Goal: Task Accomplishment & Management: Manage account settings

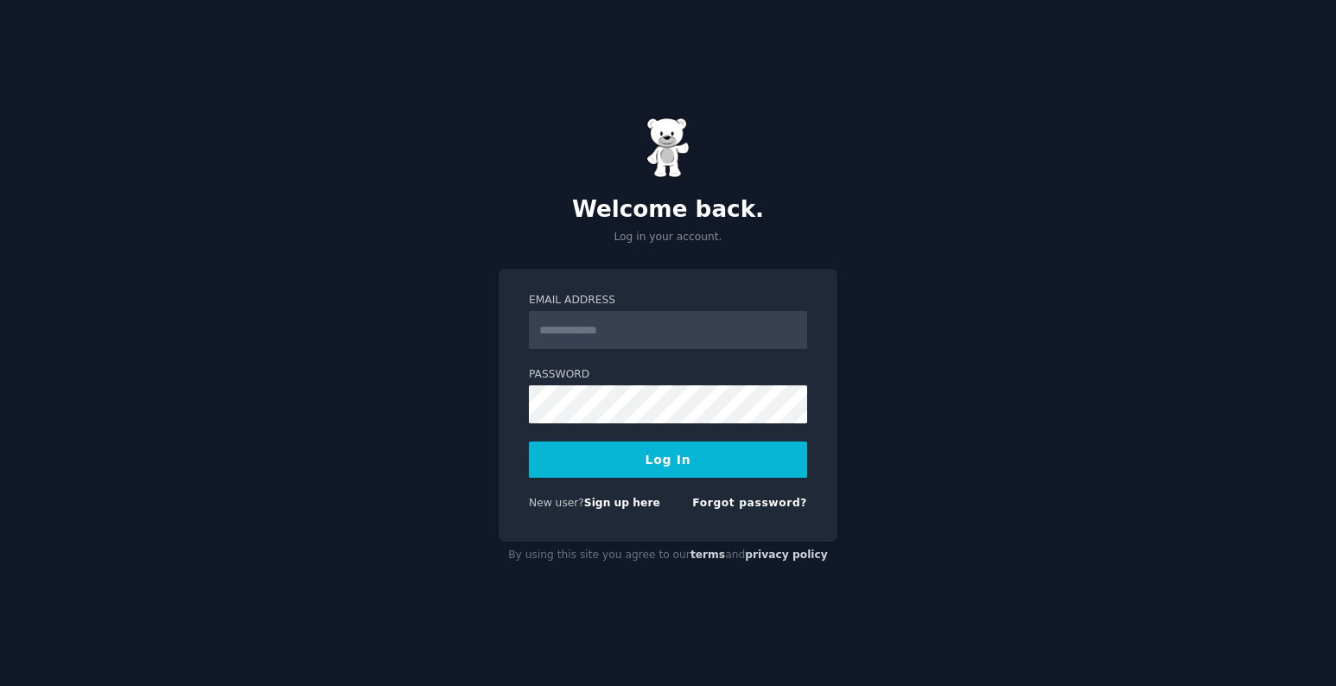
click at [651, 327] on input "Email Address" at bounding box center [668, 330] width 278 height 38
click at [607, 320] on input "Email Address" at bounding box center [668, 330] width 278 height 38
click at [564, 322] on input "Email Address" at bounding box center [668, 330] width 278 height 38
type input "**********"
click at [676, 459] on button "Log In" at bounding box center [668, 460] width 278 height 36
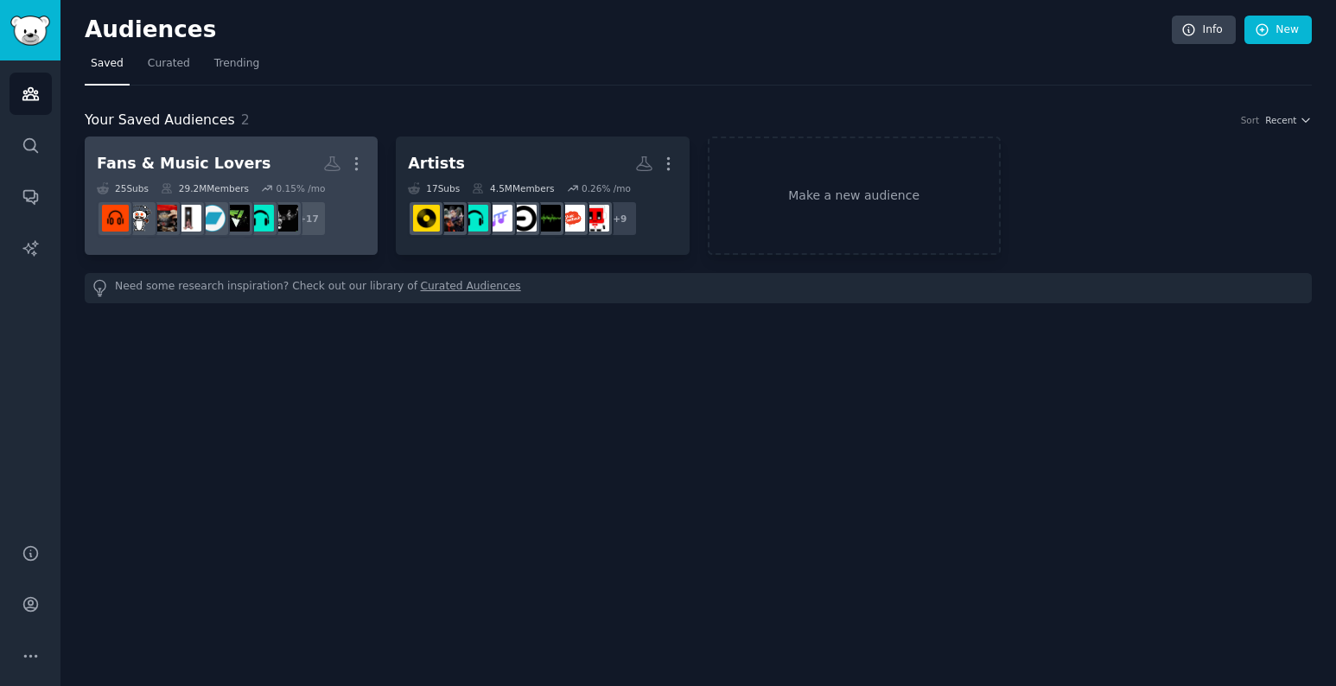
click at [276, 157] on h2 "Fans & Music Lovers Custom Audience More" at bounding box center [231, 164] width 269 height 30
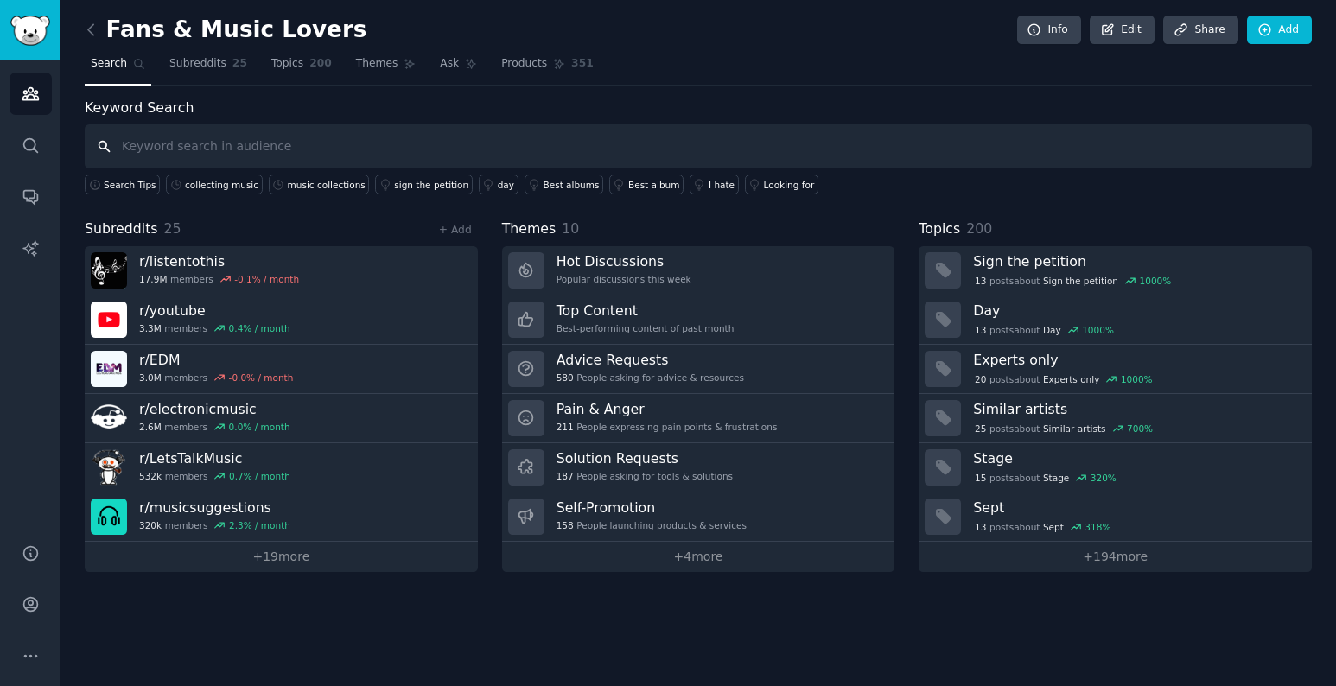
click at [164, 154] on input "text" at bounding box center [698, 146] width 1227 height 44
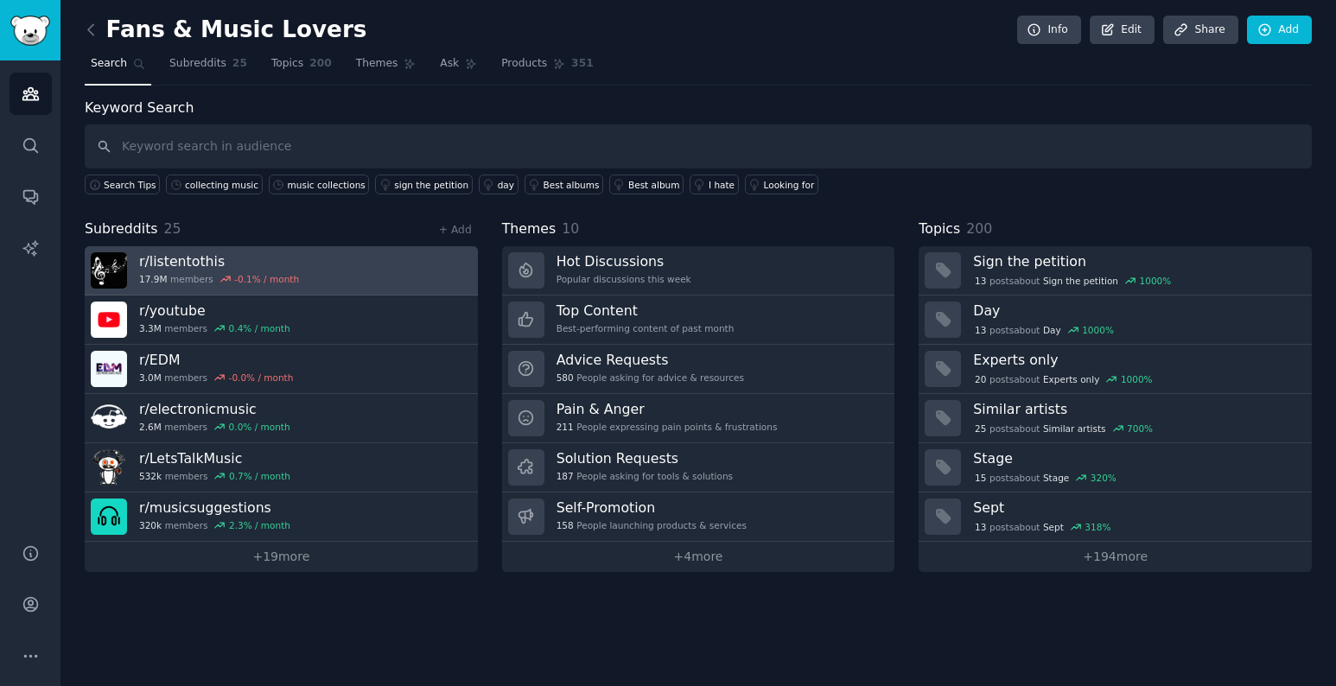
click at [185, 263] on h3 "r/ listentothis" at bounding box center [219, 261] width 160 height 18
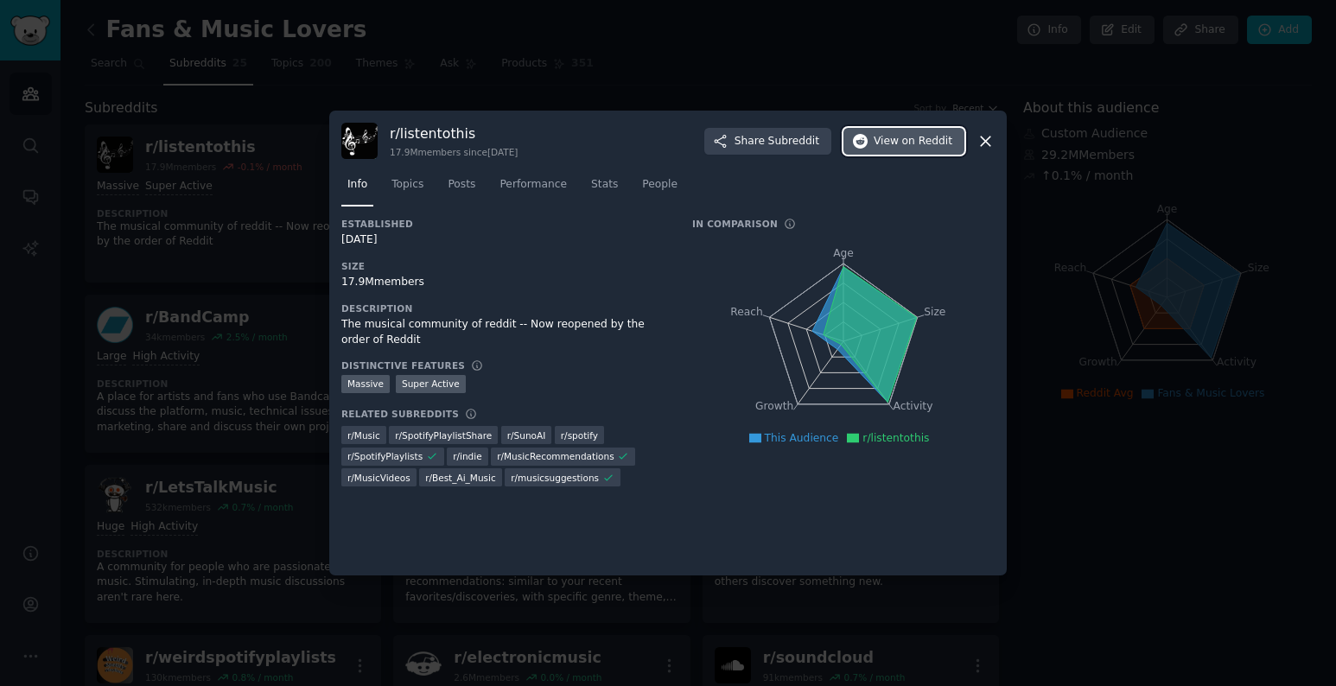
click at [890, 144] on span "View on Reddit" at bounding box center [913, 142] width 79 height 16
click at [194, 212] on div at bounding box center [668, 343] width 1336 height 686
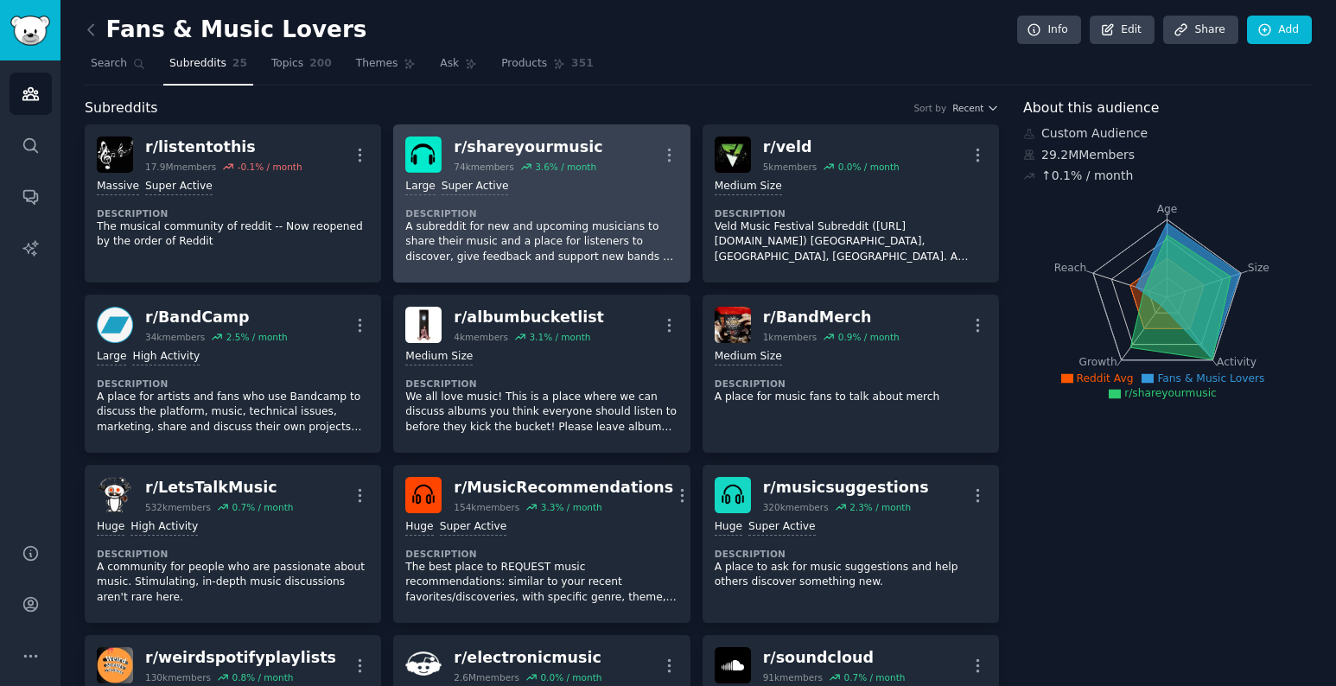
click at [513, 143] on div "r/ shareyourmusic" at bounding box center [528, 148] width 149 height 22
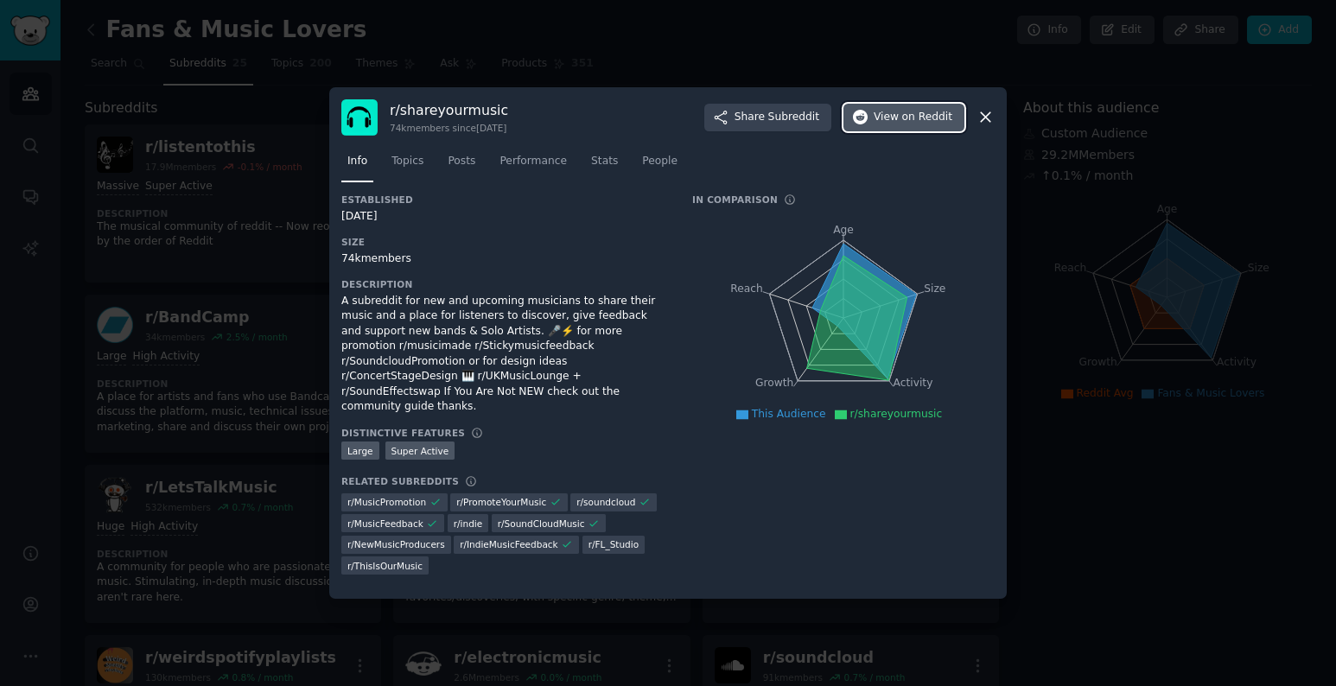
click at [924, 125] on span "on Reddit" at bounding box center [927, 118] width 50 height 16
click at [558, 28] on div at bounding box center [668, 343] width 1336 height 686
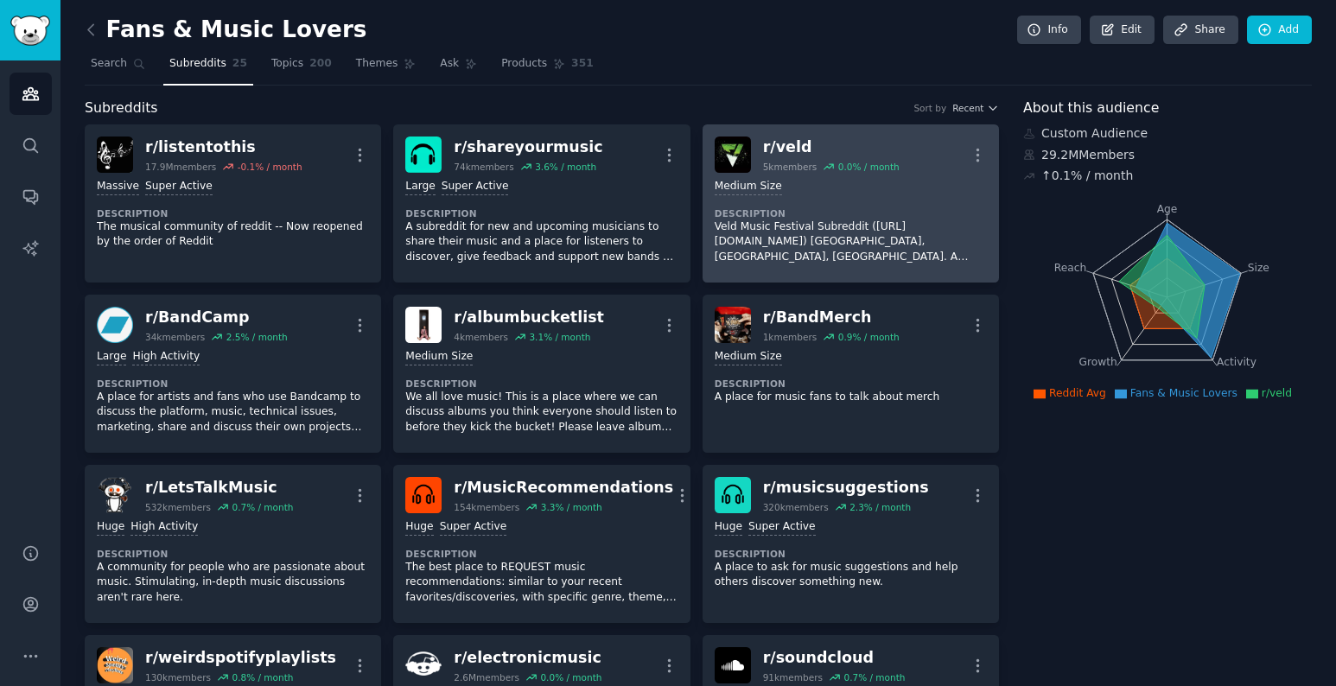
scroll to position [60, 0]
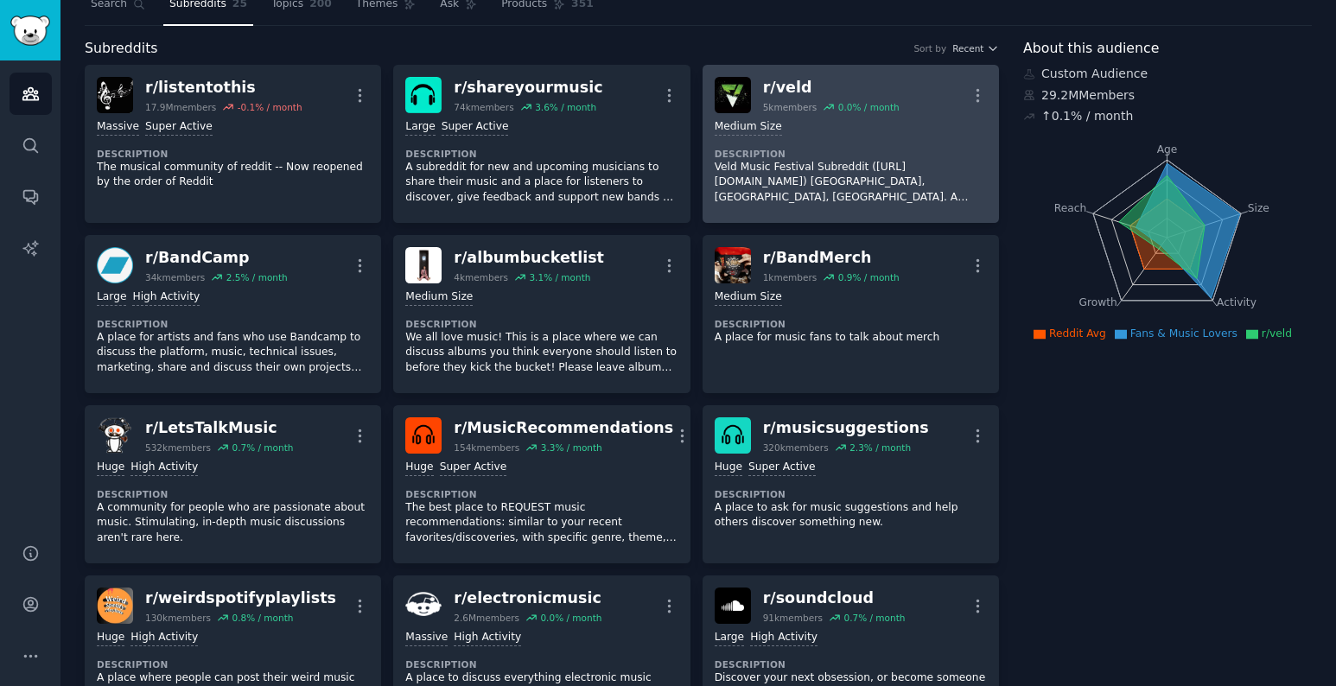
click at [768, 164] on p "Veld Music Festival Subreddit ([URL][DOMAIN_NAME]) [GEOGRAPHIC_DATA], [GEOGRAPH…" at bounding box center [851, 183] width 272 height 46
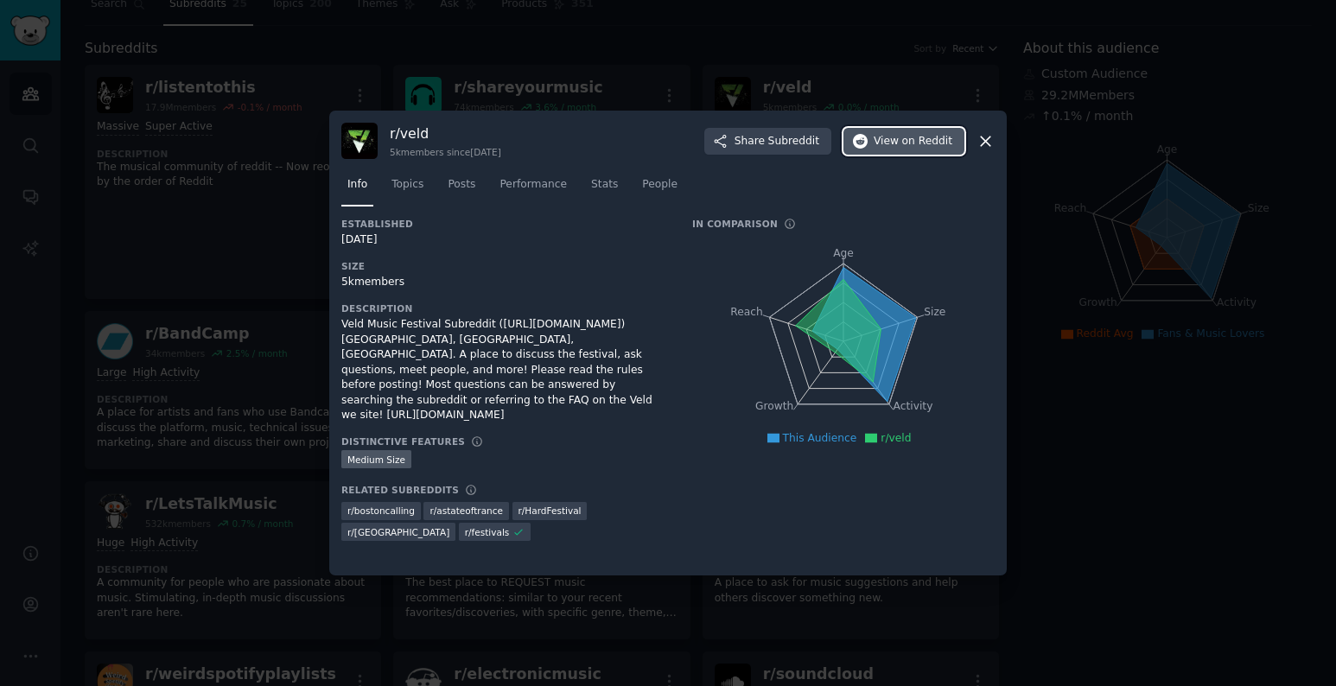
click at [875, 142] on button "View on Reddit" at bounding box center [904, 142] width 121 height 28
click at [203, 201] on div at bounding box center [668, 343] width 1336 height 686
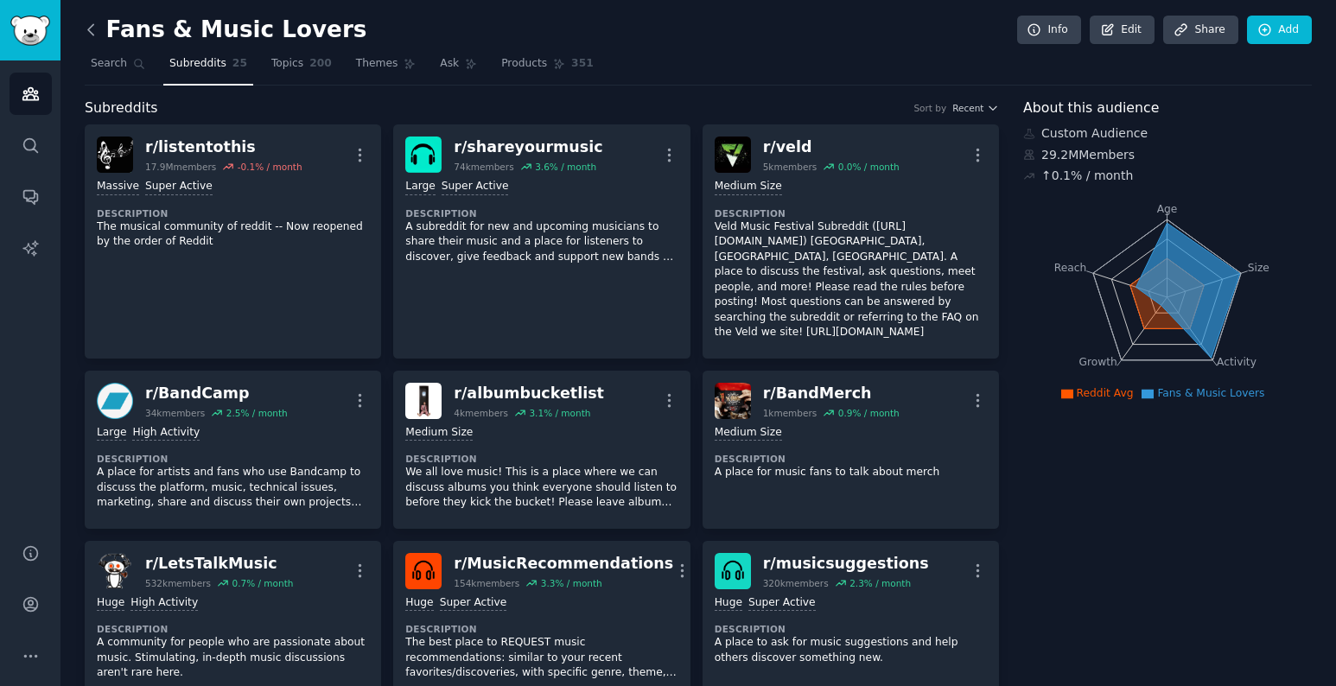
click at [93, 33] on icon at bounding box center [91, 30] width 18 height 18
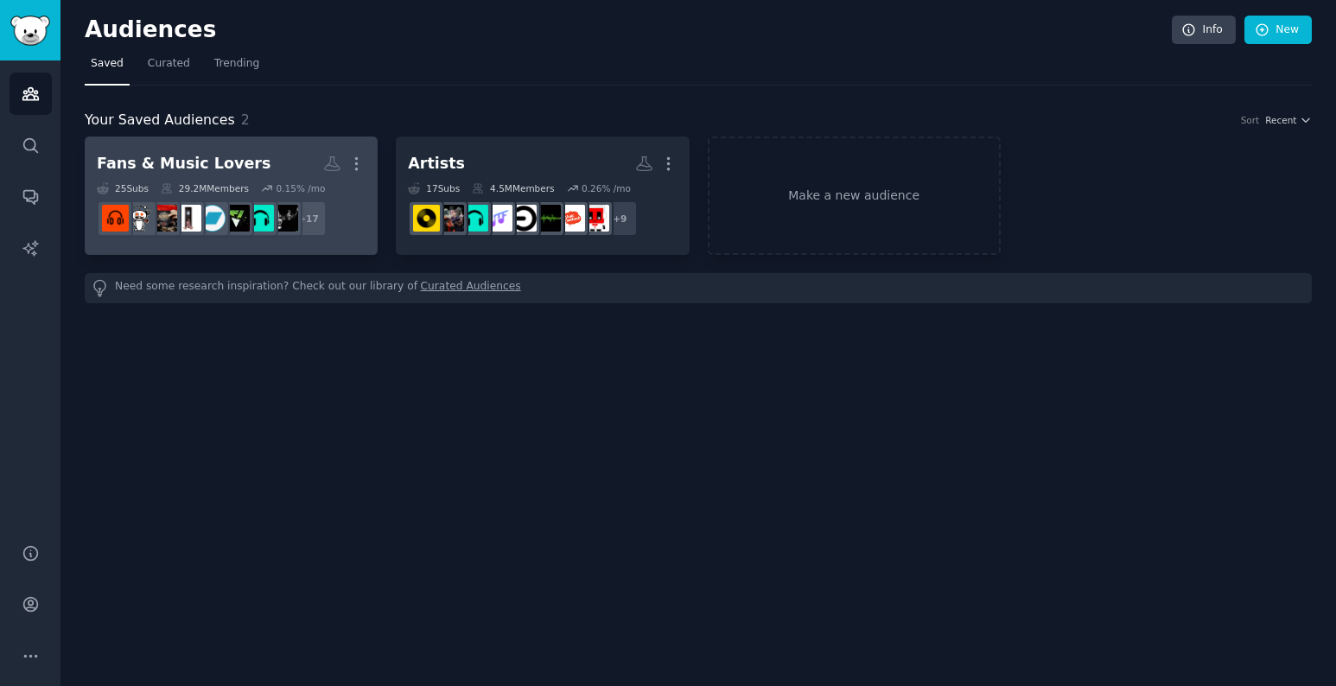
click at [197, 168] on div "Fans & Music Lovers" at bounding box center [184, 164] width 174 height 22
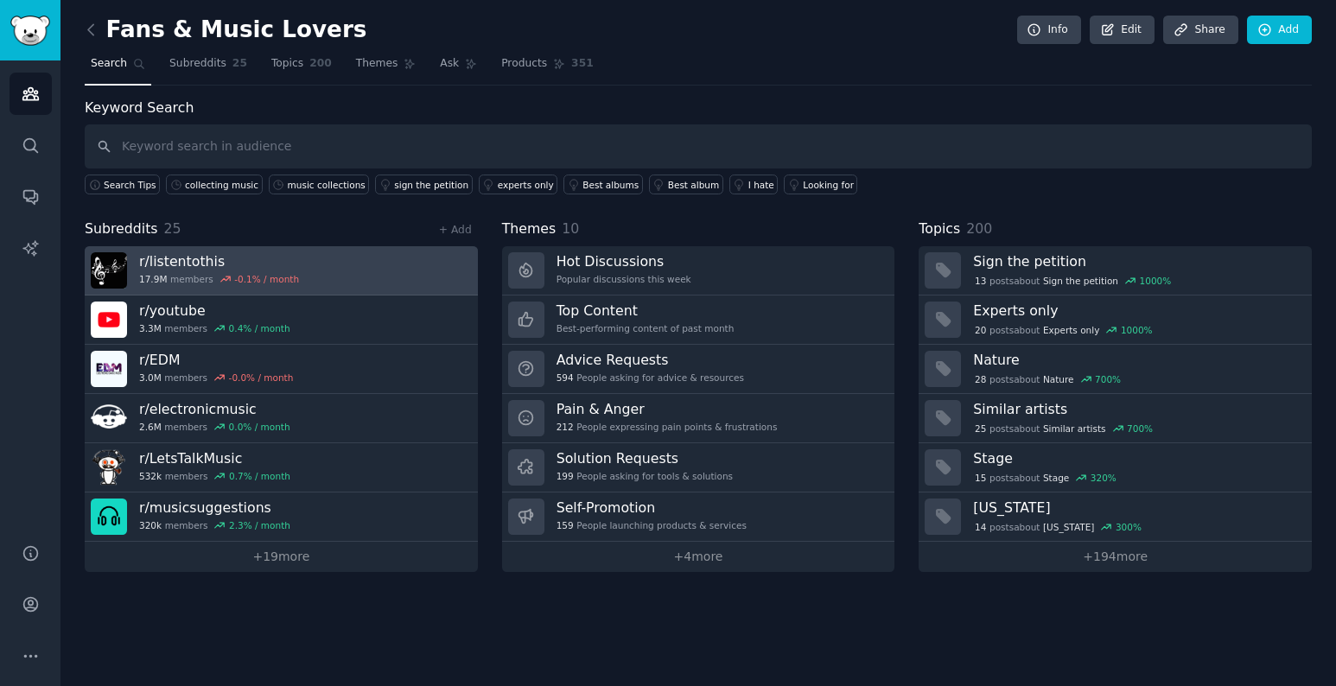
click at [156, 265] on h3 "r/ listentothis" at bounding box center [219, 261] width 160 height 18
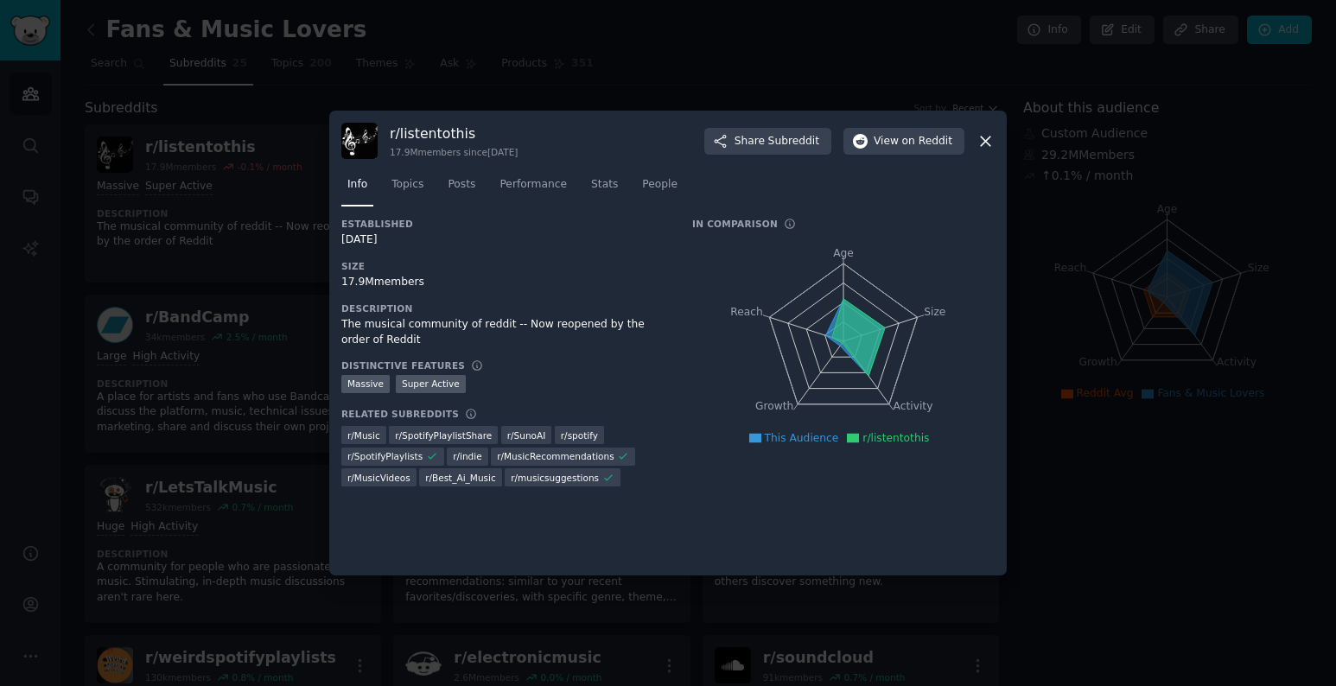
click at [189, 270] on div at bounding box center [668, 343] width 1336 height 686
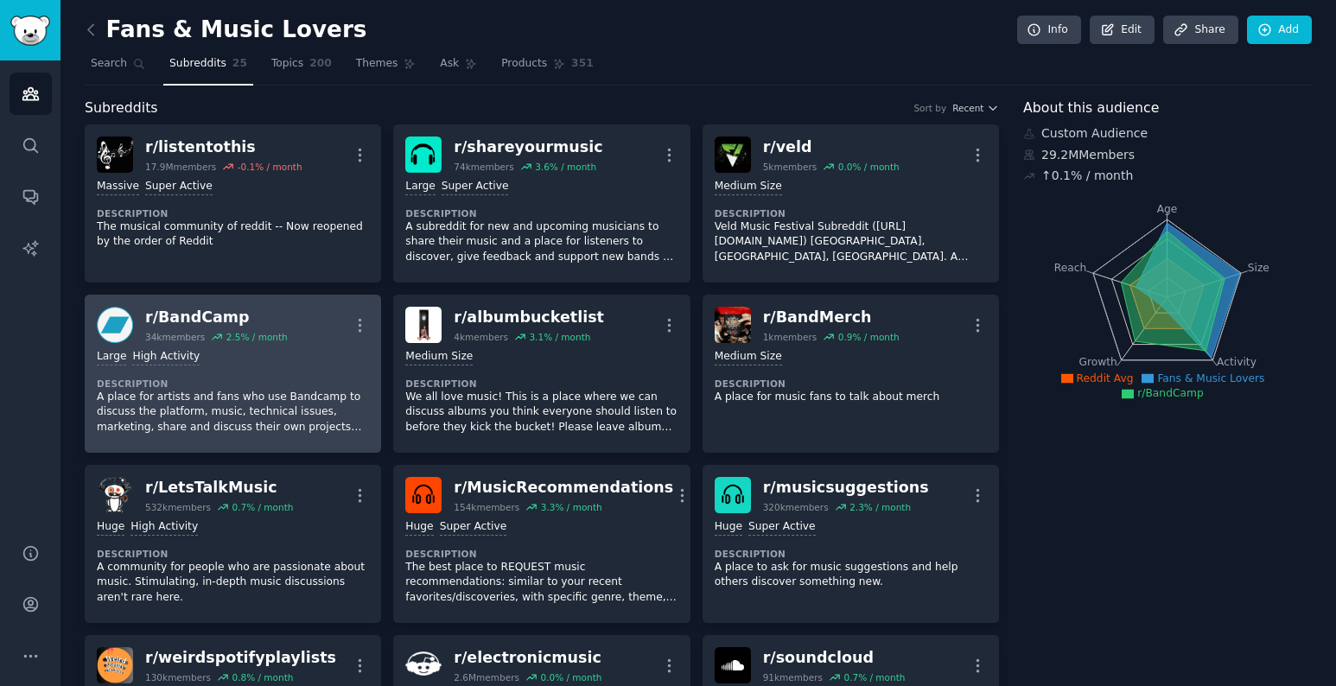
click at [194, 335] on div "34k members" at bounding box center [175, 337] width 60 height 12
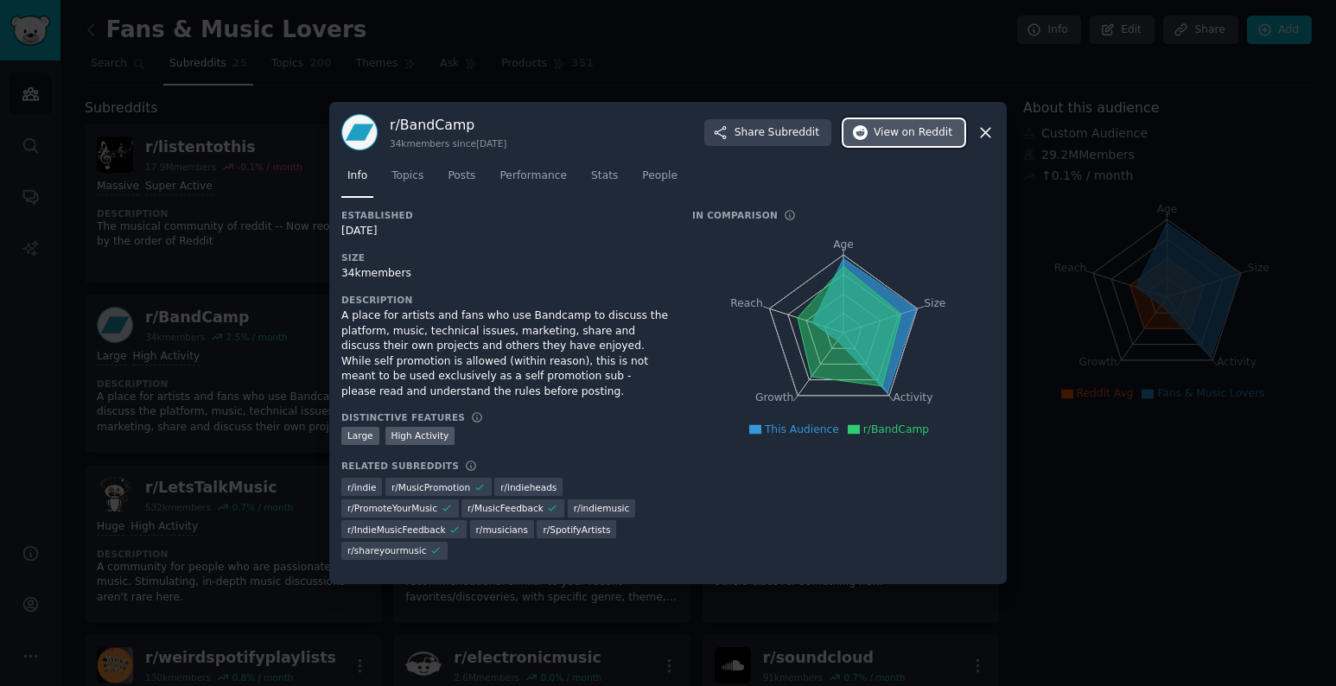
click at [886, 127] on span "View on Reddit" at bounding box center [913, 133] width 79 height 16
click at [225, 307] on div at bounding box center [668, 343] width 1336 height 686
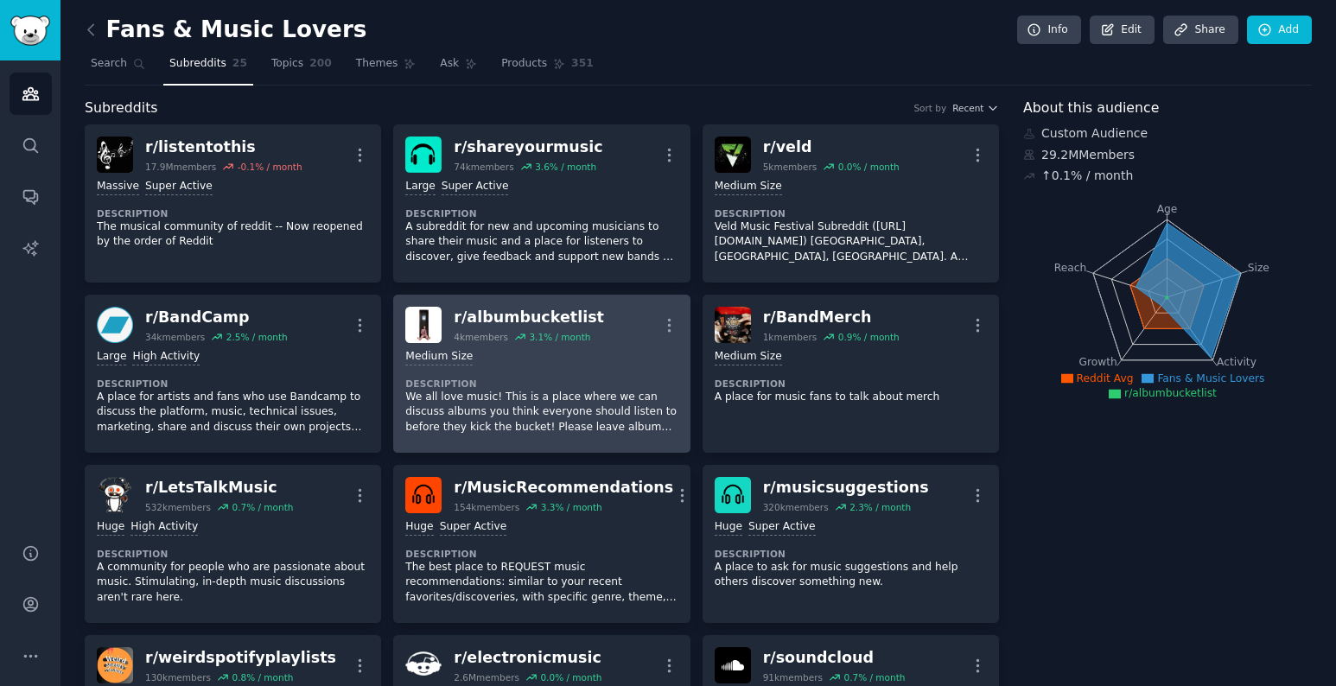
click at [480, 334] on div "4k members" at bounding box center [481, 337] width 54 height 12
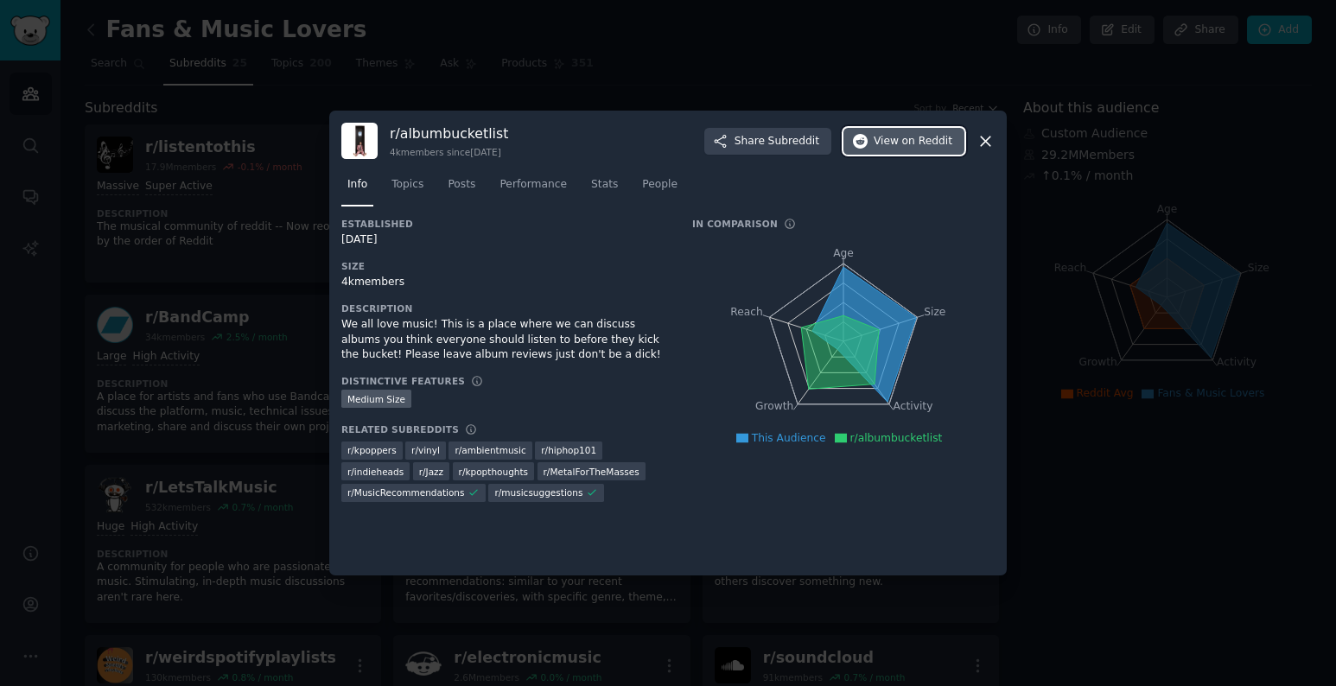
click at [872, 139] on button "View on Reddit" at bounding box center [904, 142] width 121 height 28
click at [214, 329] on div at bounding box center [668, 343] width 1336 height 686
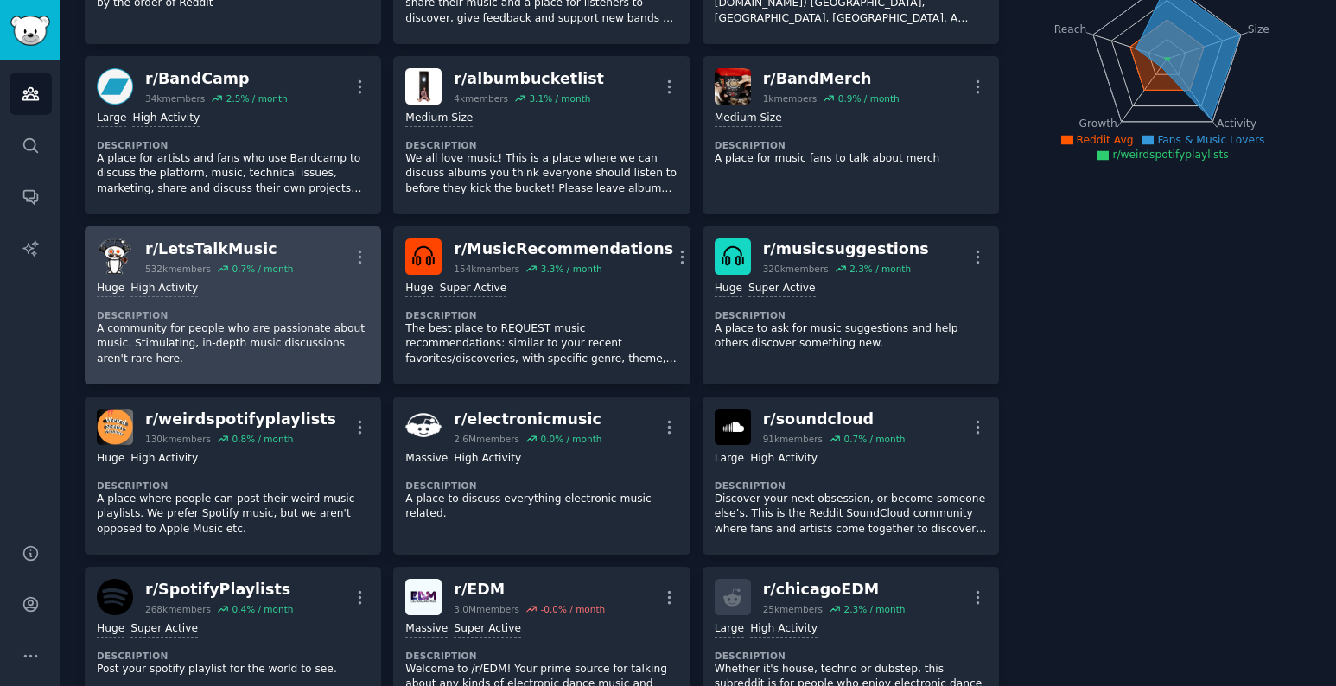
scroll to position [261, 0]
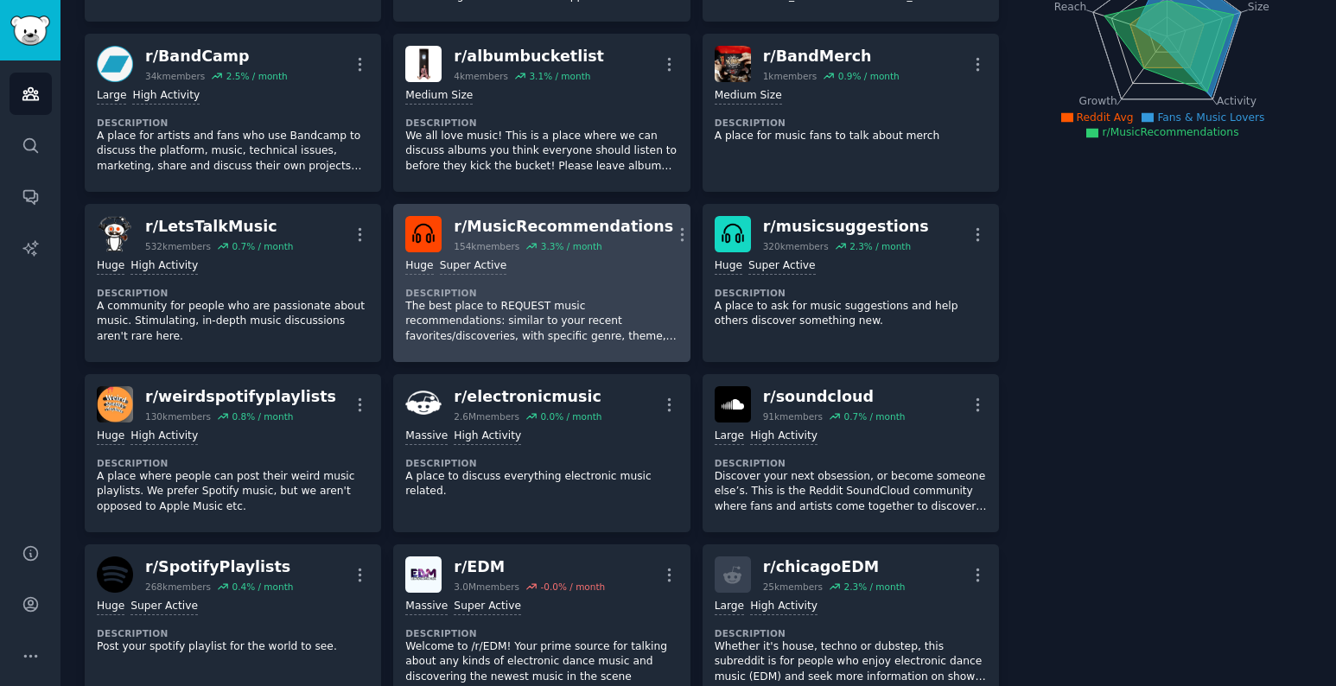
click at [489, 220] on div "r/ MusicRecommendations" at bounding box center [564, 227] width 220 height 22
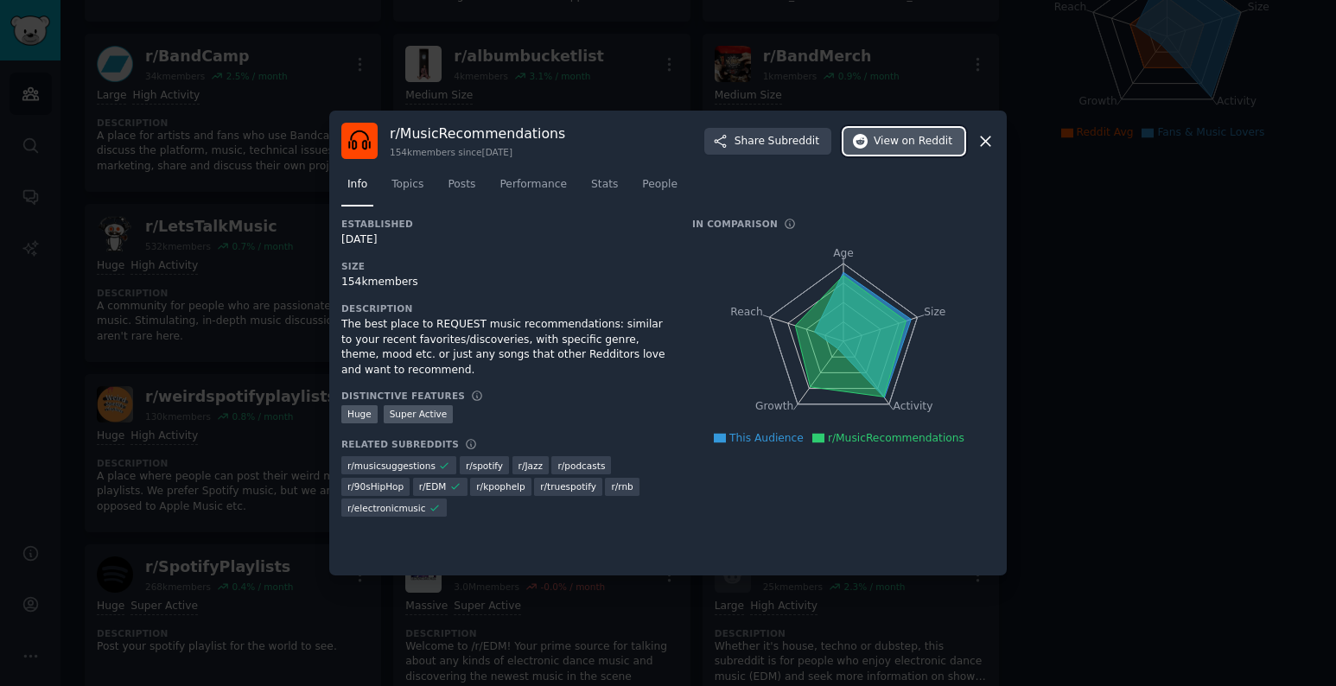
click at [890, 143] on span "View on Reddit" at bounding box center [913, 142] width 79 height 16
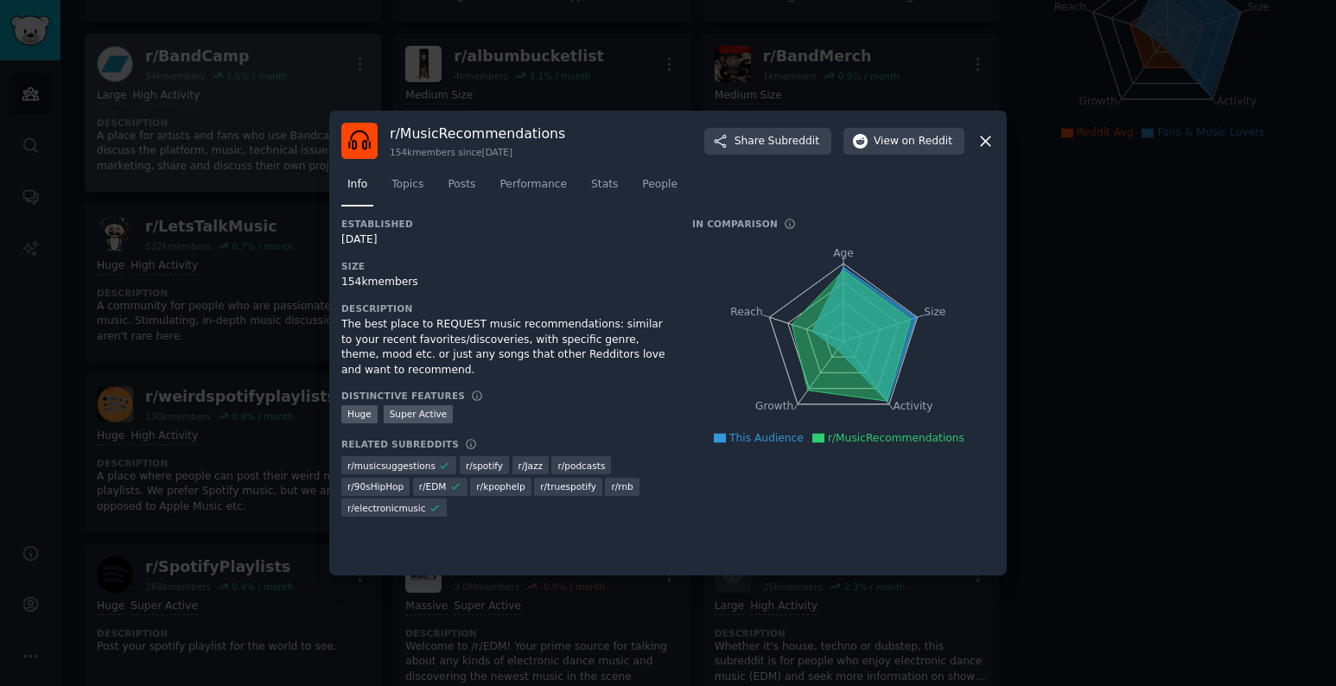
click at [226, 178] on div at bounding box center [668, 343] width 1336 height 686
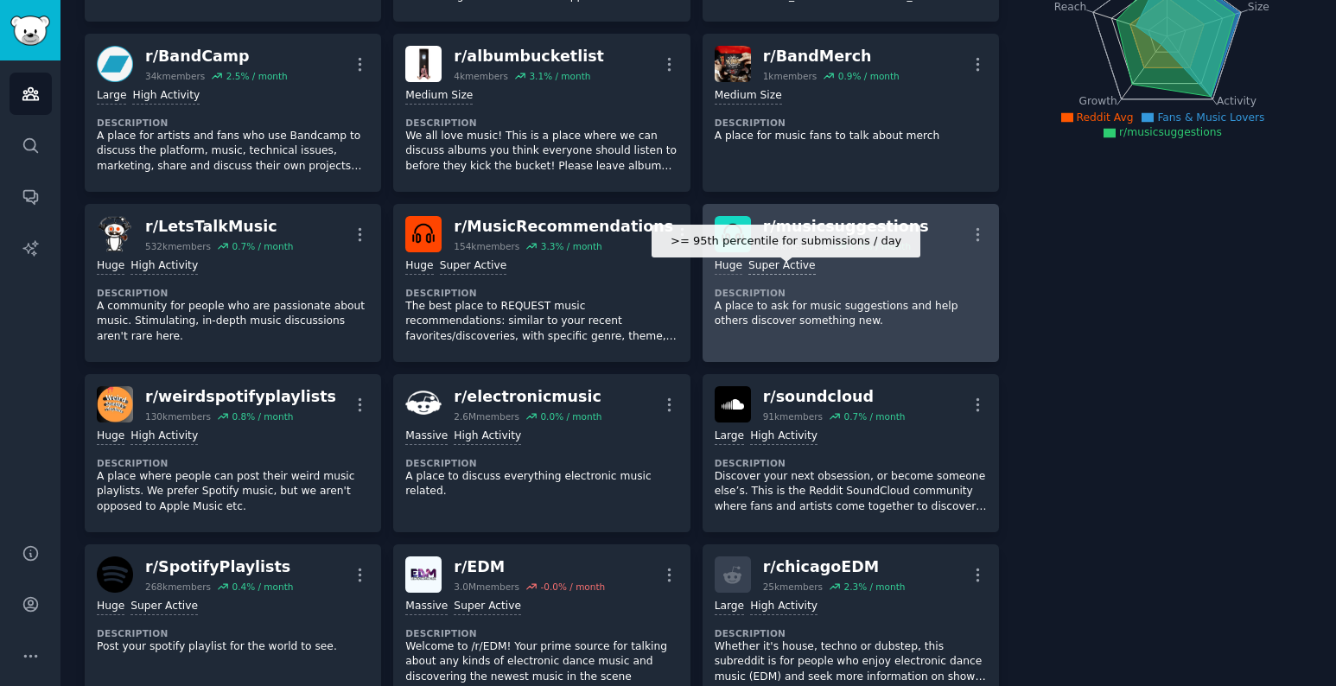
click at [807, 272] on div "Super Active" at bounding box center [782, 266] width 67 height 16
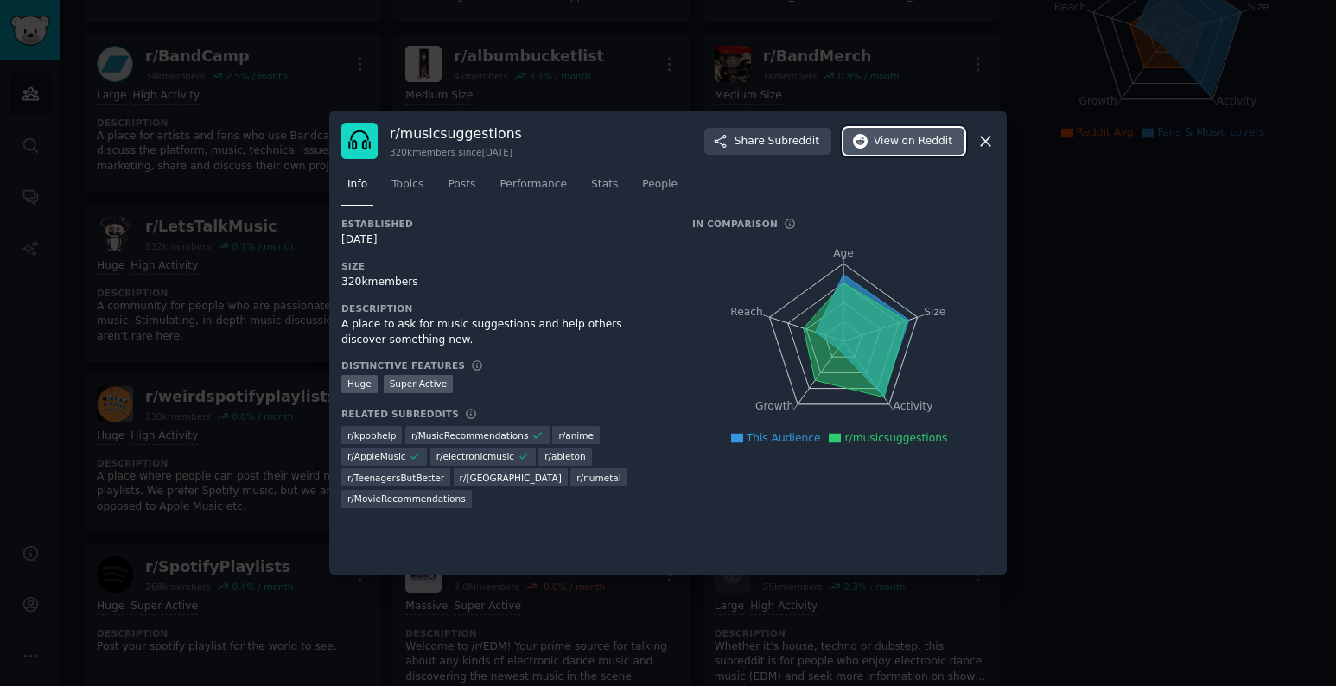
click at [893, 137] on span "View on Reddit" at bounding box center [913, 142] width 79 height 16
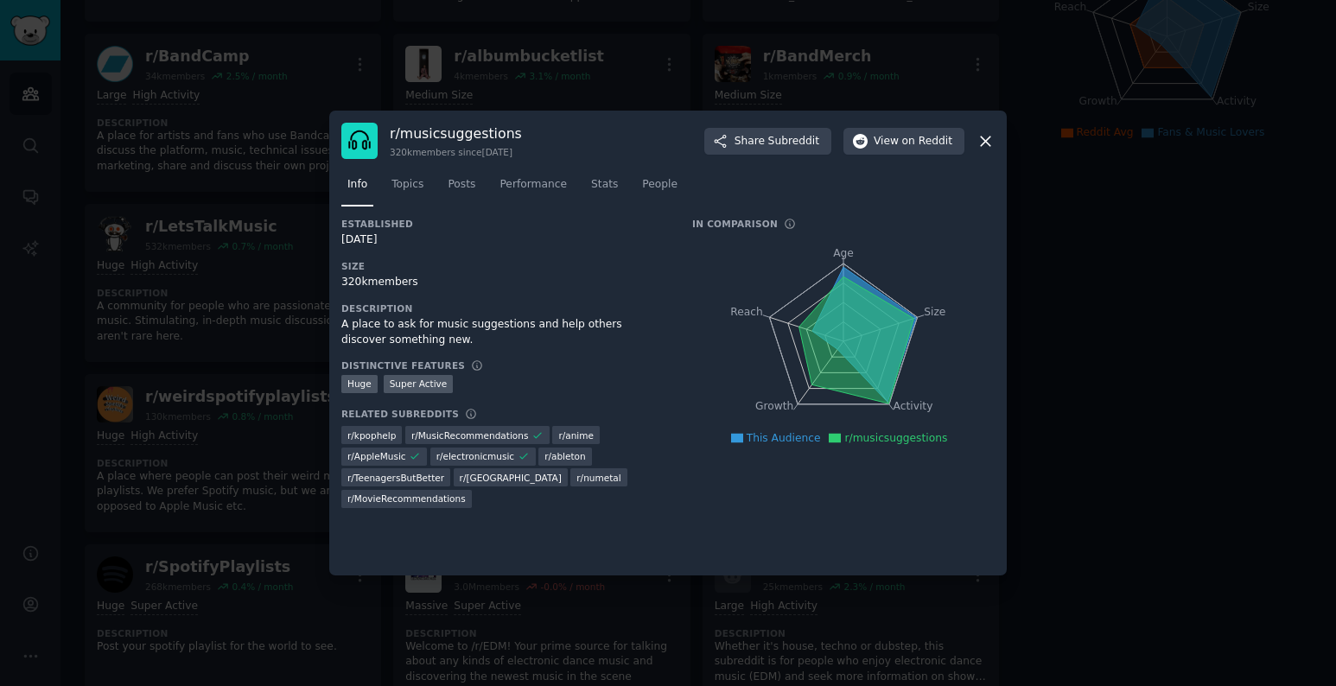
click at [181, 277] on div at bounding box center [668, 343] width 1336 height 686
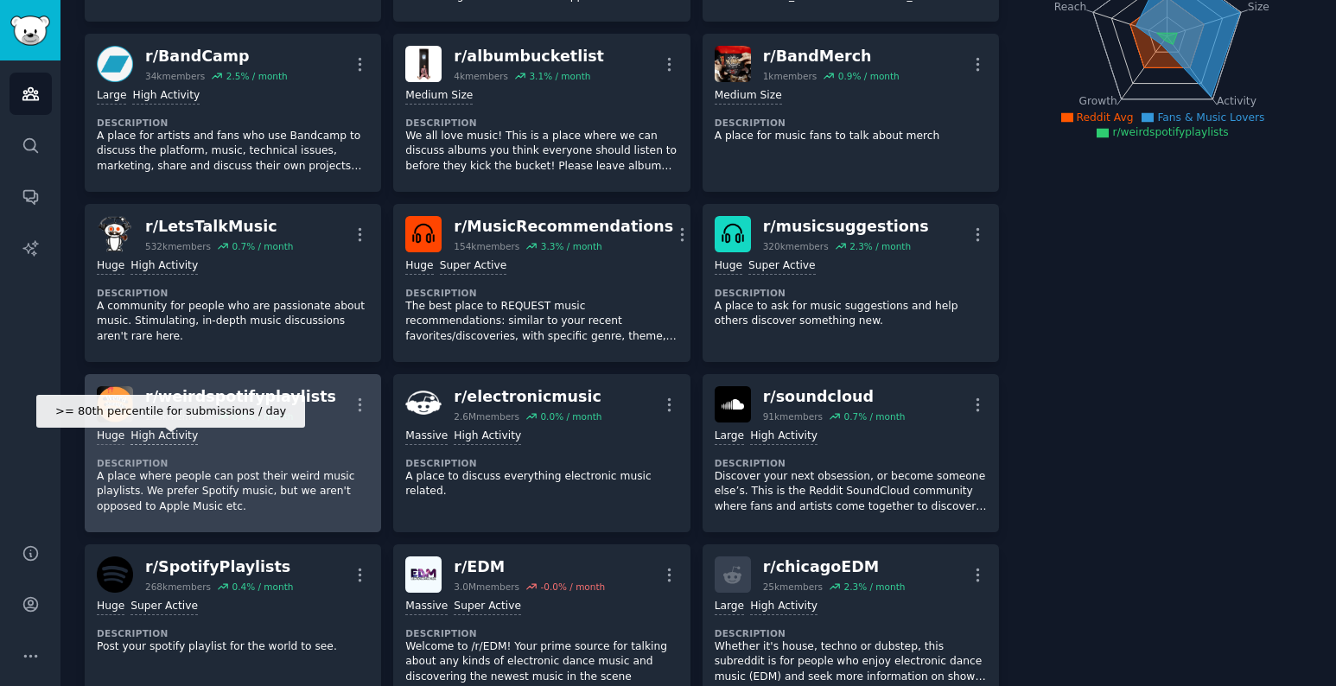
click at [154, 429] on div "High Activity" at bounding box center [164, 437] width 67 height 16
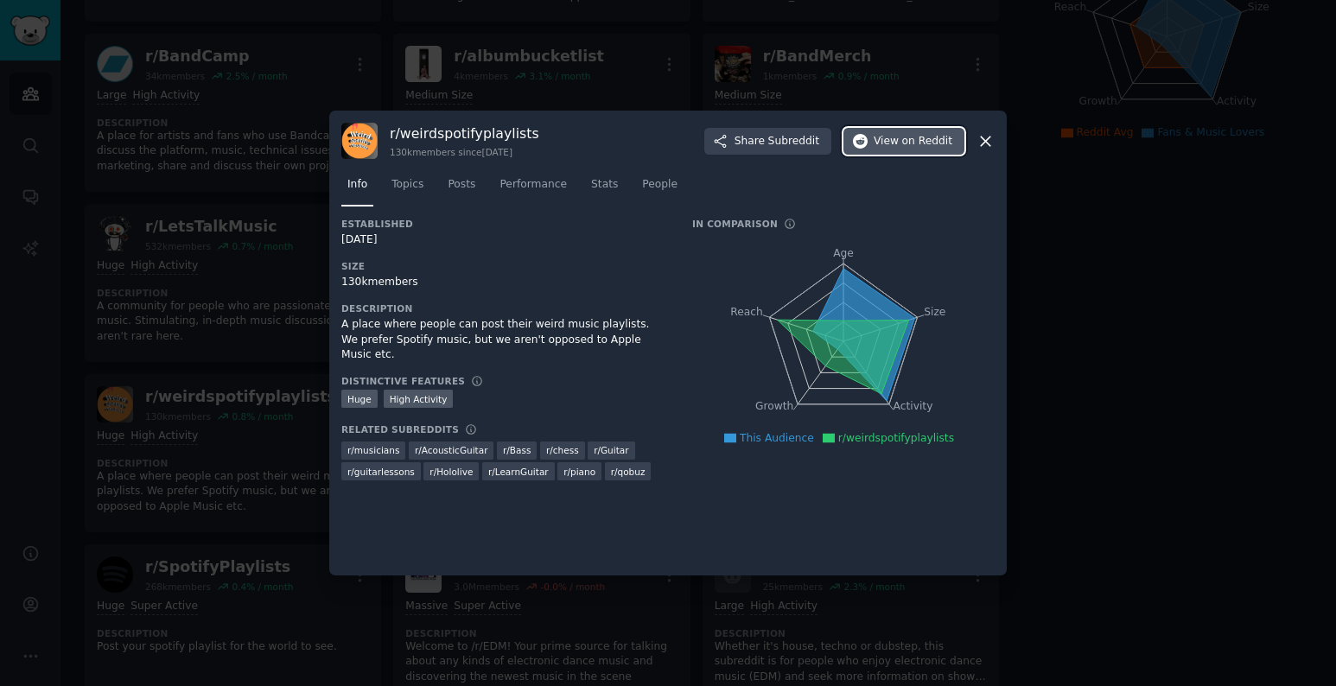
click at [911, 149] on button "View on Reddit" at bounding box center [904, 142] width 121 height 28
click at [208, 395] on div at bounding box center [668, 343] width 1336 height 686
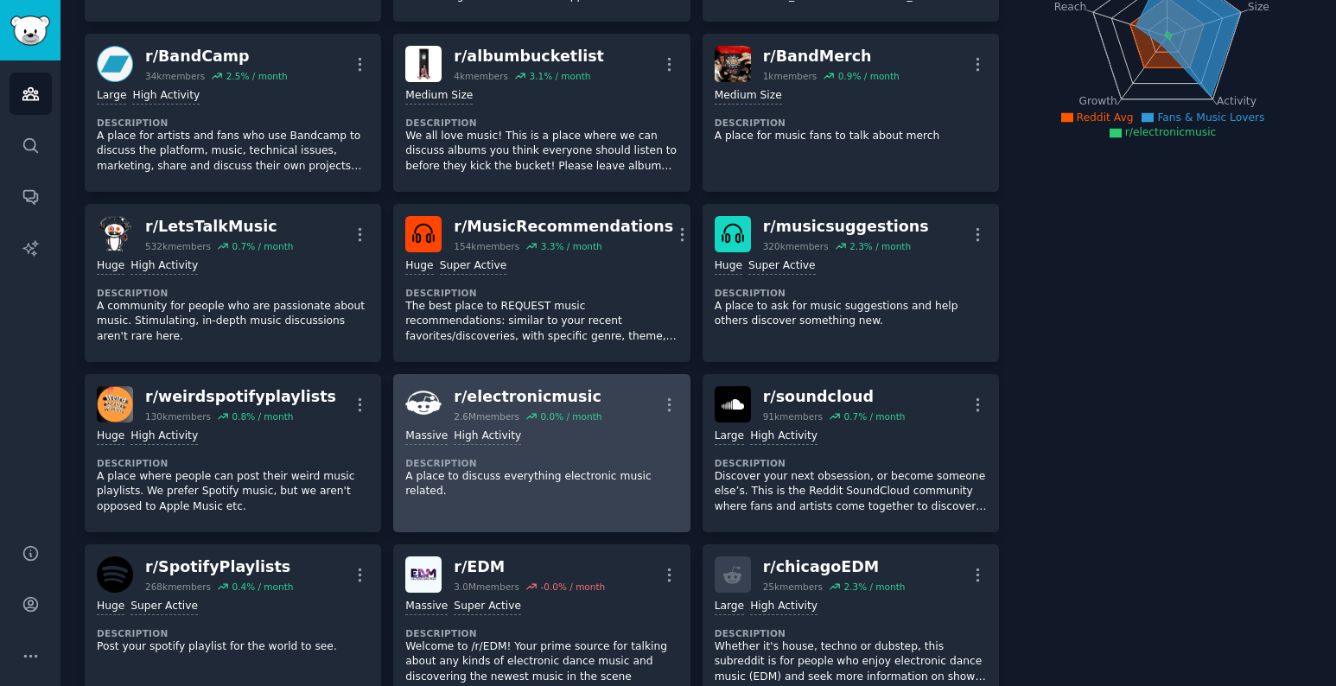
click at [474, 414] on div "2.6M members" at bounding box center [487, 417] width 66 height 12
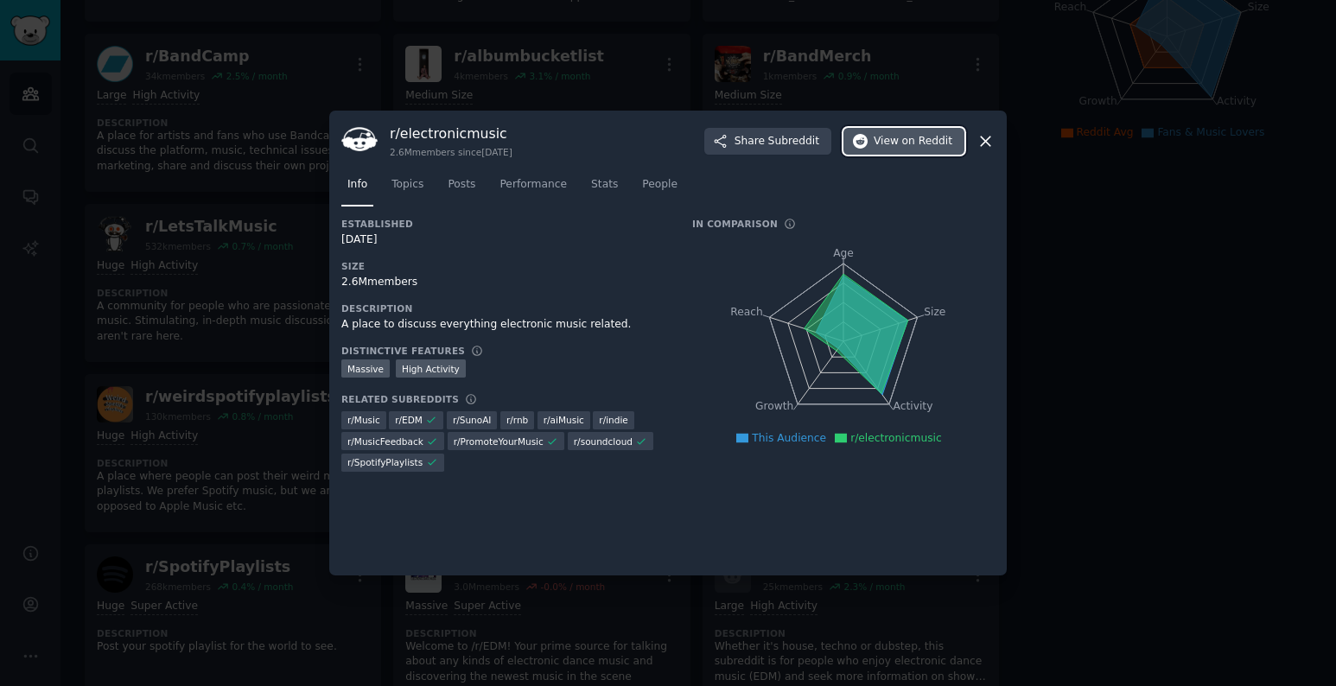
click at [893, 149] on button "View on Reddit" at bounding box center [904, 142] width 121 height 28
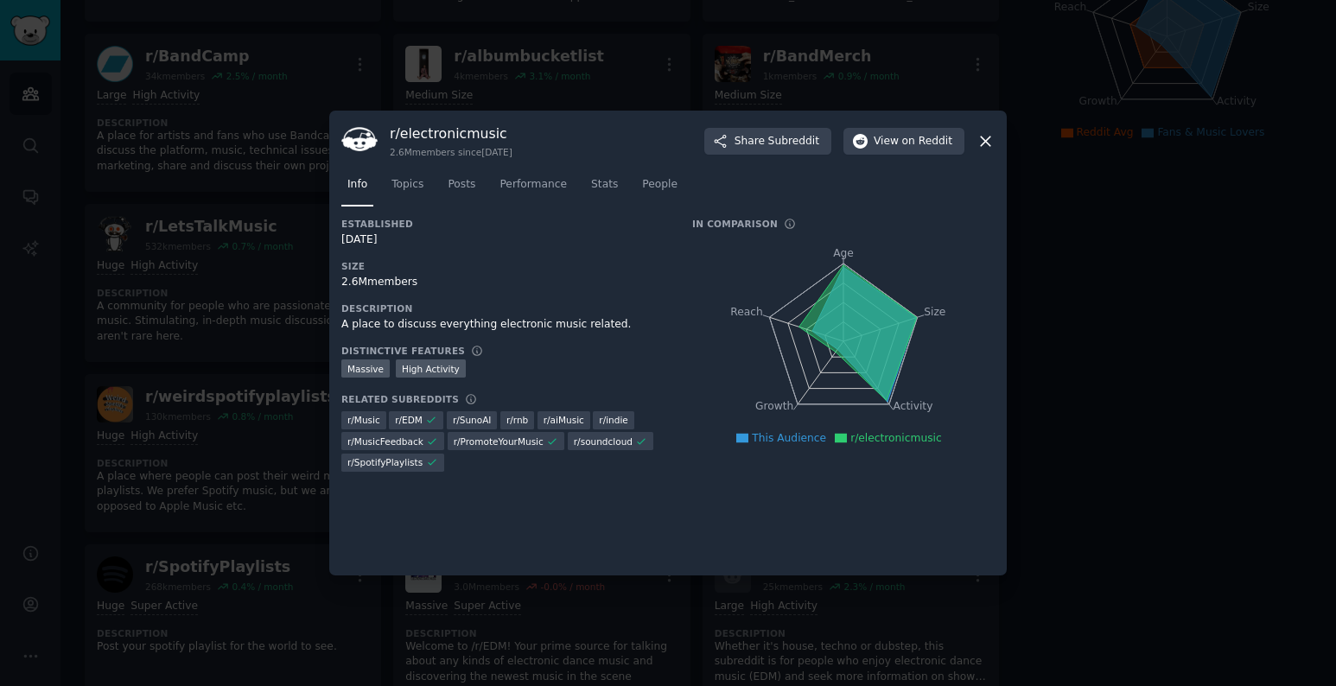
click at [103, 194] on div at bounding box center [668, 343] width 1336 height 686
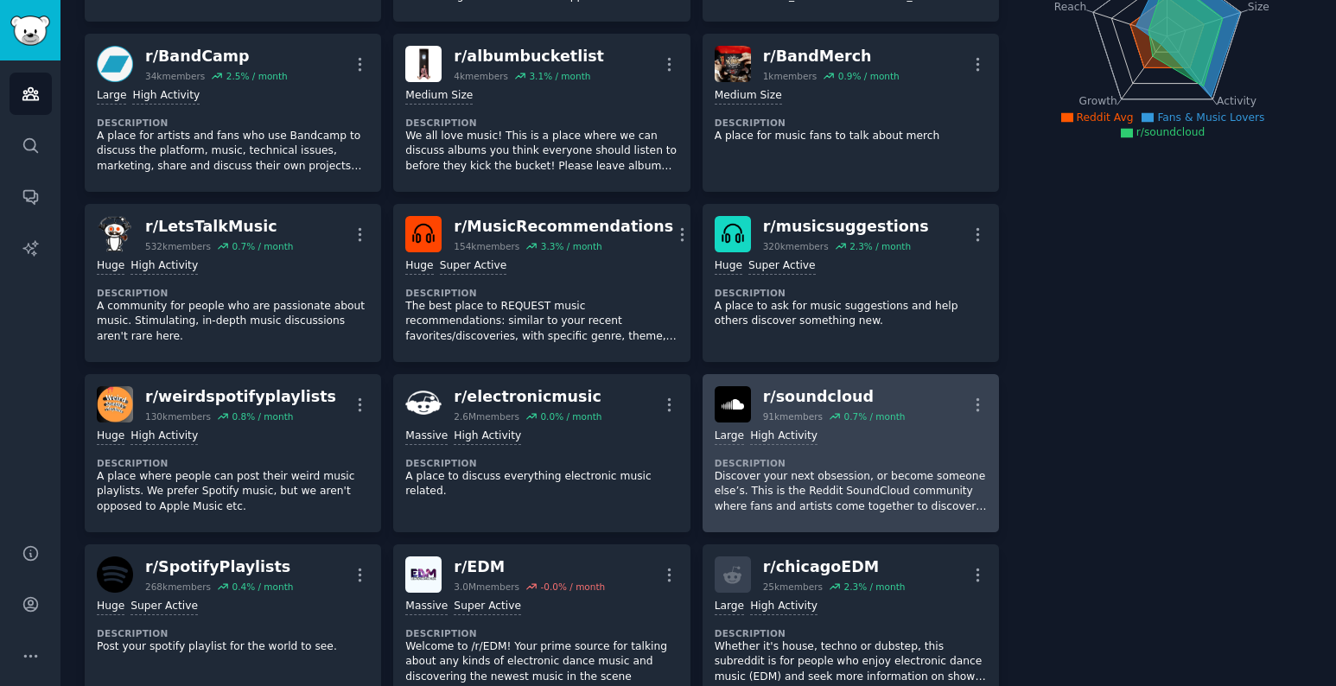
click at [825, 407] on h2 "r/ soundcloud 91k members 0.7 % / month" at bounding box center [834, 404] width 143 height 36
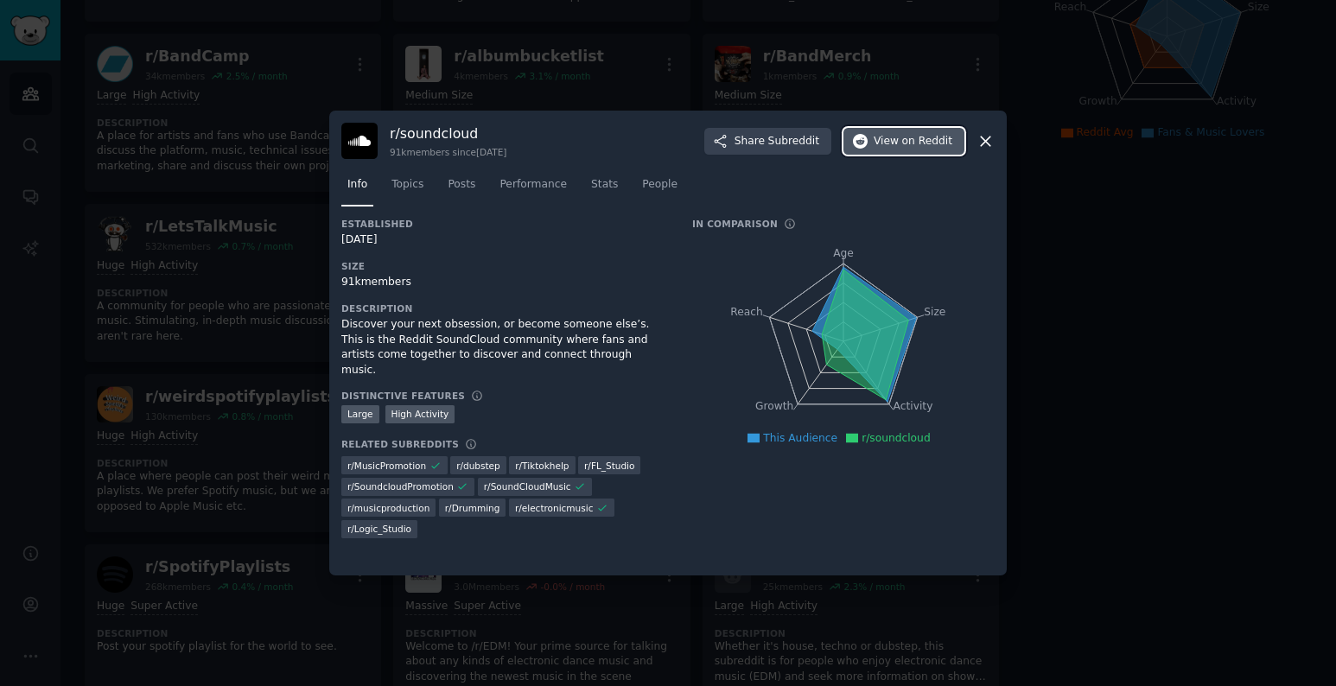
click at [887, 146] on span "View on Reddit" at bounding box center [913, 142] width 79 height 16
click at [209, 220] on div at bounding box center [668, 343] width 1336 height 686
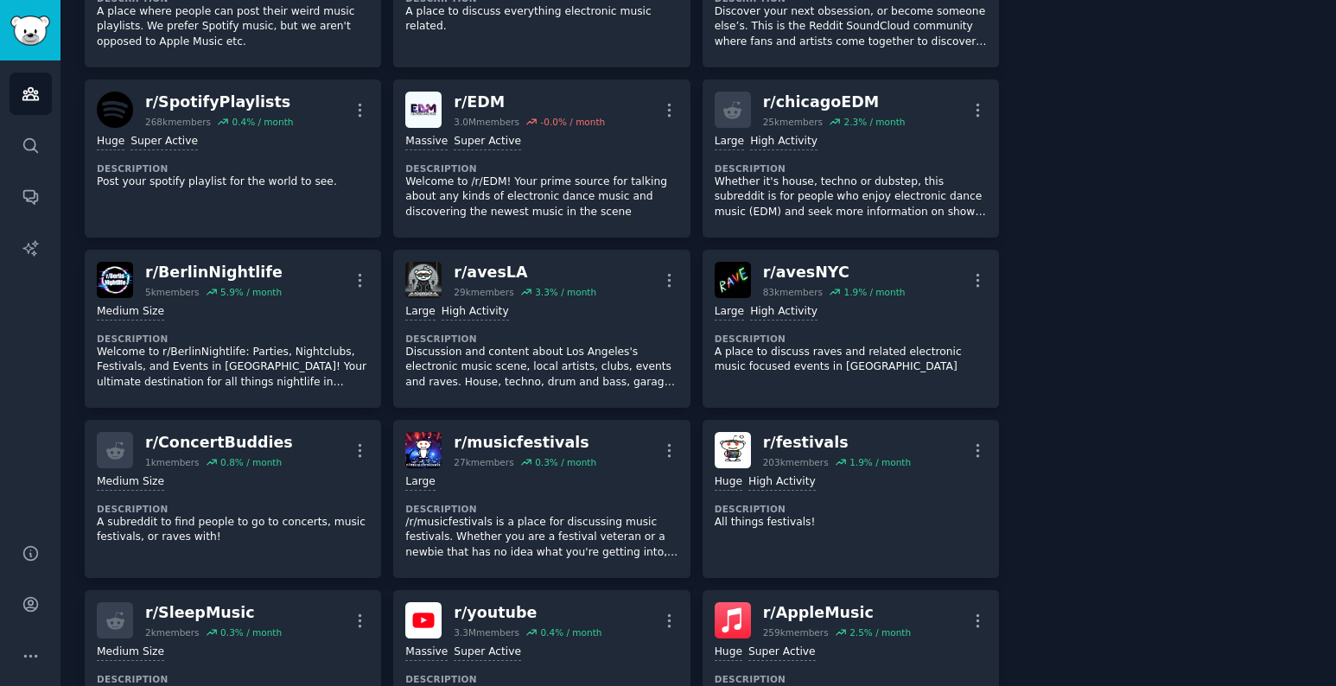
scroll to position [725, 0]
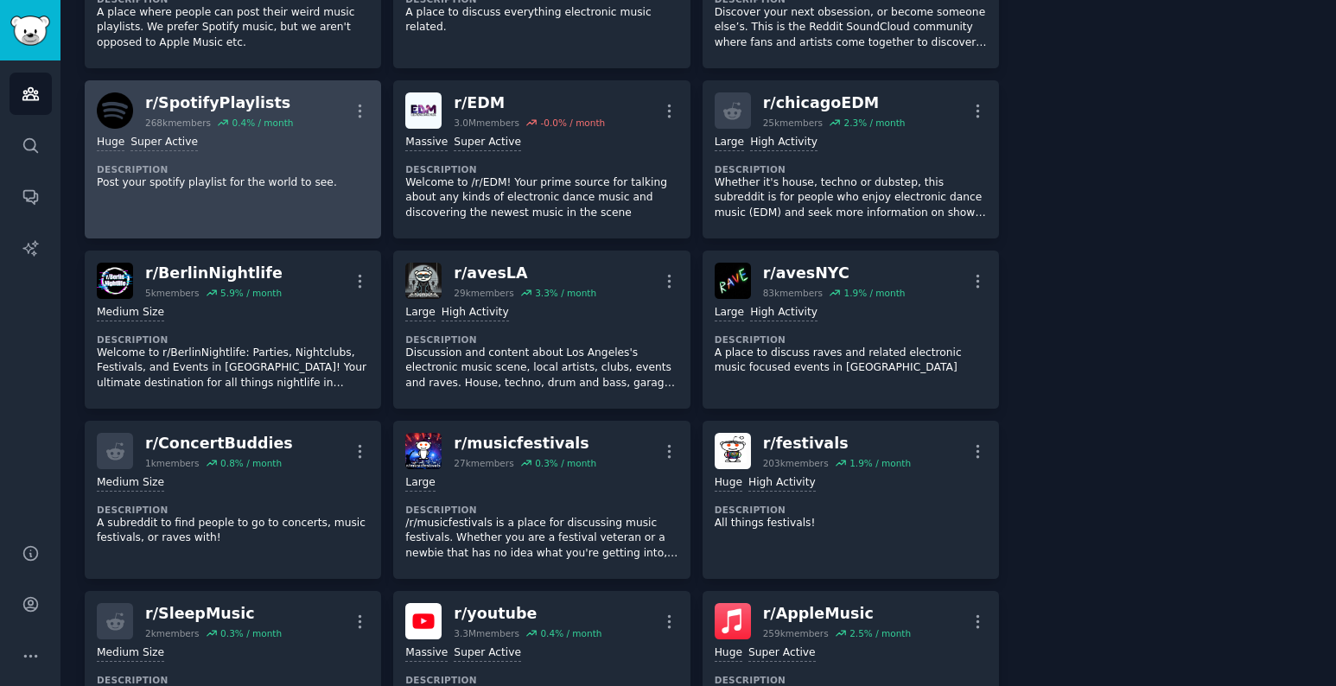
click at [225, 118] on icon at bounding box center [223, 123] width 12 height 12
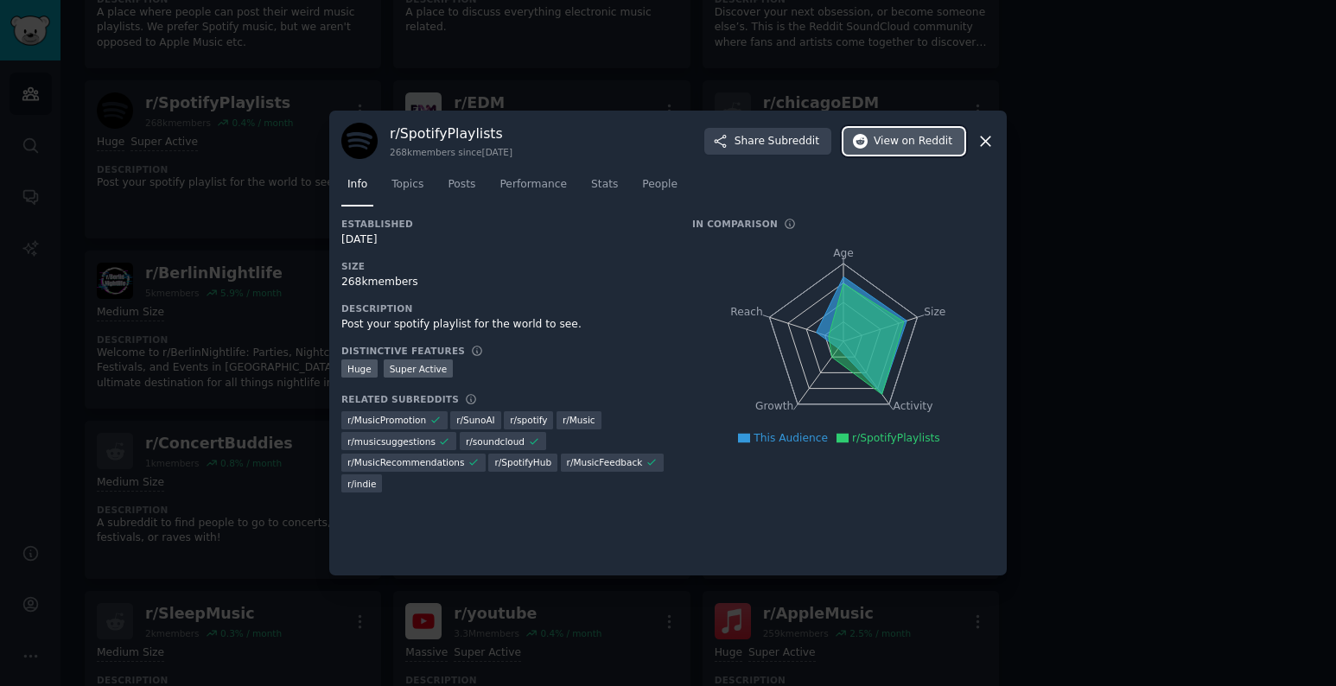
click at [945, 150] on button "View on Reddit" at bounding box center [904, 142] width 121 height 28
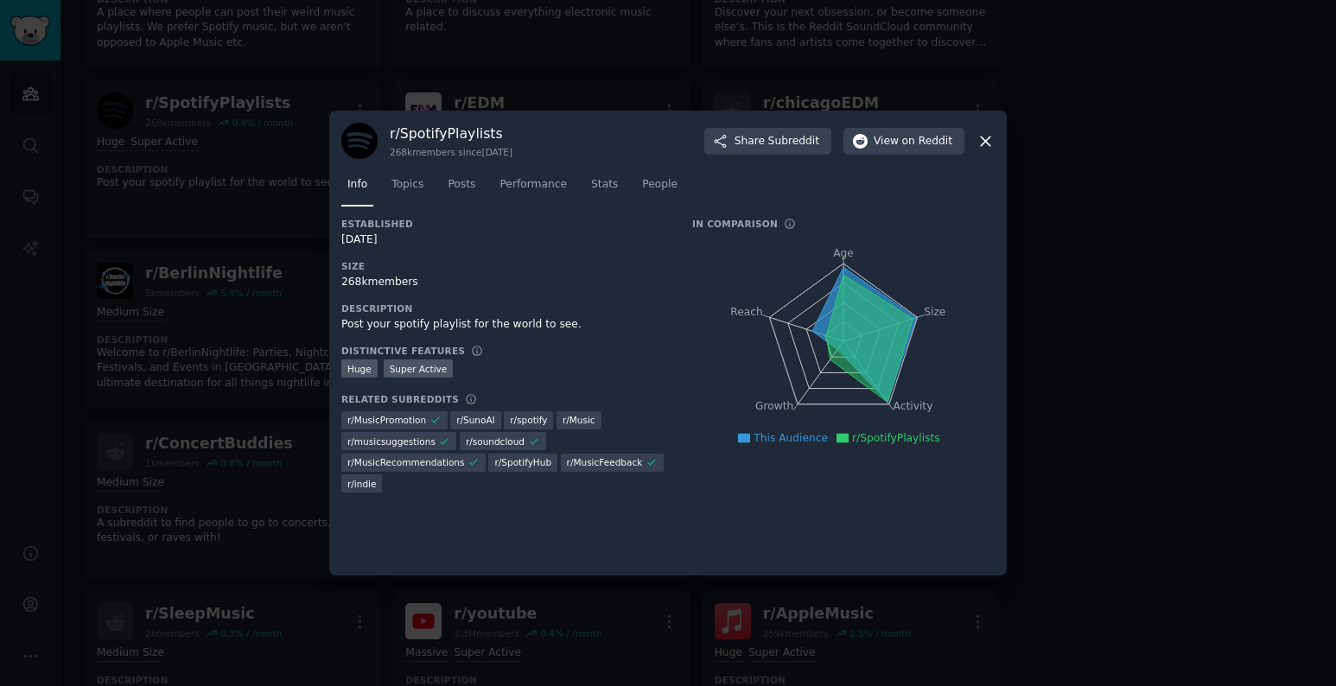
click at [180, 228] on div at bounding box center [668, 343] width 1336 height 686
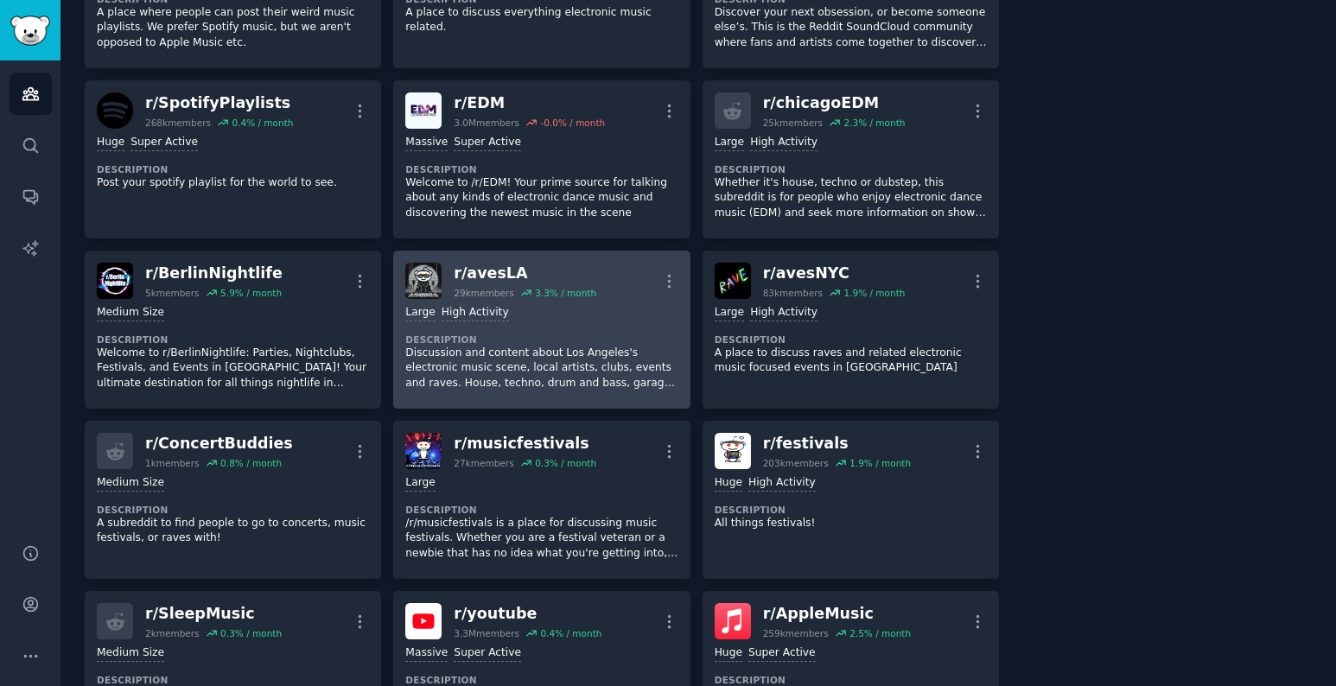
click at [503, 305] on div ">= 80th percentile for submissions / day Large High Activity" at bounding box center [541, 313] width 272 height 16
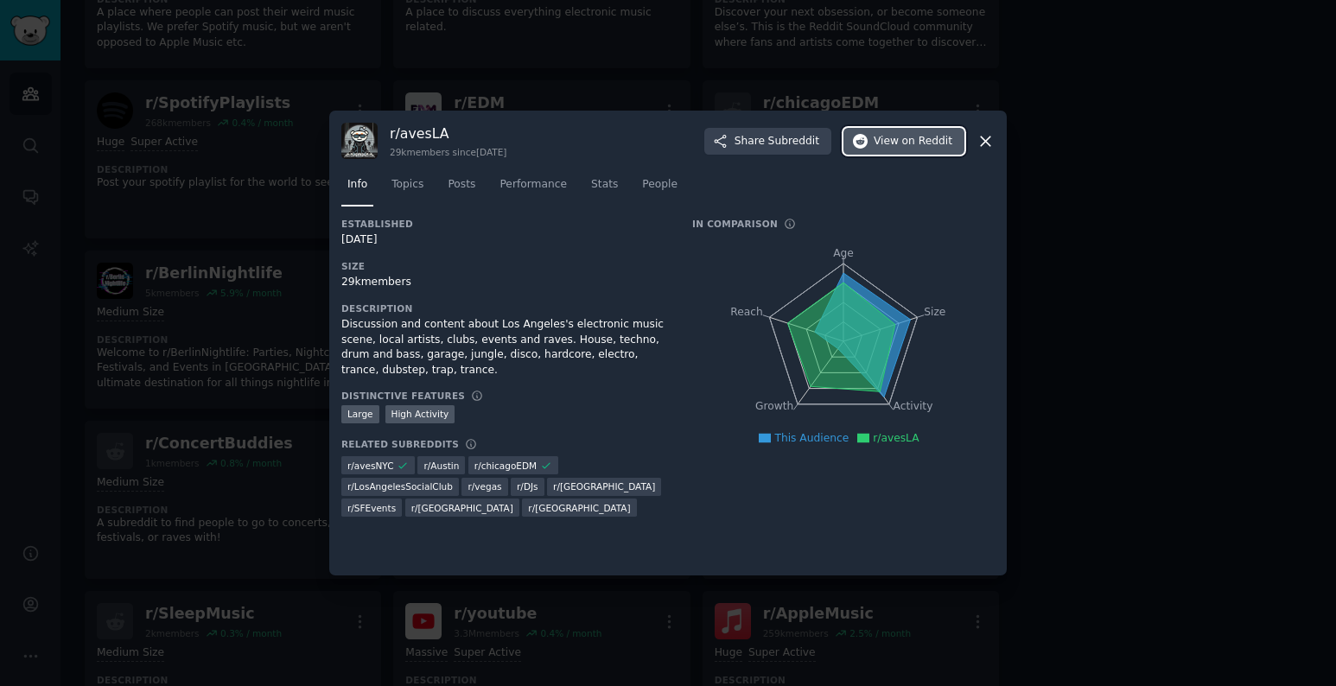
click at [917, 143] on span "on Reddit" at bounding box center [927, 142] width 50 height 16
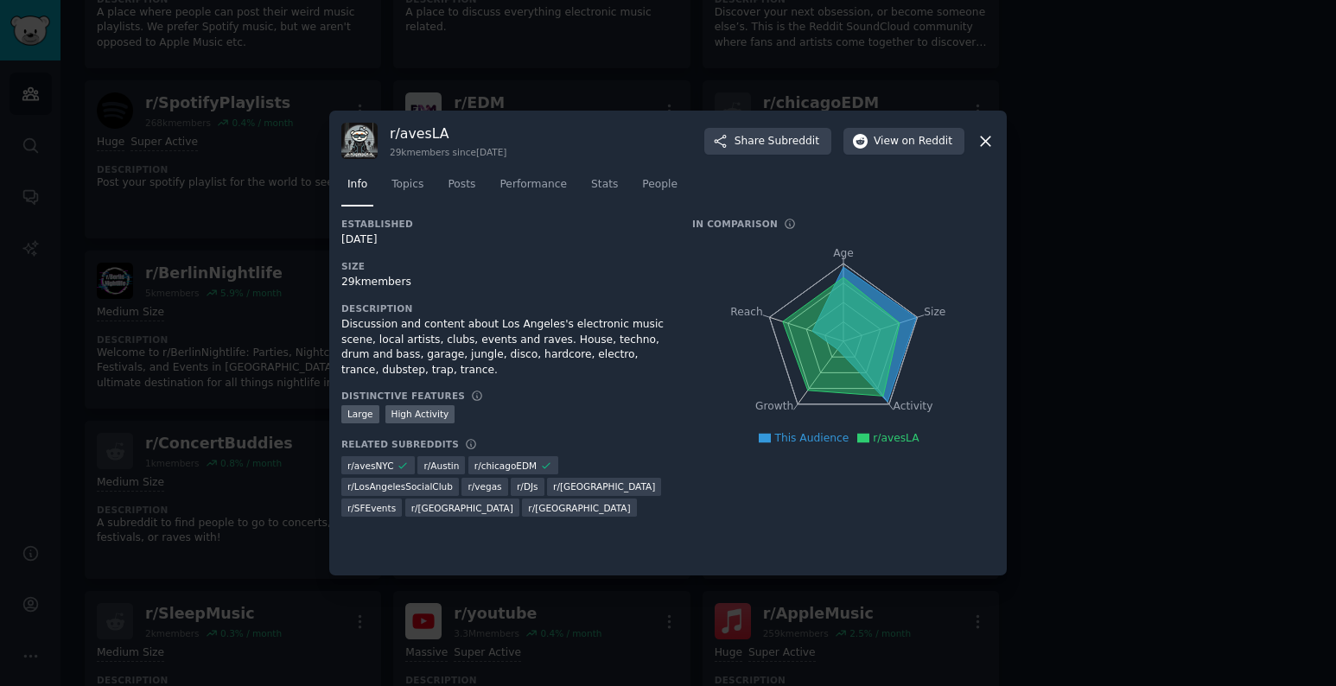
click at [188, 170] on div at bounding box center [668, 343] width 1336 height 686
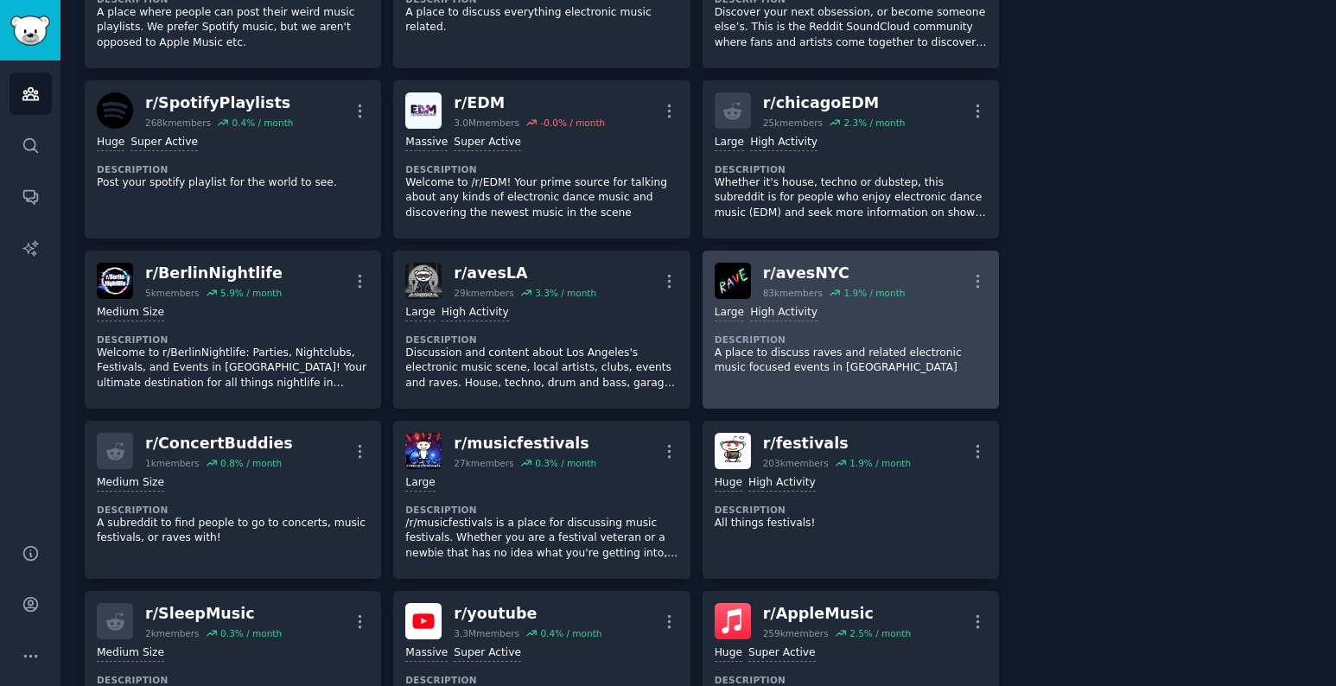
click at [864, 303] on div "Large High Activity Description A place to discuss raves and related electronic…" at bounding box center [851, 340] width 272 height 83
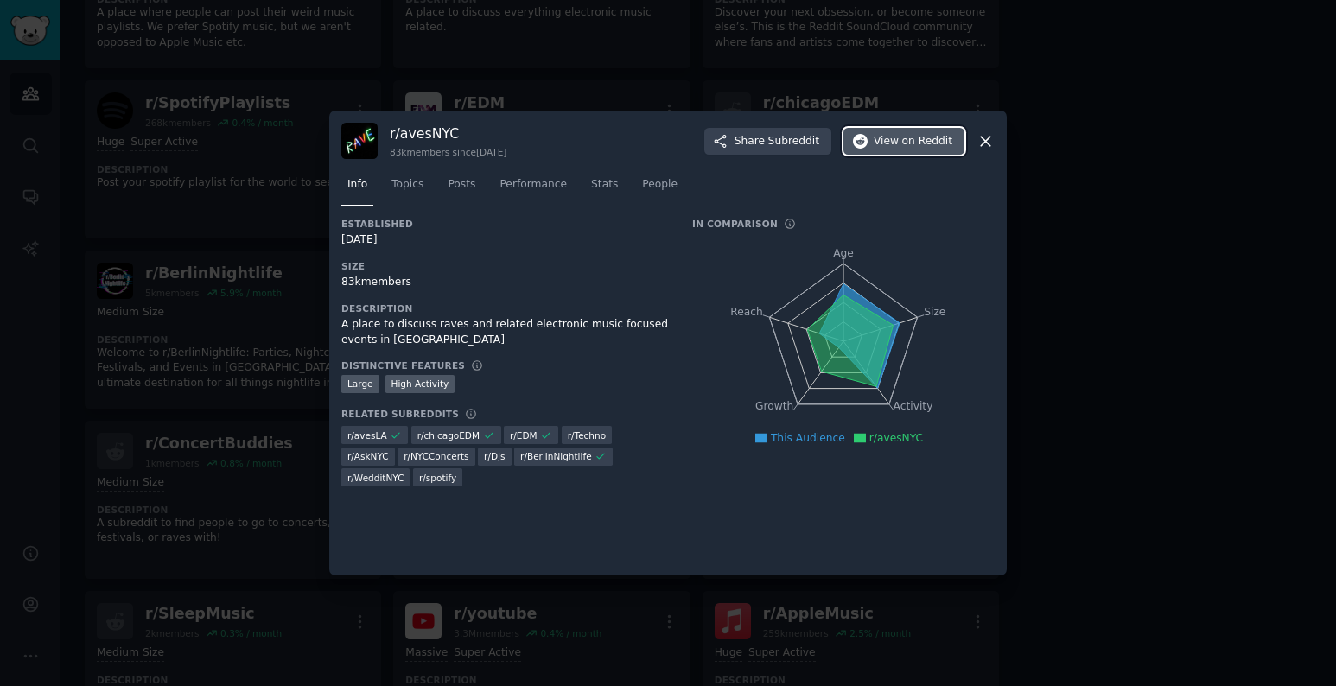
click at [910, 137] on span "on Reddit" at bounding box center [927, 142] width 50 height 16
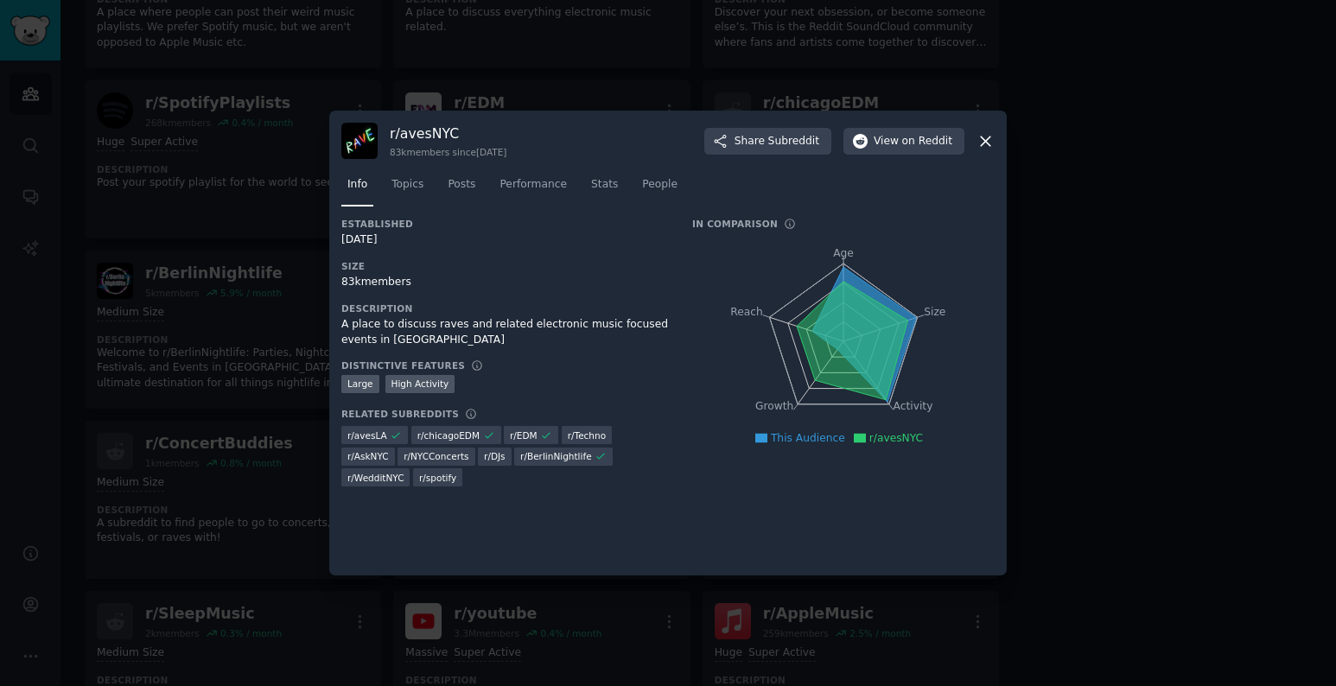
click at [105, 288] on div at bounding box center [668, 343] width 1336 height 686
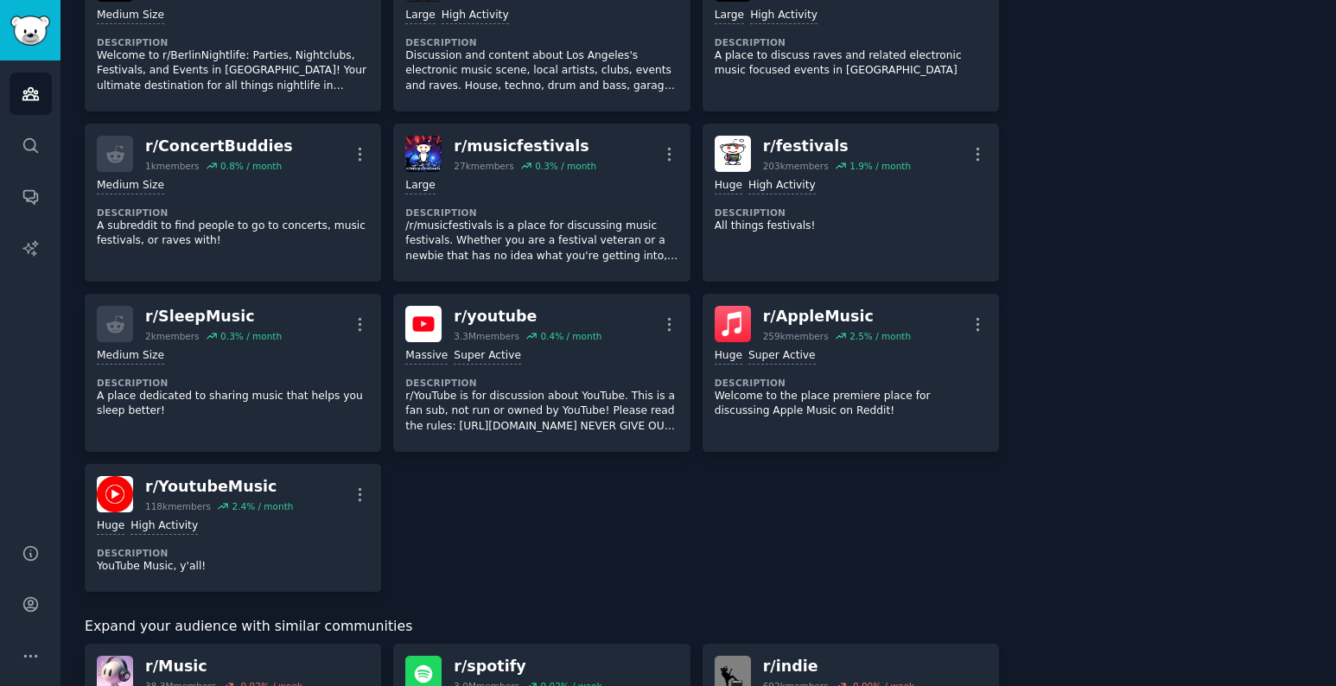
scroll to position [1042, 0]
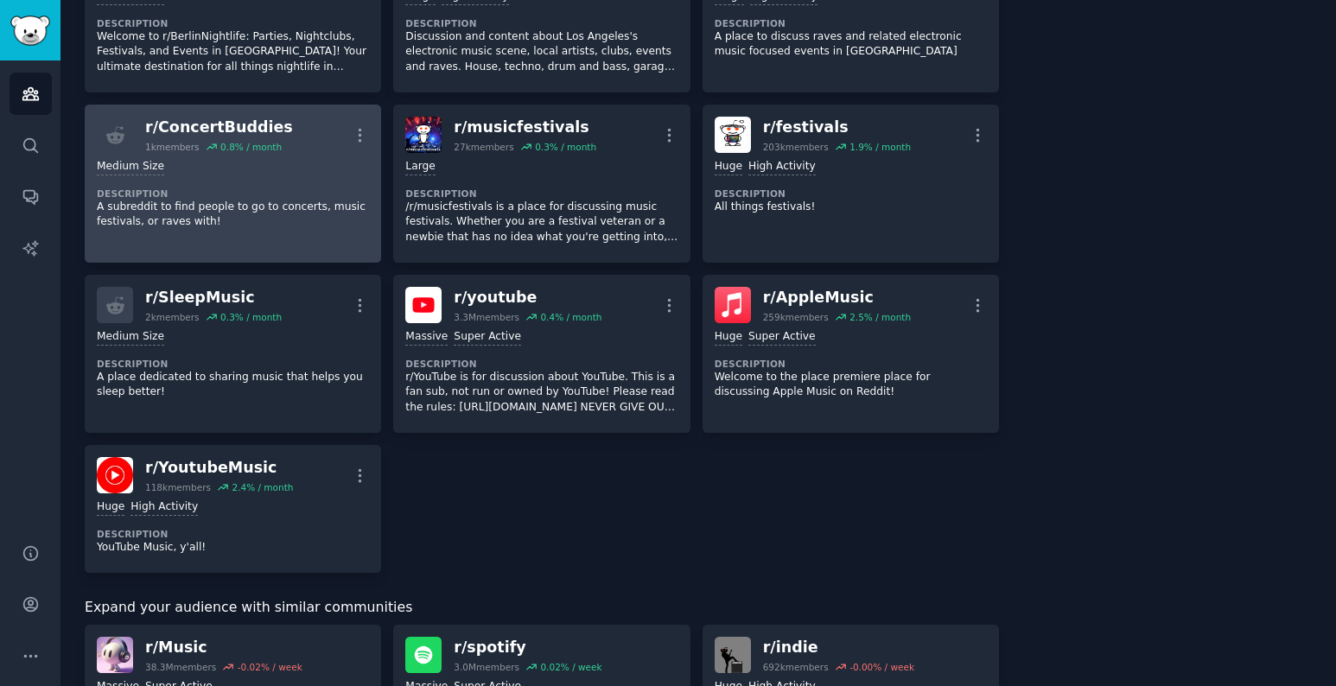
click at [182, 157] on div "Medium Size Description A subreddit to find people to go to concerts, music fes…" at bounding box center [233, 194] width 272 height 83
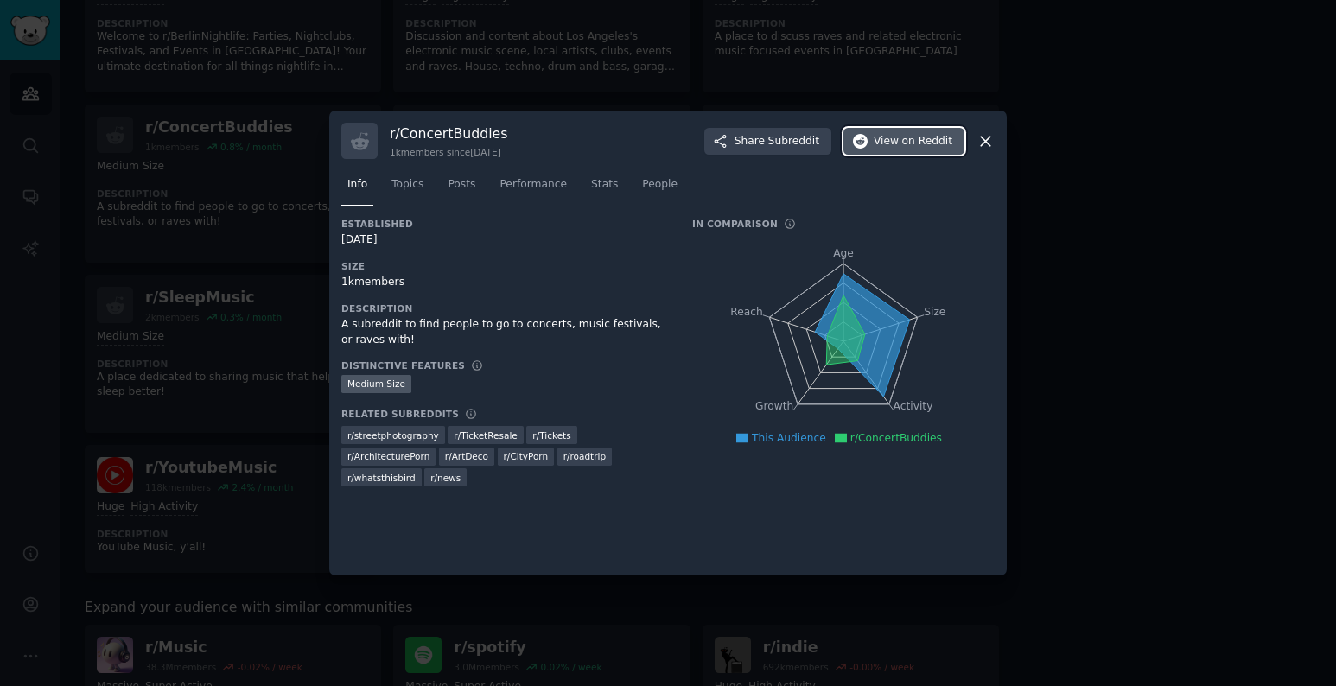
click at [929, 144] on span "on Reddit" at bounding box center [927, 142] width 50 height 16
click at [163, 299] on div at bounding box center [668, 343] width 1336 height 686
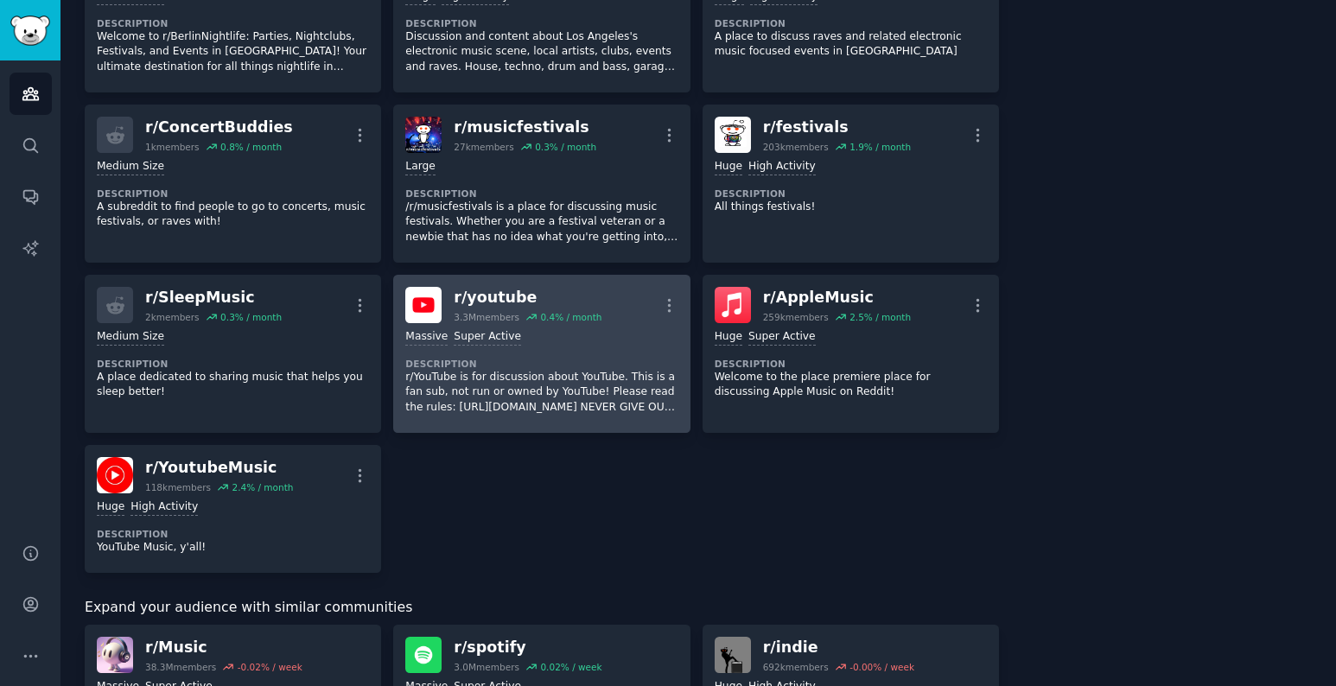
click at [506, 309] on h2 "r/ youtube 3.3M members 0.4 % / month" at bounding box center [528, 305] width 148 height 36
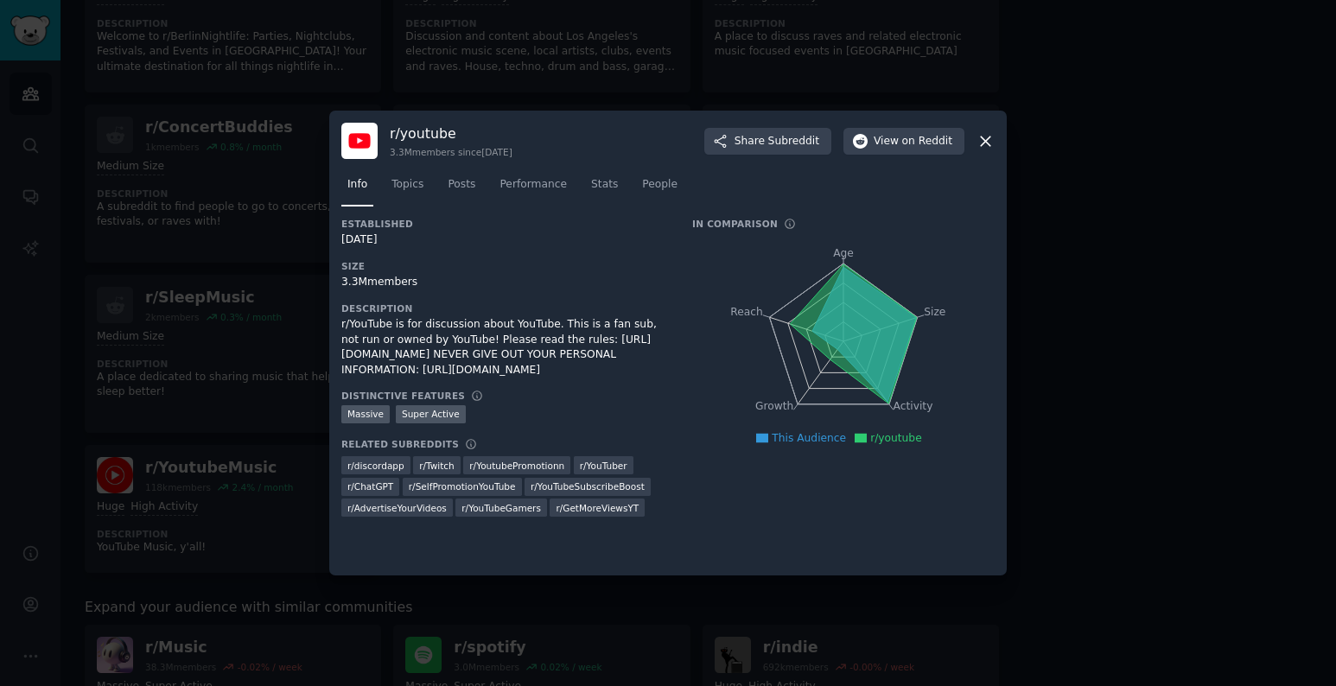
click at [171, 309] on div at bounding box center [668, 343] width 1336 height 686
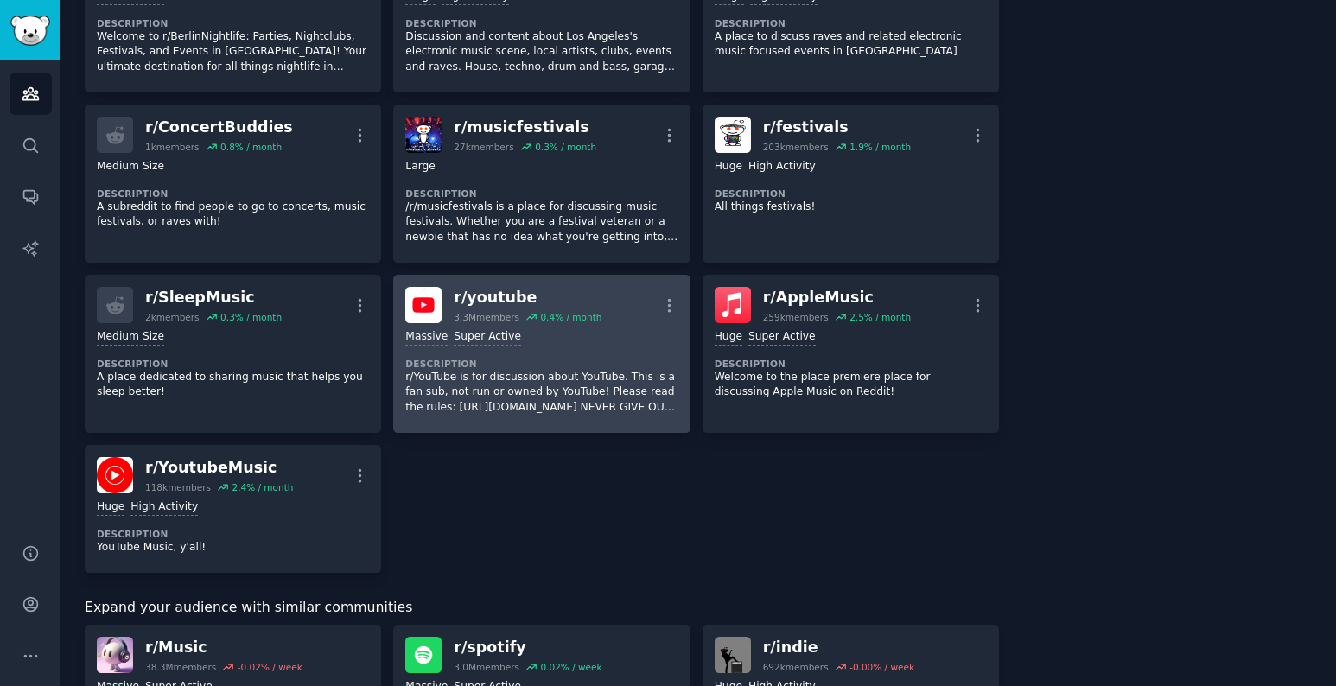
click at [494, 302] on div "r/ youtube" at bounding box center [528, 298] width 148 height 22
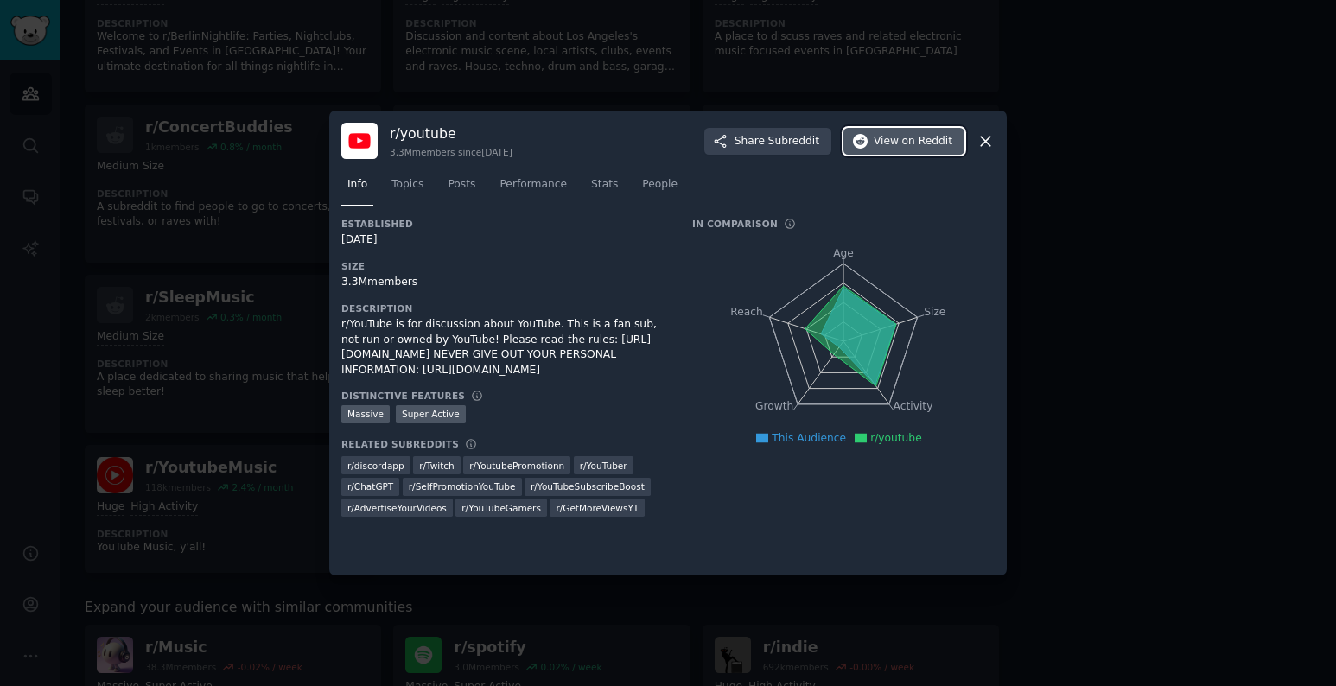
click at [916, 145] on span "on Reddit" at bounding box center [927, 142] width 50 height 16
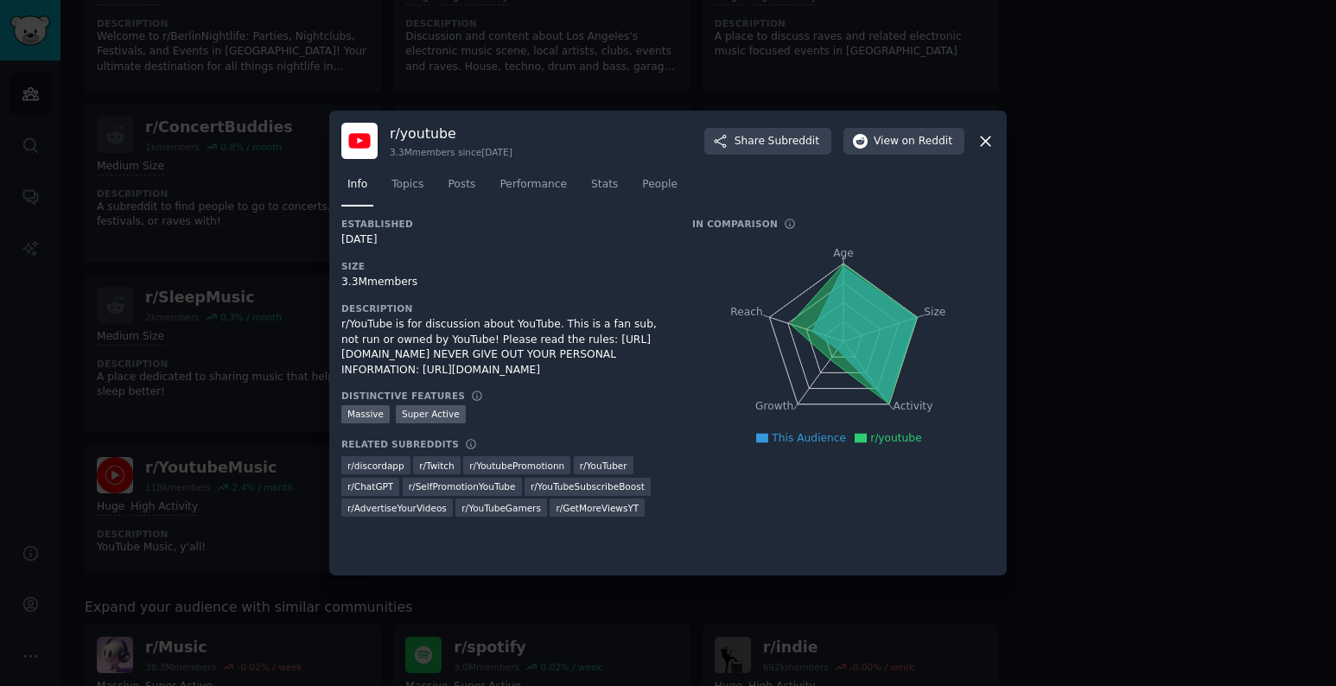
click at [1058, 198] on div at bounding box center [668, 343] width 1336 height 686
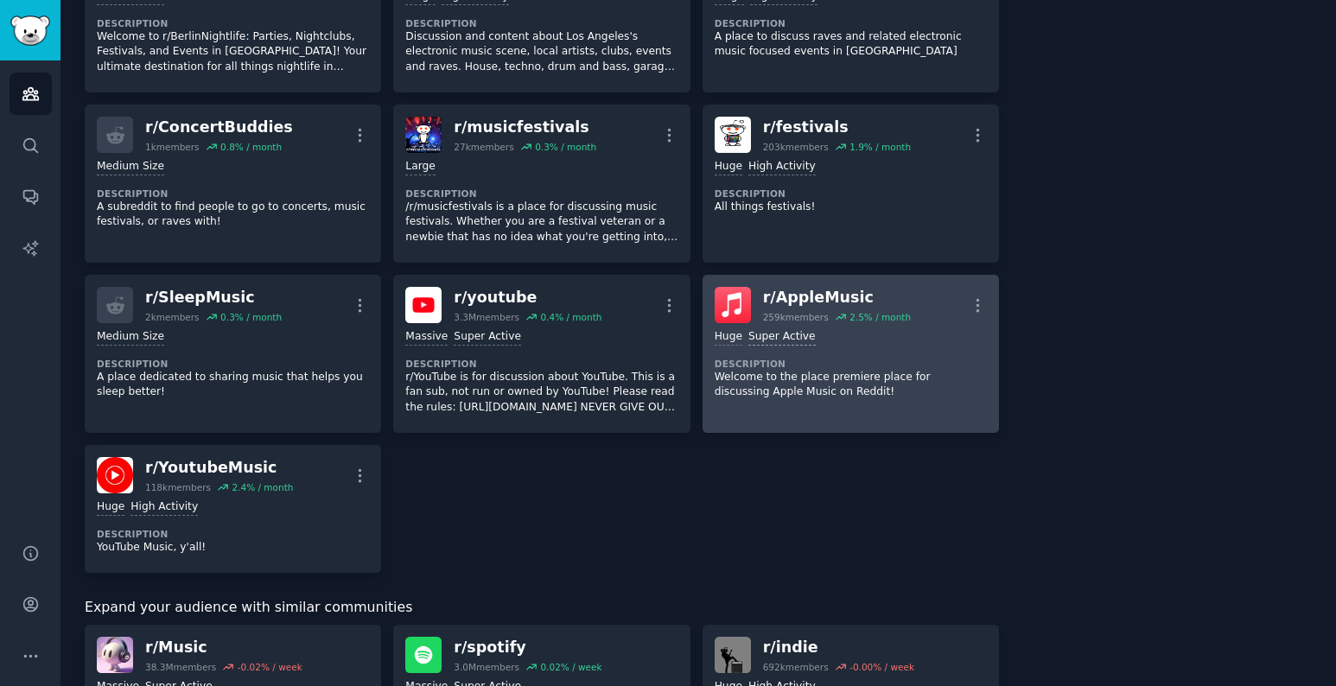
click at [762, 335] on div "Super Active" at bounding box center [782, 337] width 67 height 16
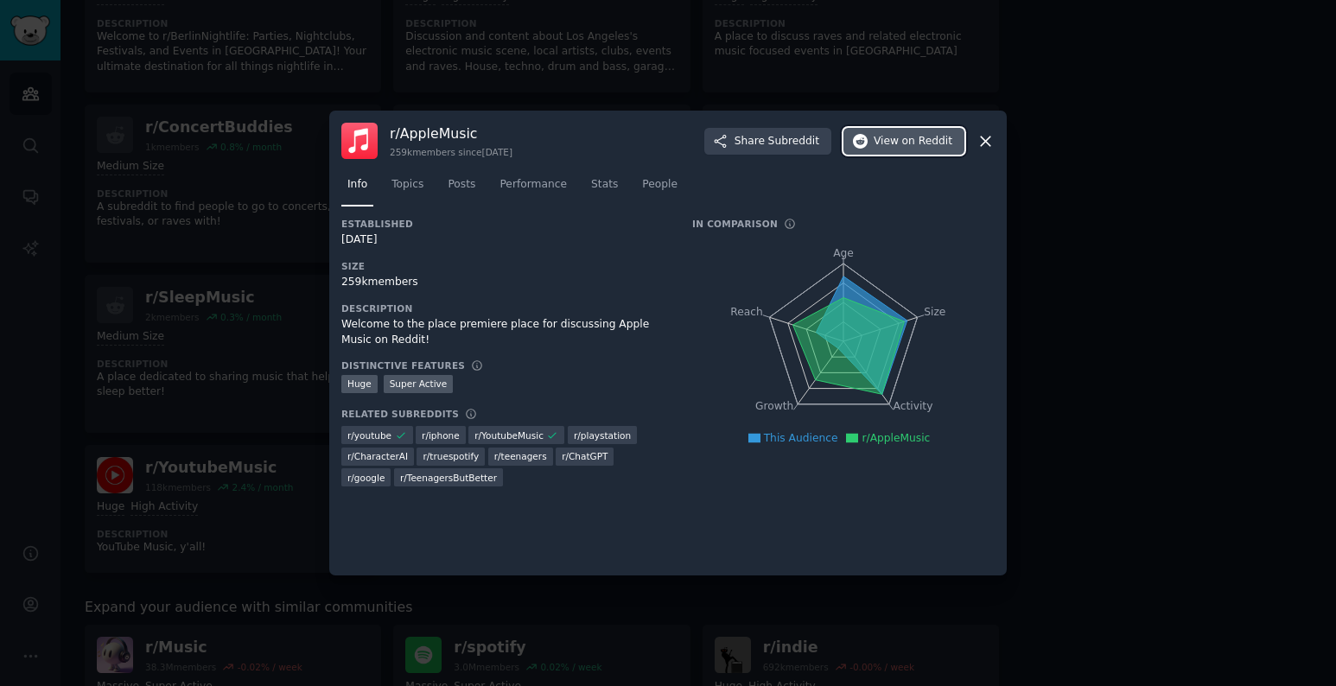
click at [905, 137] on span "on Reddit" at bounding box center [927, 142] width 50 height 16
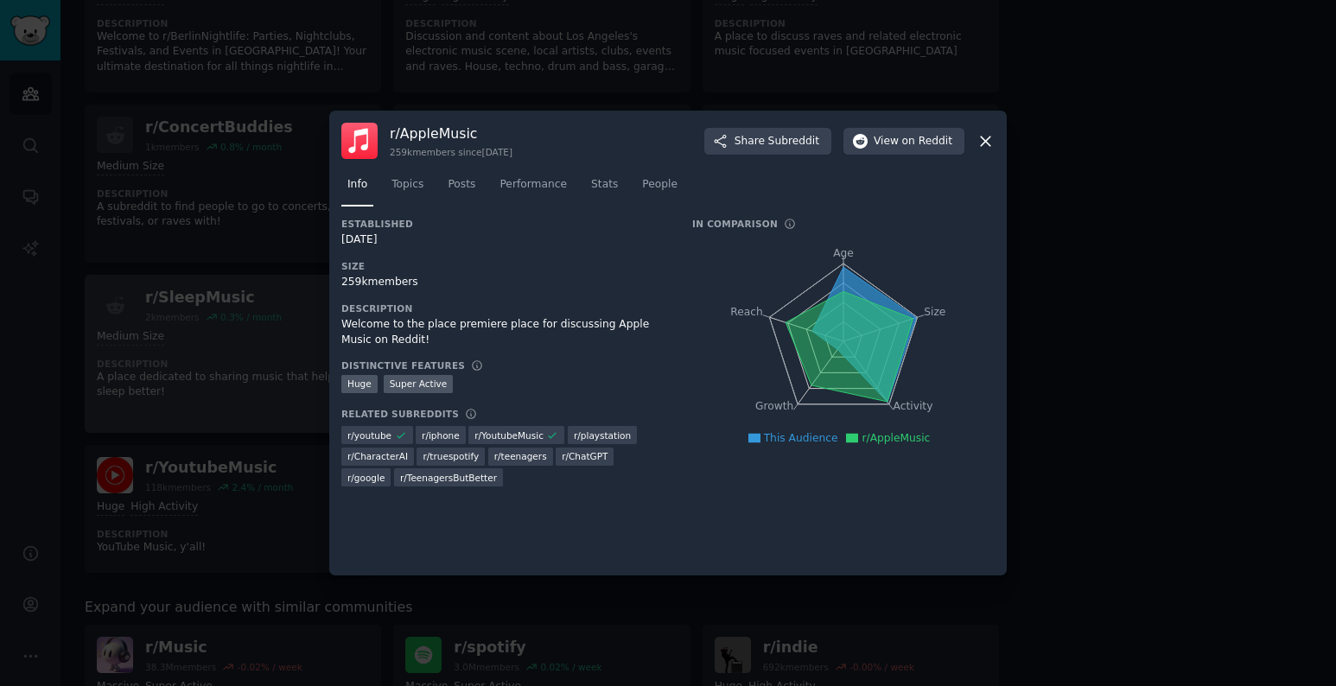
click at [205, 293] on div at bounding box center [668, 343] width 1336 height 686
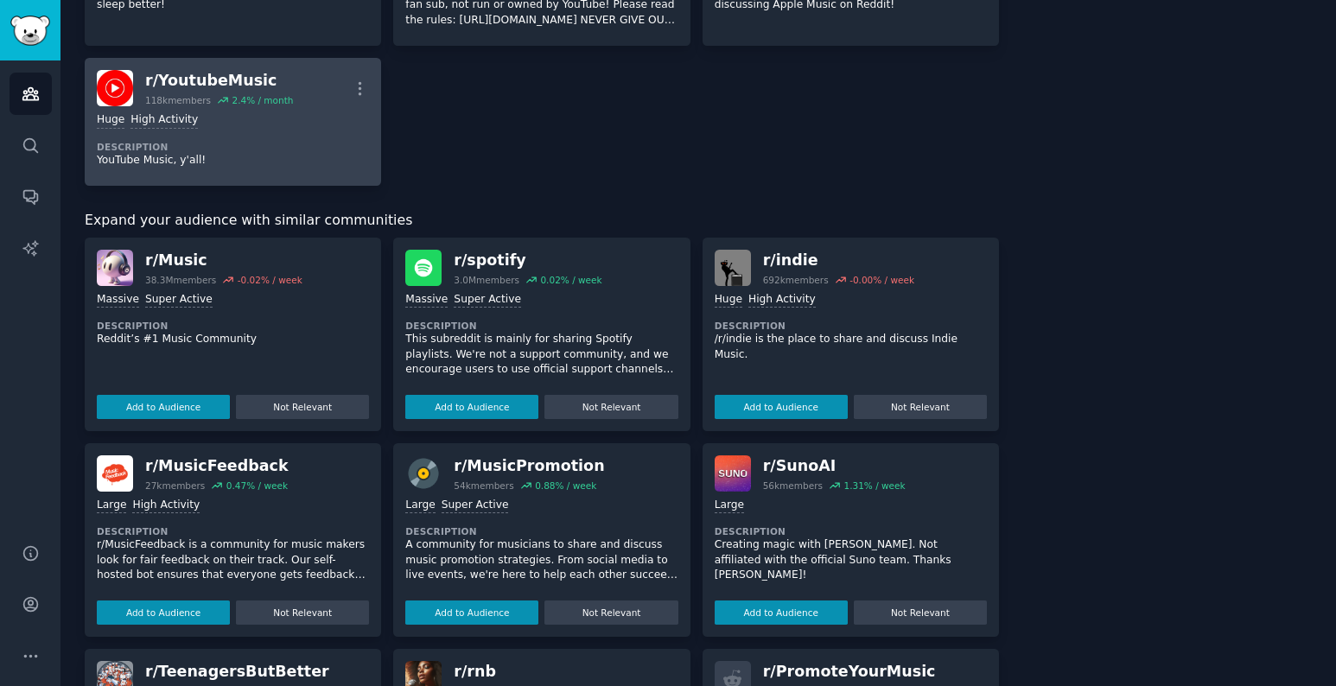
scroll to position [1442, 0]
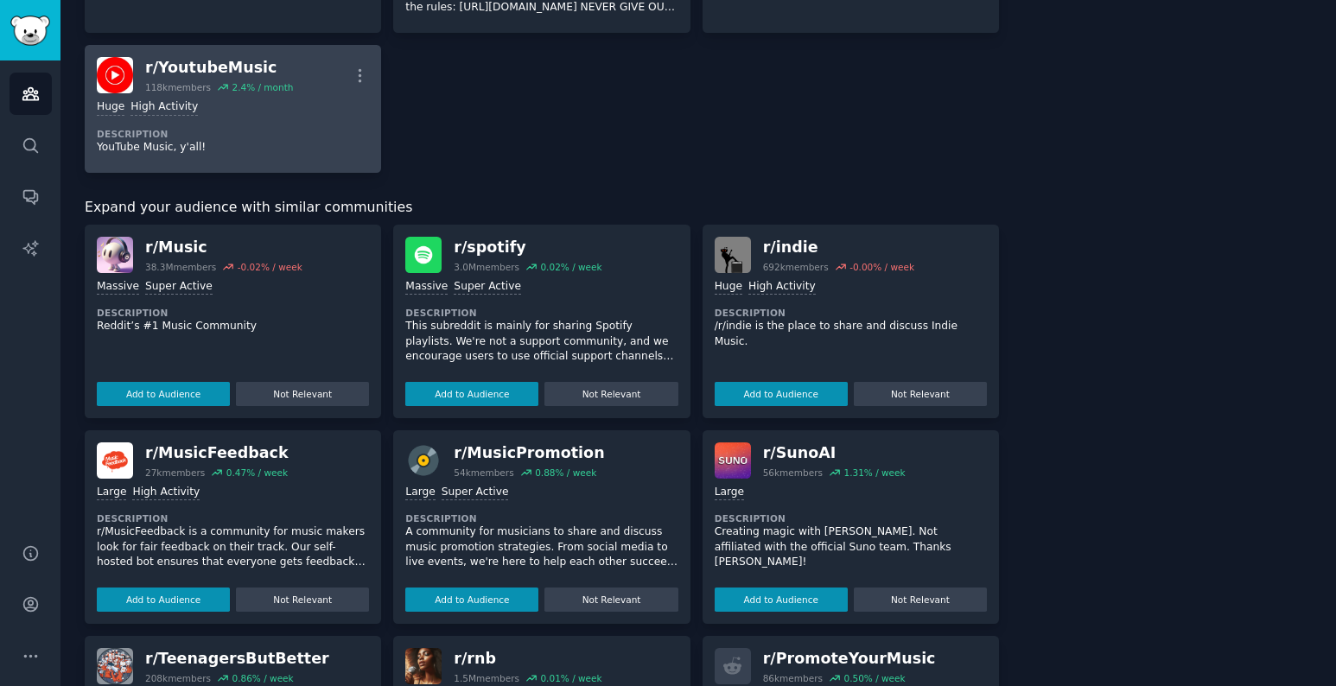
click at [180, 72] on div "r/ YoutubeMusic" at bounding box center [219, 68] width 148 height 22
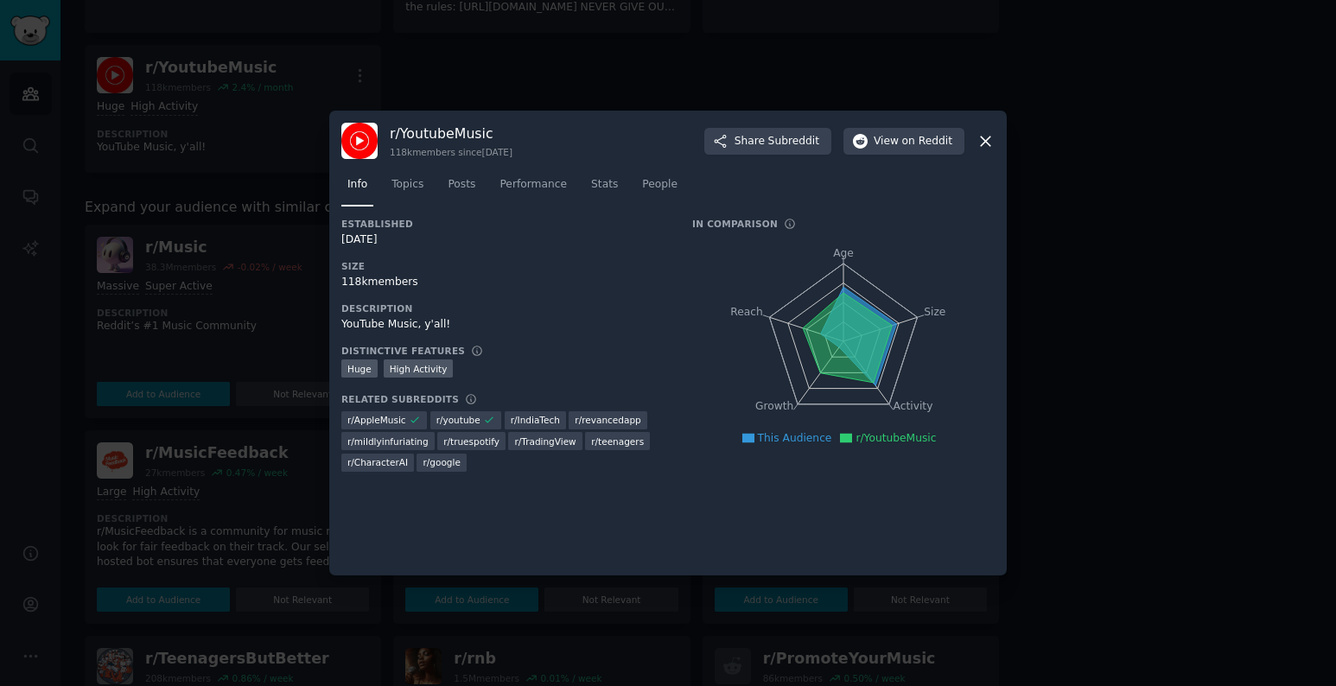
click at [915, 161] on div "Info Topics Posts Performance Stats People" at bounding box center [668, 188] width 654 height 59
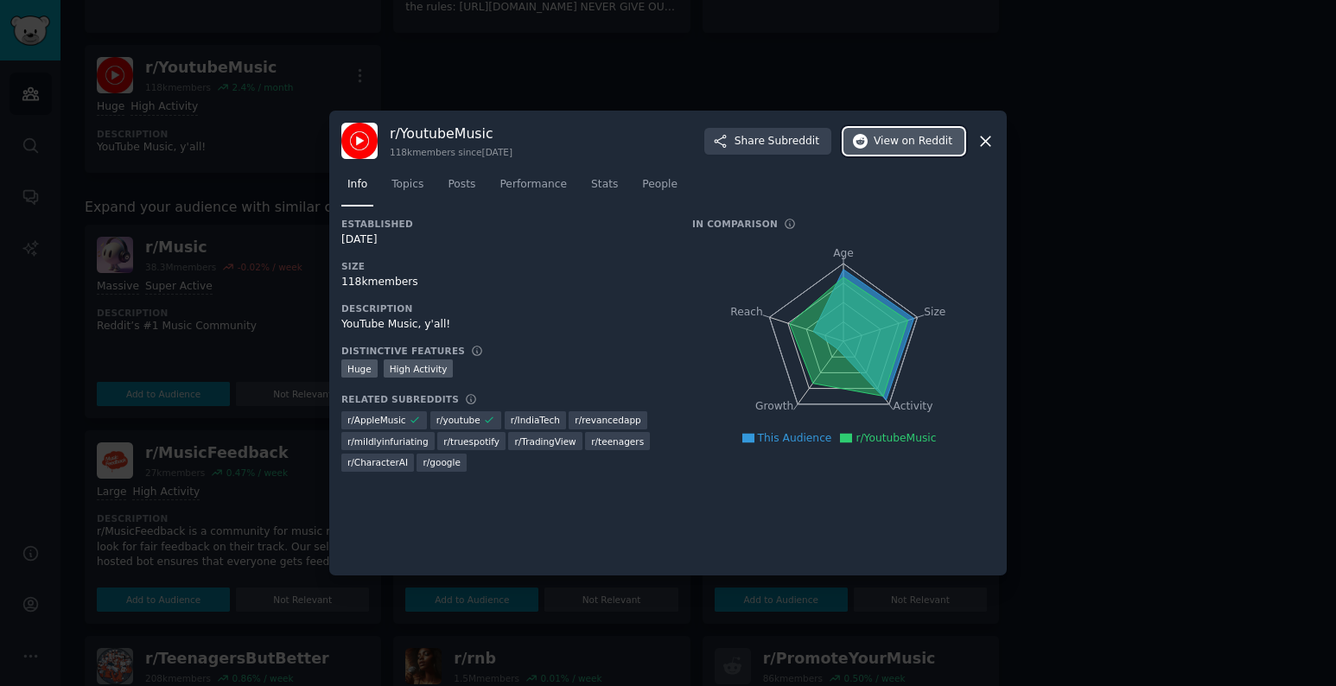
click at [916, 145] on span "on Reddit" at bounding box center [927, 142] width 50 height 16
click at [238, 225] on div at bounding box center [668, 343] width 1336 height 686
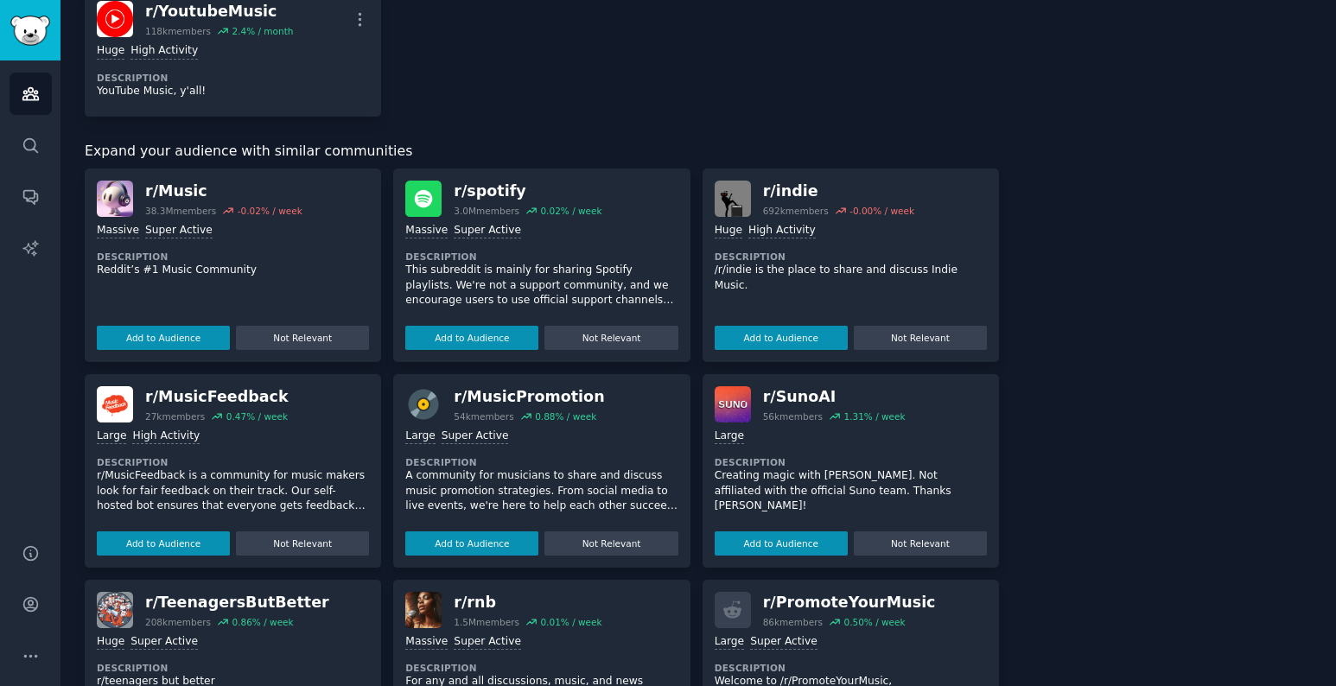
scroll to position [1522, 0]
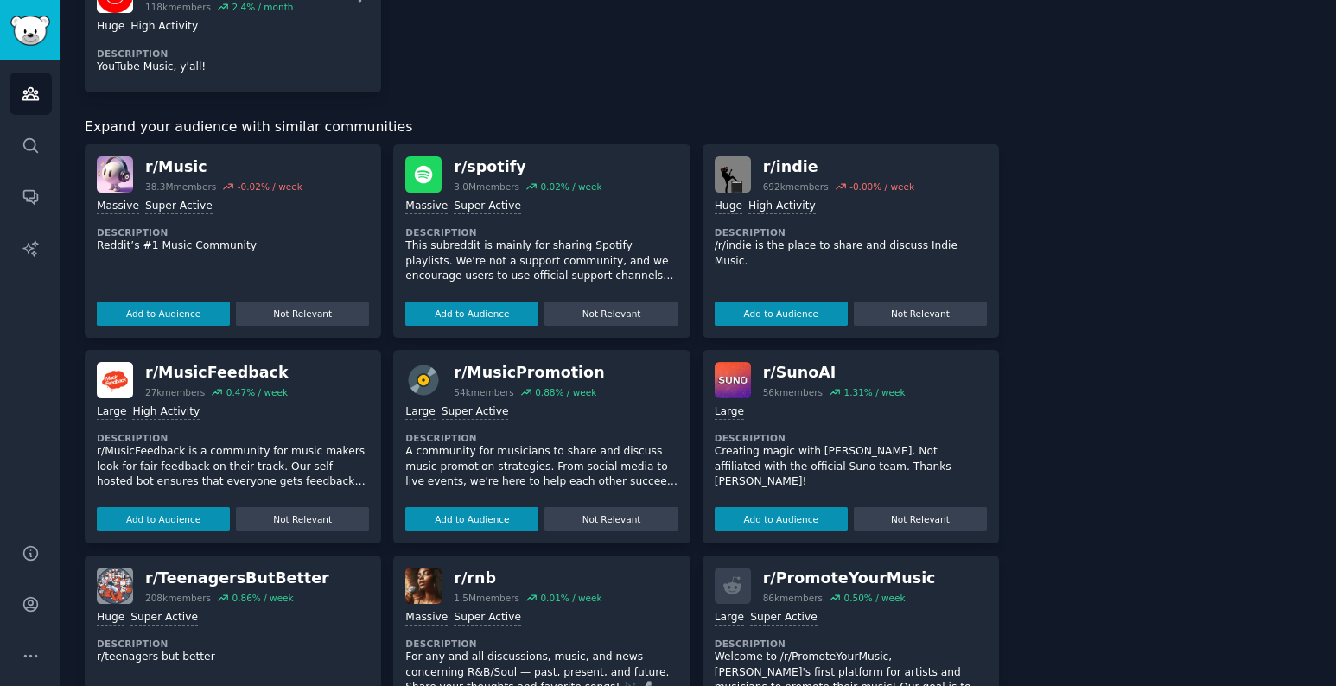
click at [122, 189] on img at bounding box center [115, 174] width 36 height 36
click at [178, 167] on div "r/ Music" at bounding box center [223, 167] width 157 height 22
click at [182, 304] on button "Add to Audience" at bounding box center [163, 314] width 133 height 24
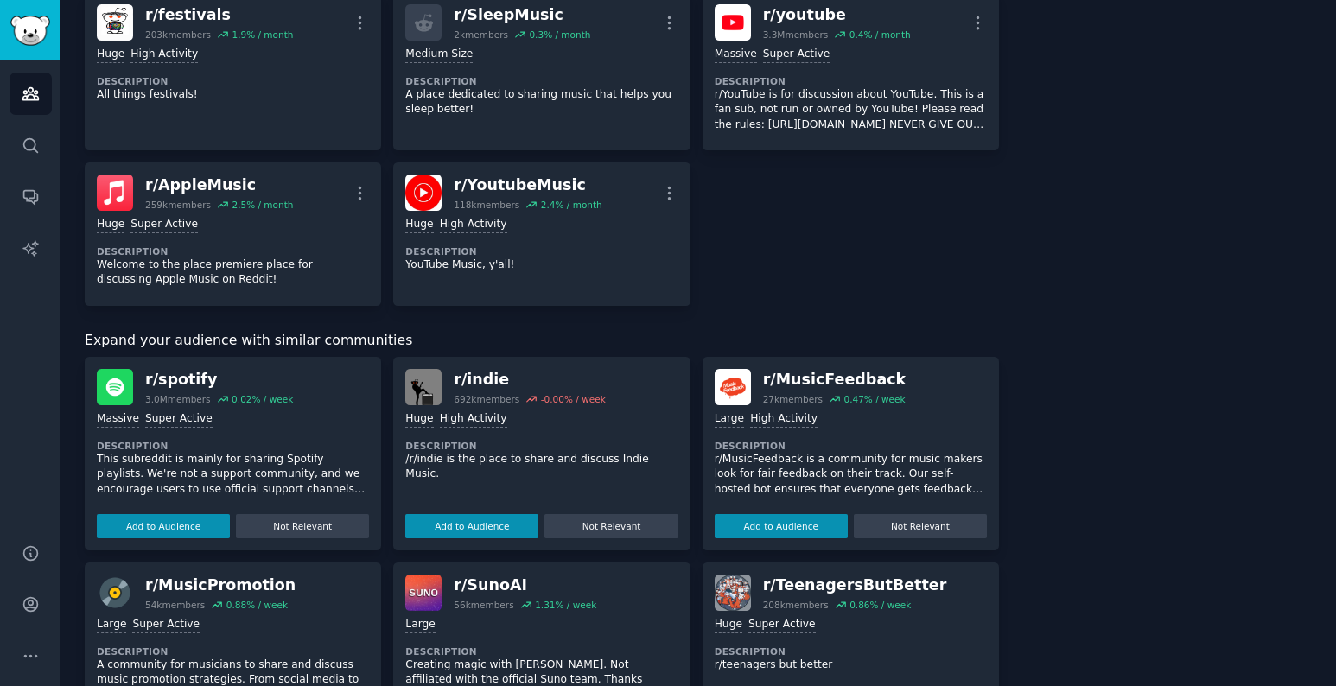
scroll to position [1329, 0]
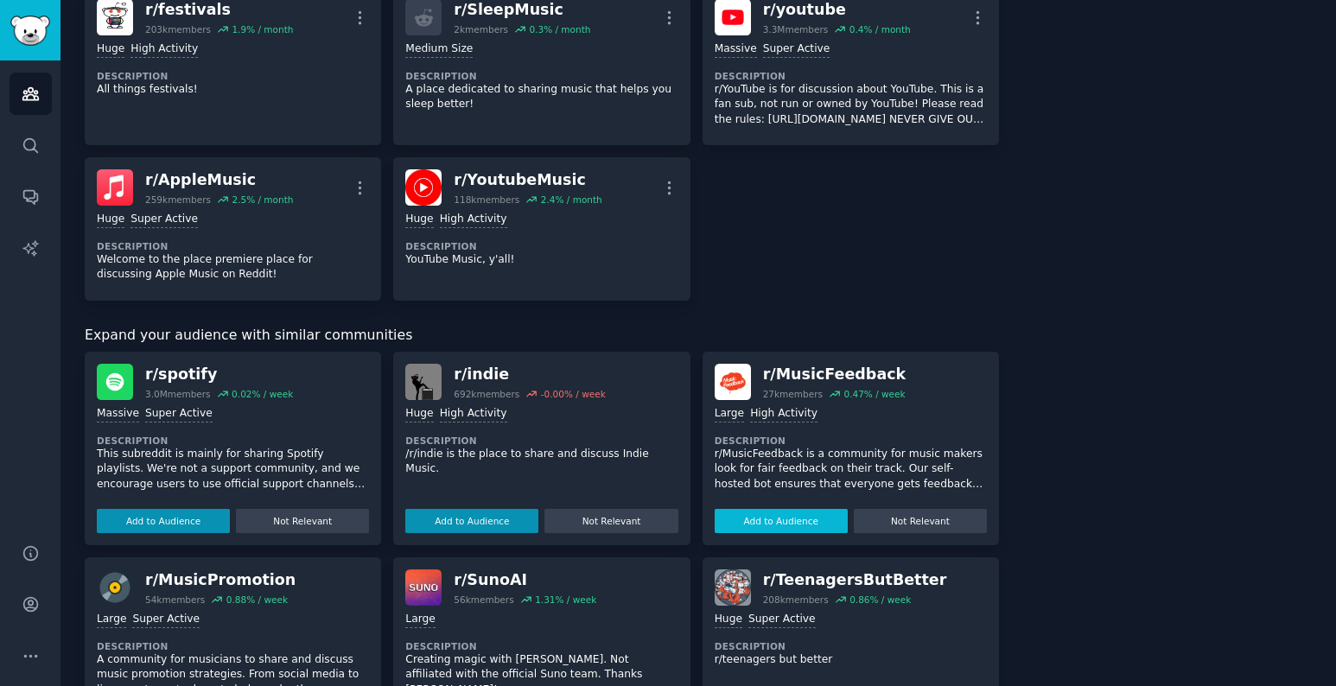
click at [777, 520] on button "Add to Audience" at bounding box center [781, 521] width 133 height 24
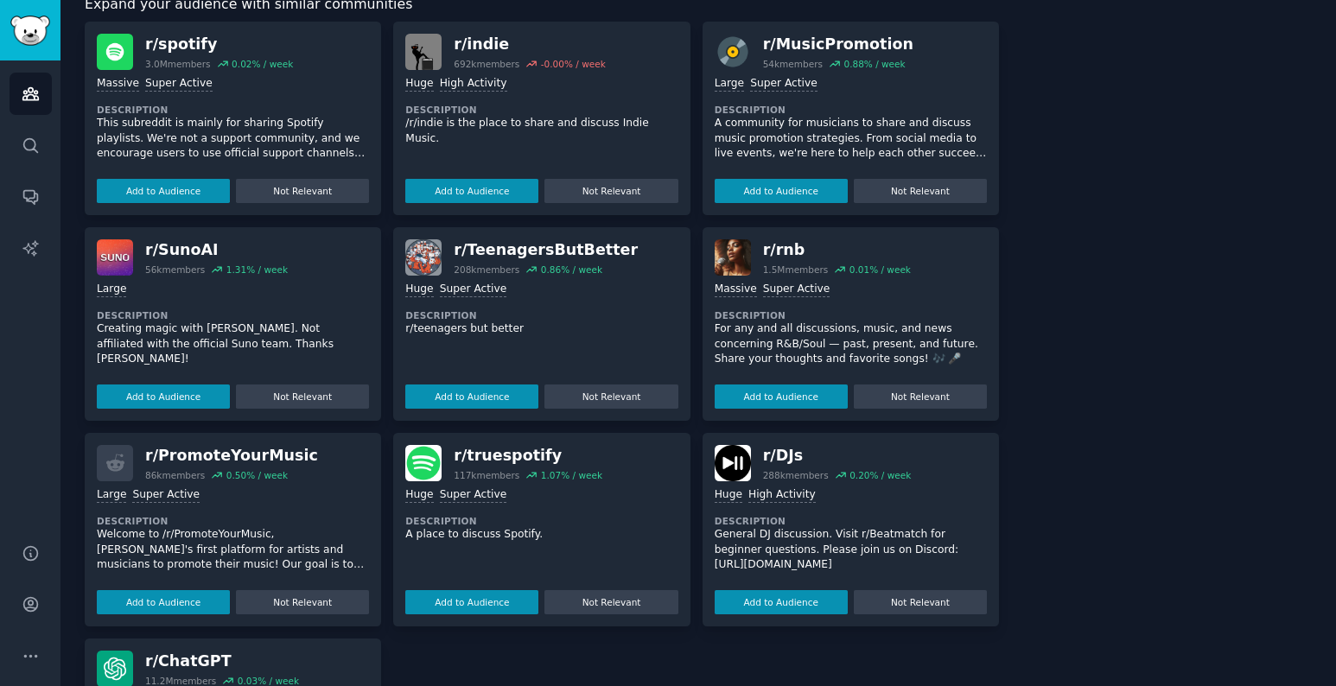
scroll to position [1846, 0]
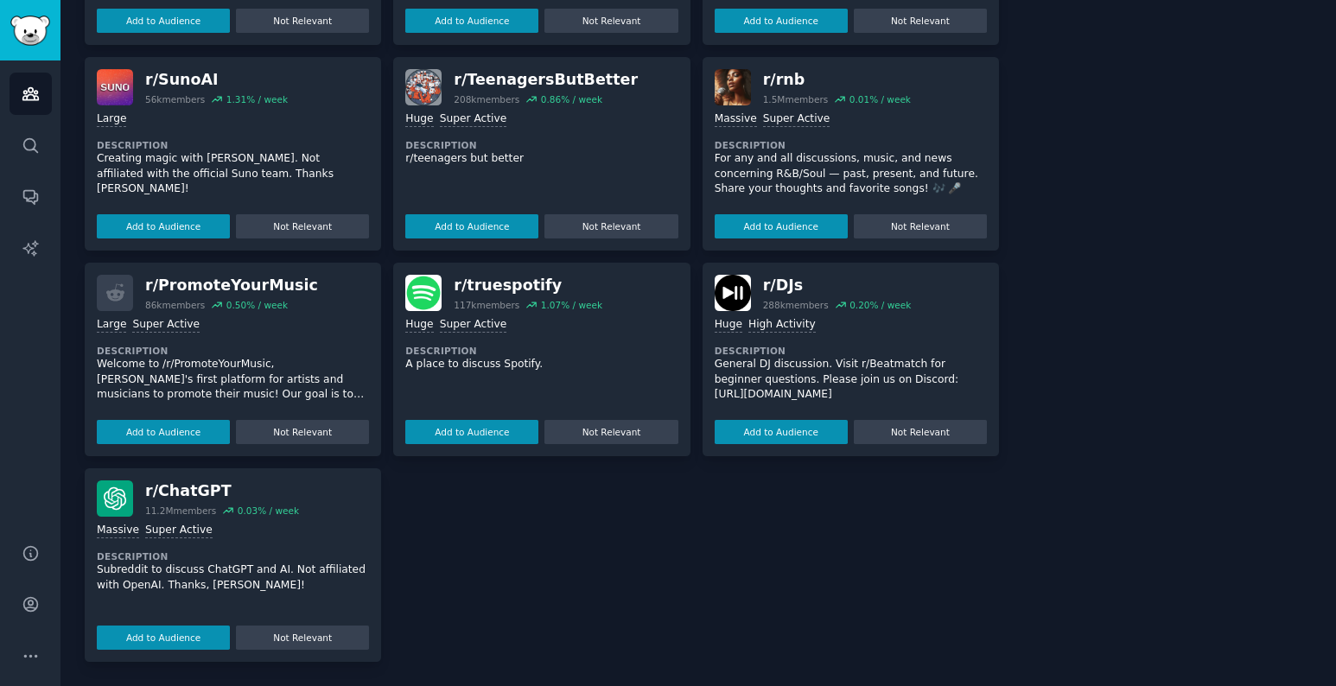
click at [289, 383] on p "Welcome to /r/PromoteYourMusic, [PERSON_NAME]'s first platform for artists and …" at bounding box center [233, 380] width 272 height 46
click at [245, 390] on p "Welcome to /r/PromoteYourMusic, [PERSON_NAME]'s first platform for artists and …" at bounding box center [233, 410] width 272 height 106
click at [439, 538] on div "r/ spotify 3.0M members 0.02 % / week Massive Super Active Description This sub…" at bounding box center [542, 256] width 915 height 811
click at [133, 372] on p "Welcome to /r/PromoteYourMusic, [PERSON_NAME]'s first platform for artists and …" at bounding box center [233, 410] width 272 height 106
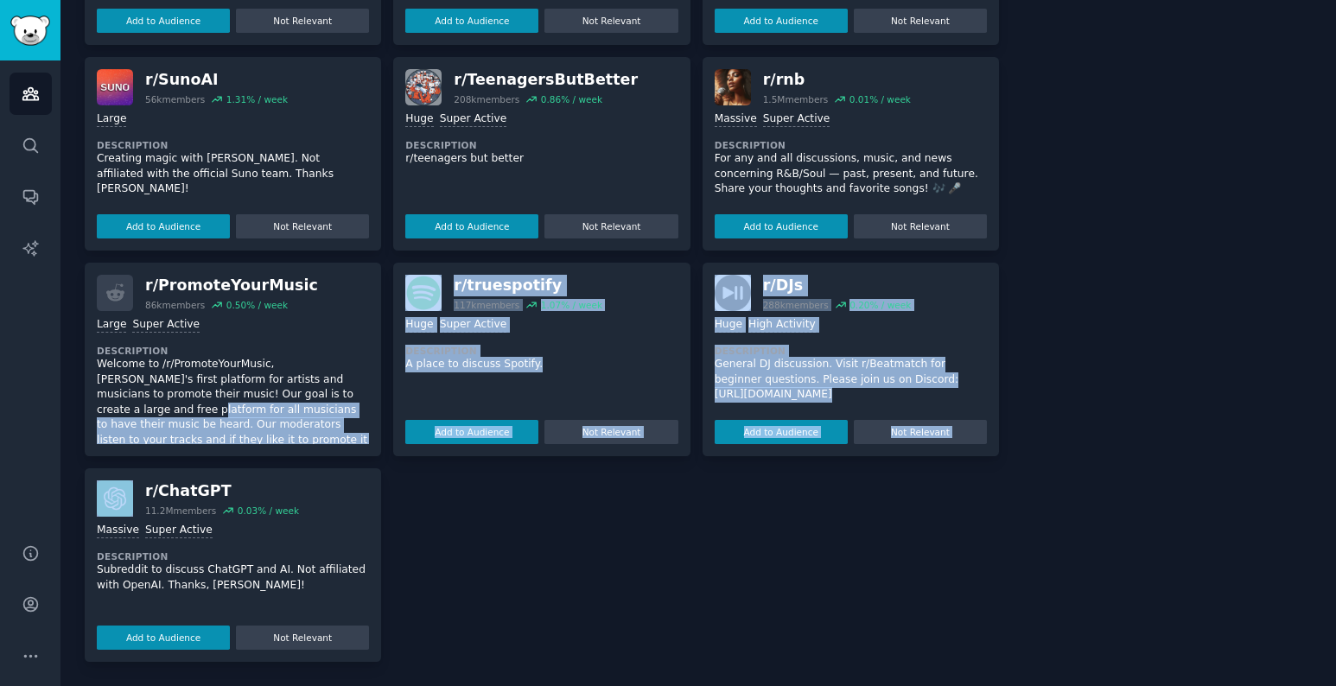
drag, startPoint x: 370, startPoint y: 391, endPoint x: 366, endPoint y: 468, distance: 77.1
click at [365, 470] on div "r/ spotify 3.0M members 0.02 % / week Massive Super Active Description This sub…" at bounding box center [542, 256] width 915 height 811
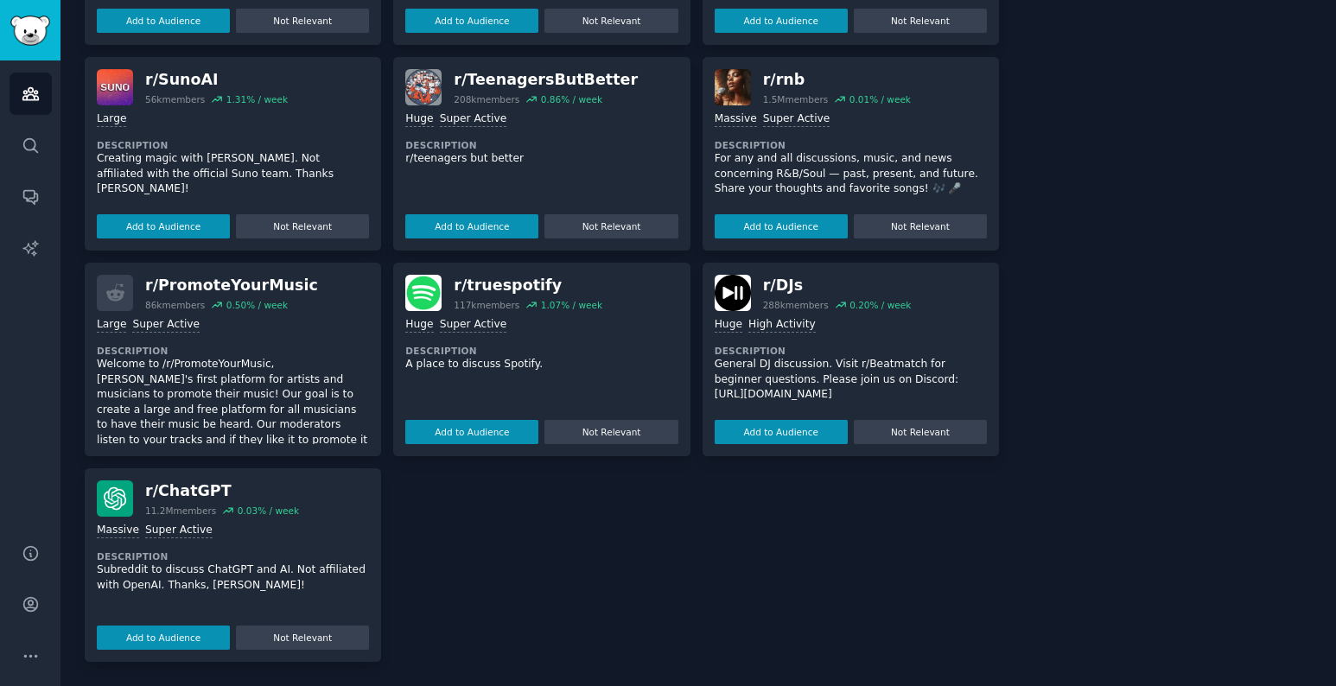
click at [359, 421] on p "Welcome to /r/PromoteYourMusic, [PERSON_NAME]'s first platform for artists and …" at bounding box center [233, 410] width 272 height 106
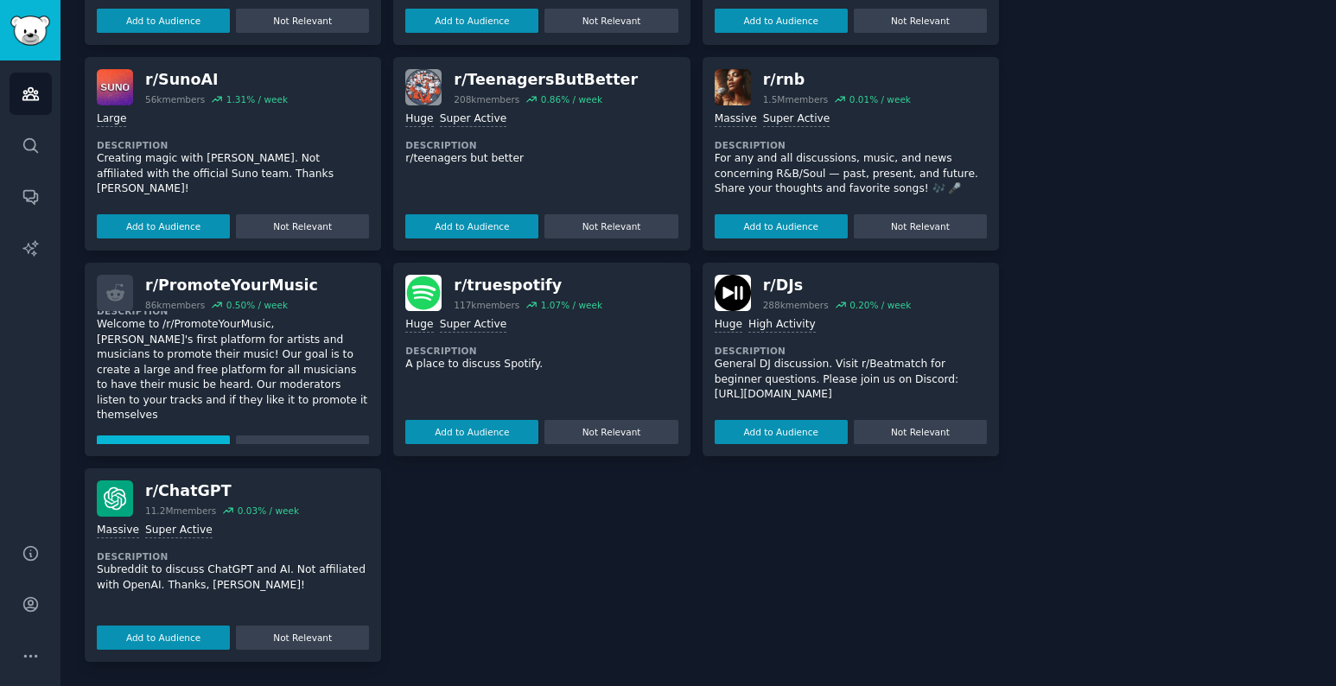
click at [152, 436] on button "Add to Audience" at bounding box center [163, 448] width 133 height 24
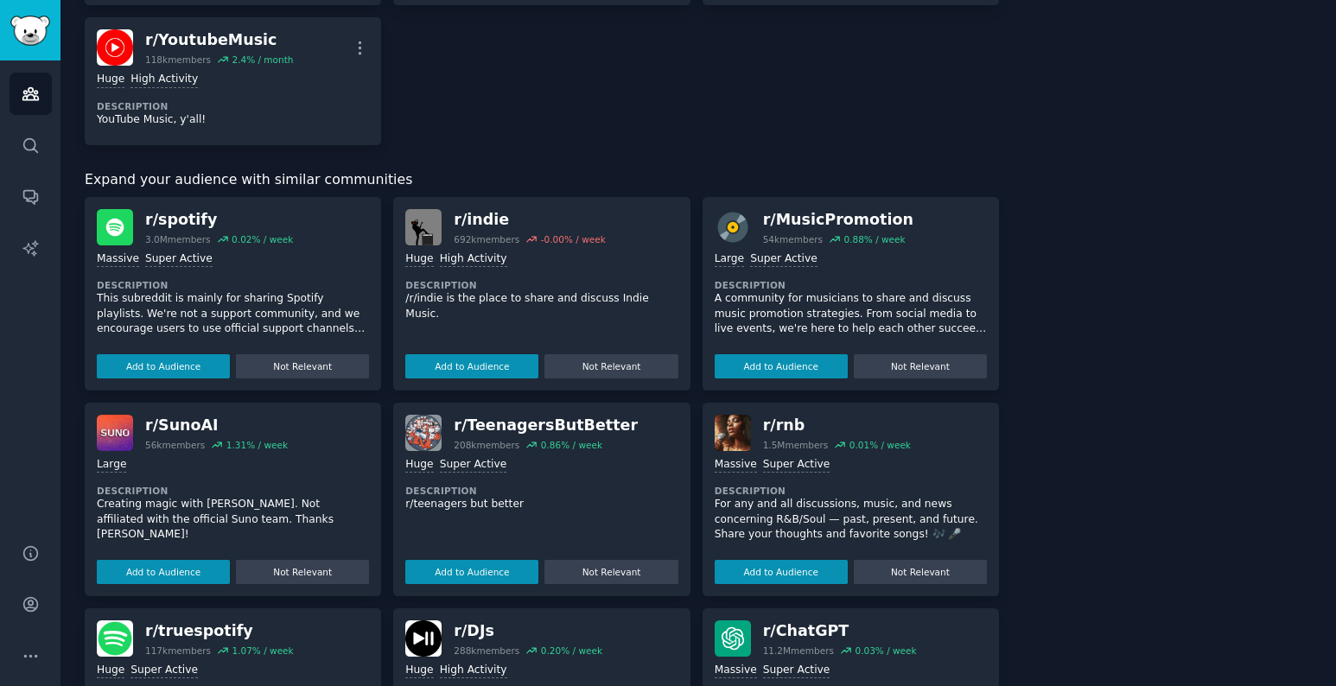
scroll to position [1780, 0]
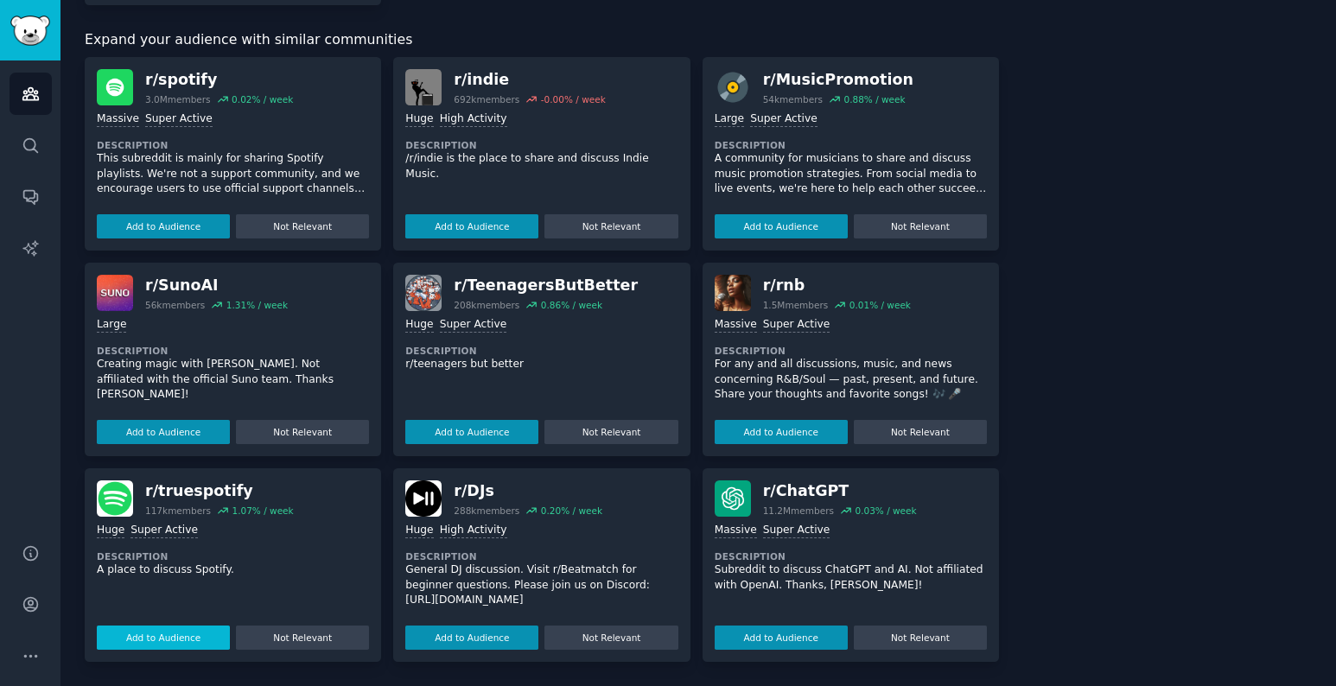
click at [166, 634] on button "Add to Audience" at bounding box center [163, 638] width 133 height 24
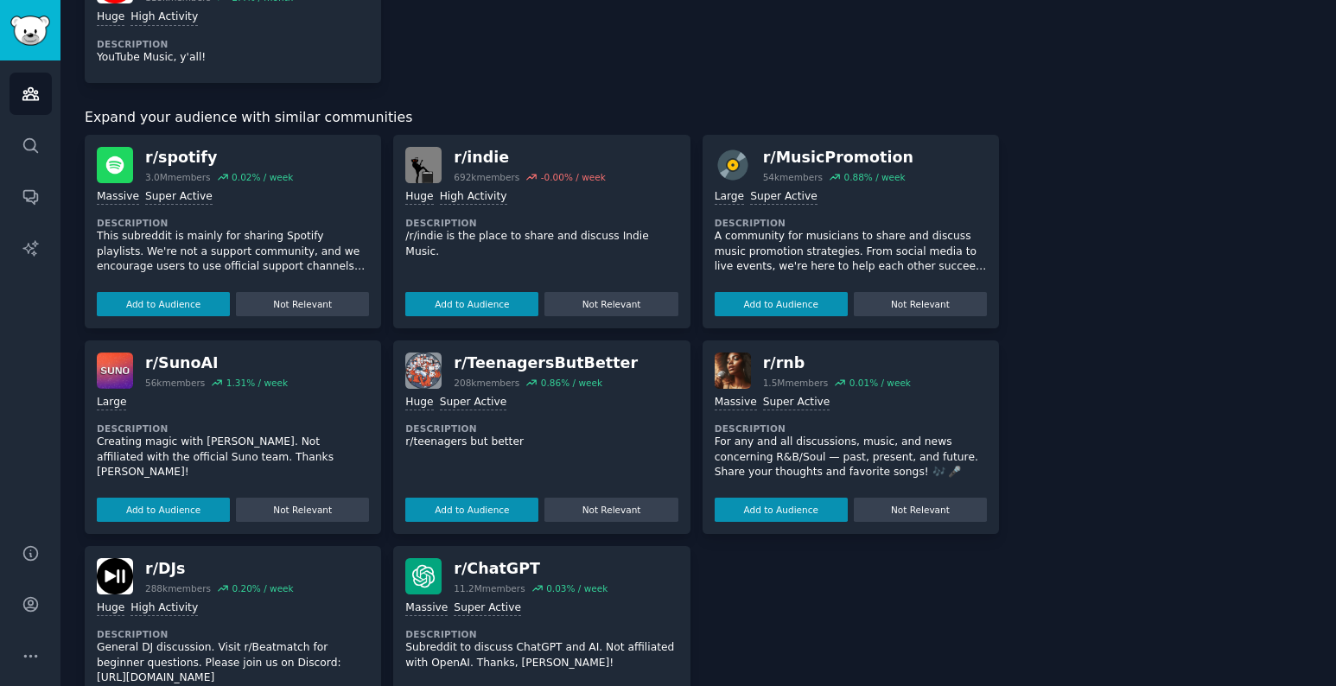
scroll to position [1700, 0]
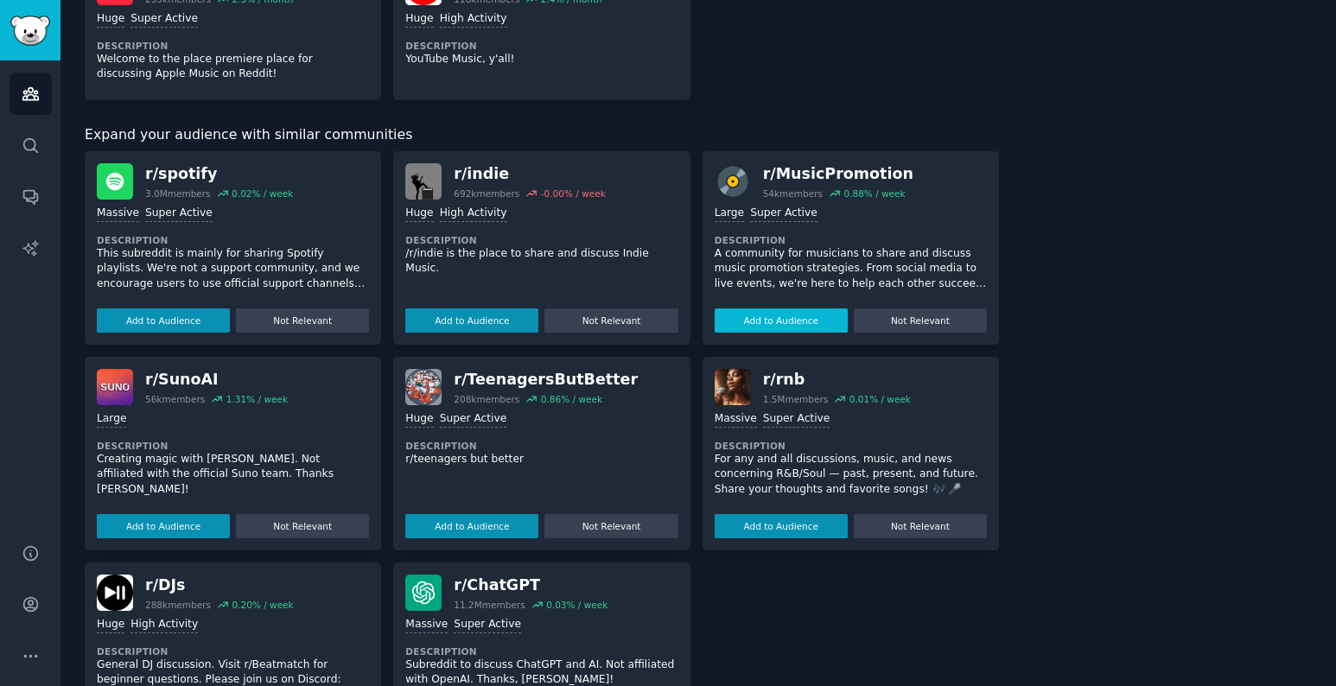
click at [771, 318] on button "Add to Audience" at bounding box center [781, 321] width 133 height 24
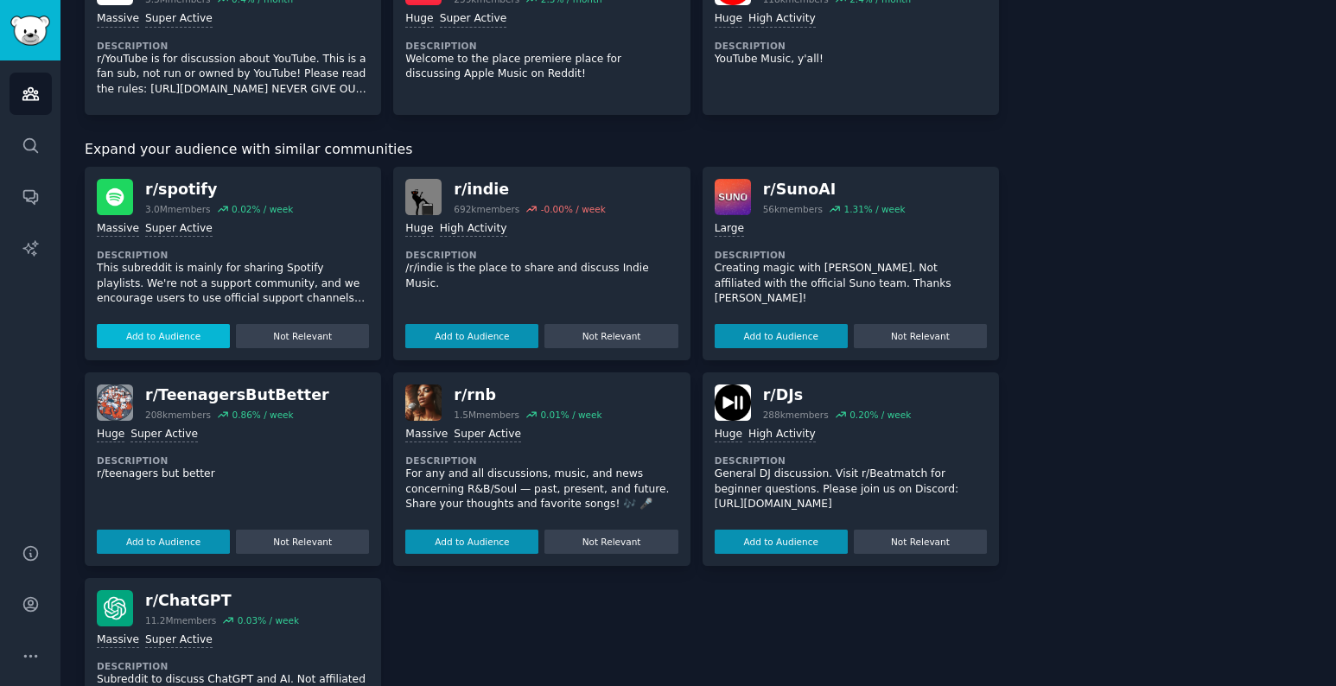
click at [147, 330] on button "Add to Audience" at bounding box center [163, 336] width 133 height 24
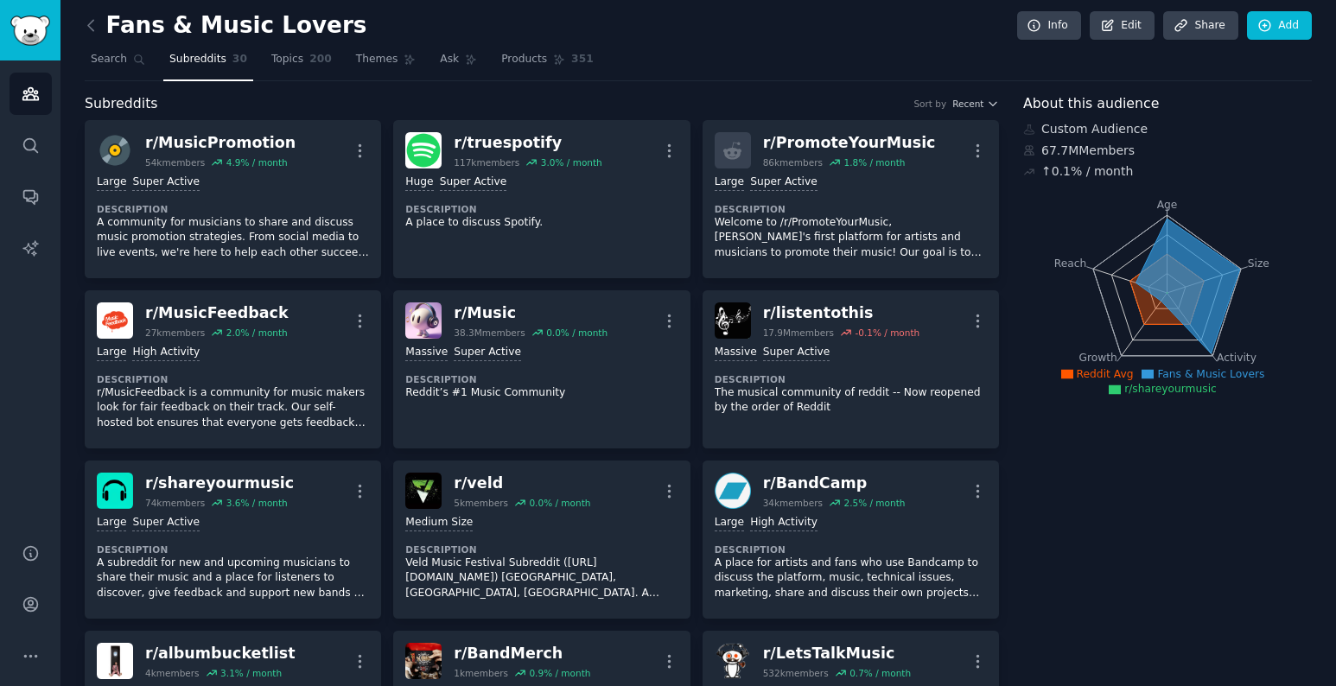
scroll to position [0, 0]
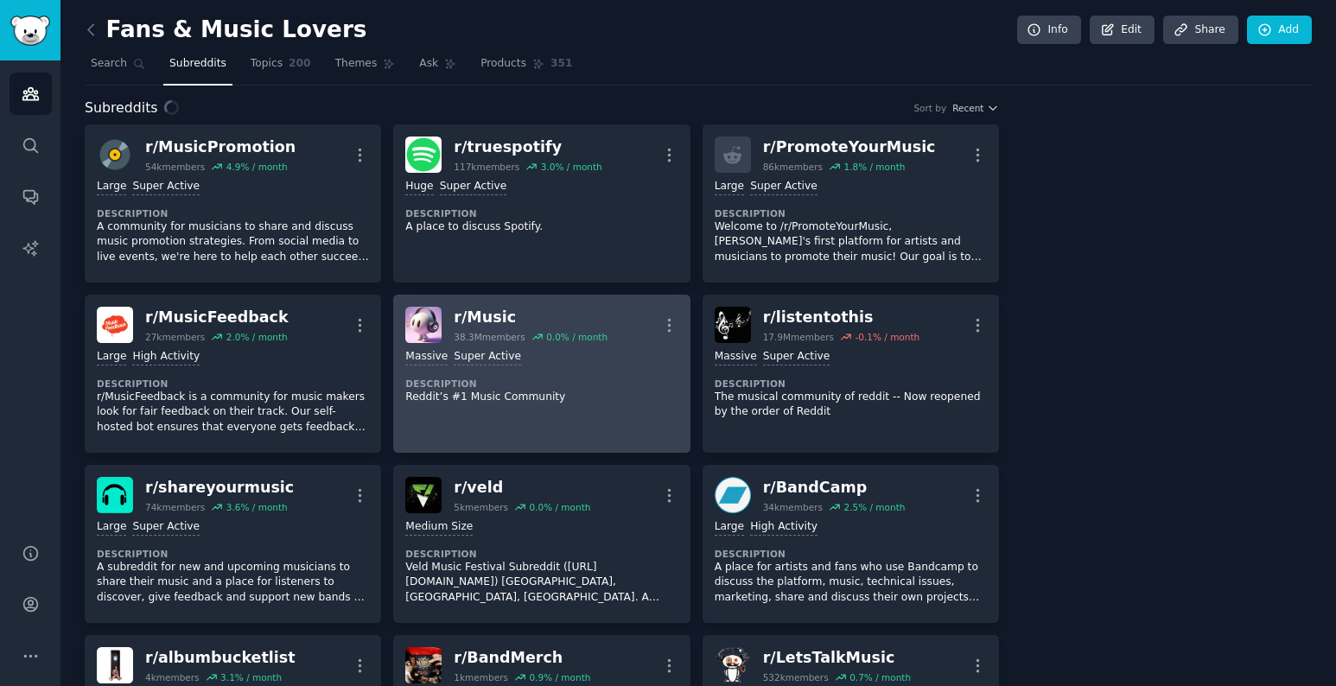
click at [571, 379] on dt "Description" at bounding box center [541, 384] width 272 height 12
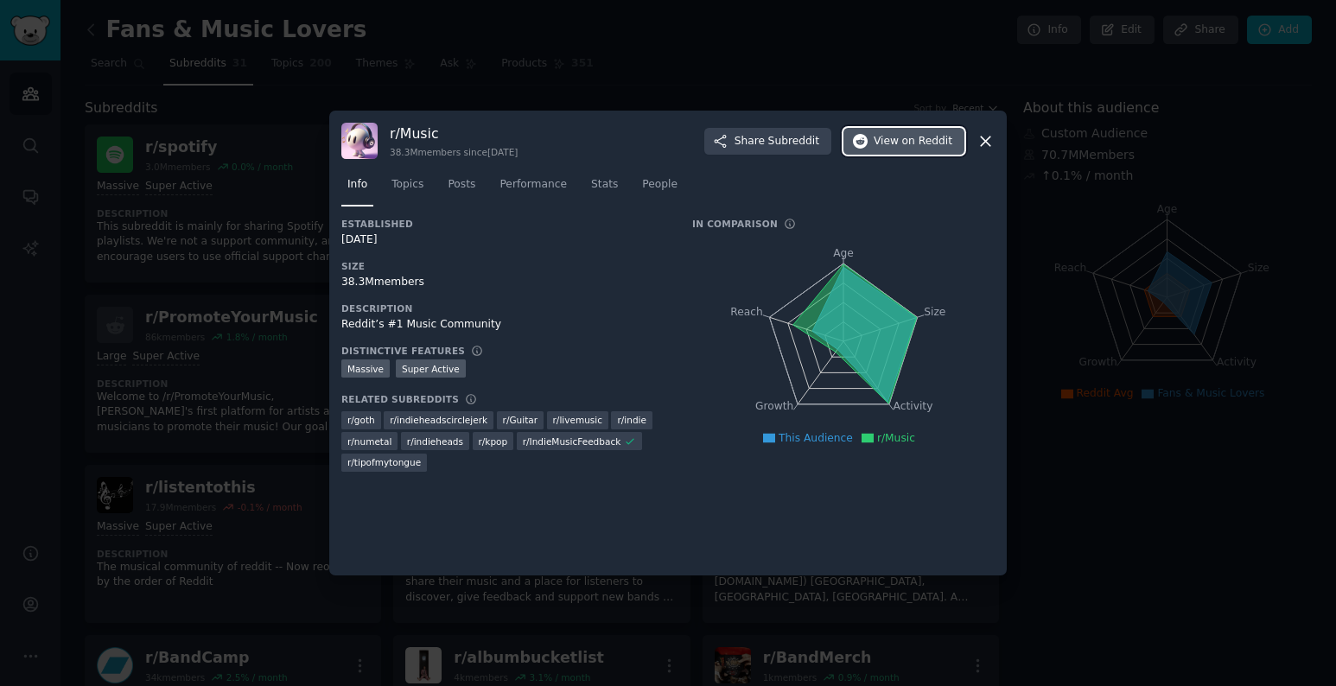
click at [918, 149] on button "View on Reddit" at bounding box center [904, 142] width 121 height 28
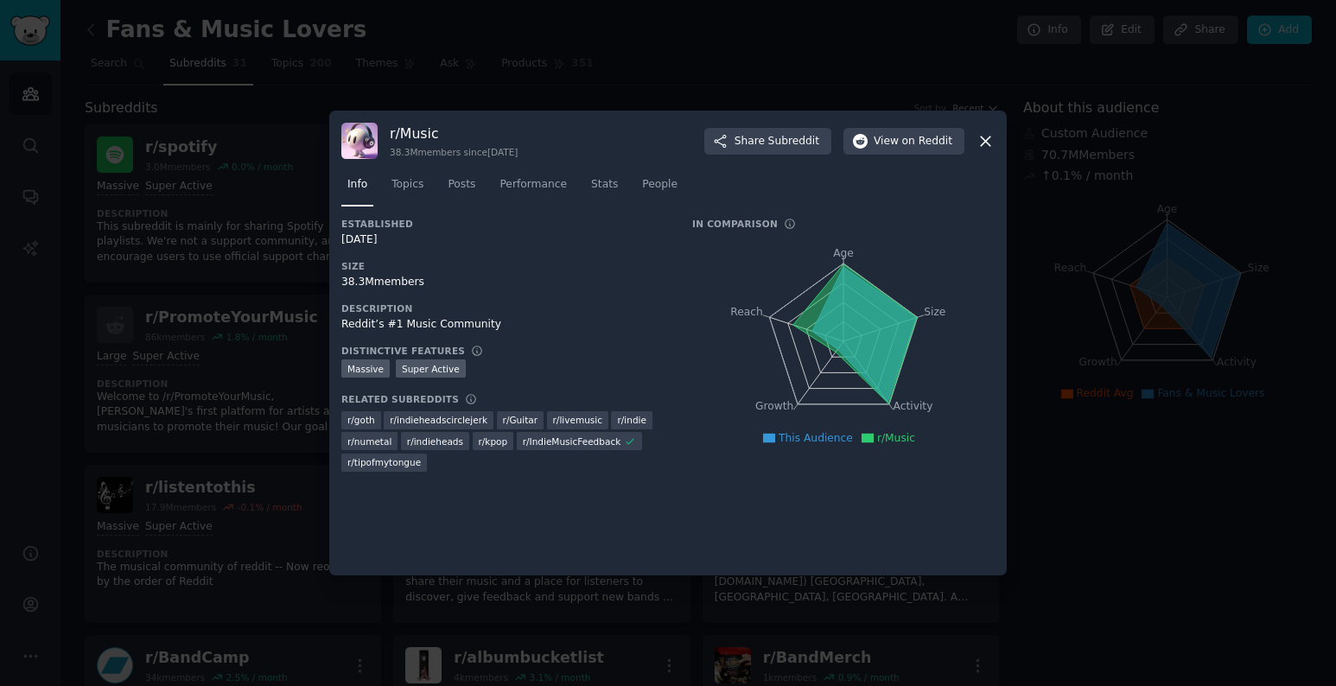
click at [713, 64] on div at bounding box center [668, 343] width 1336 height 686
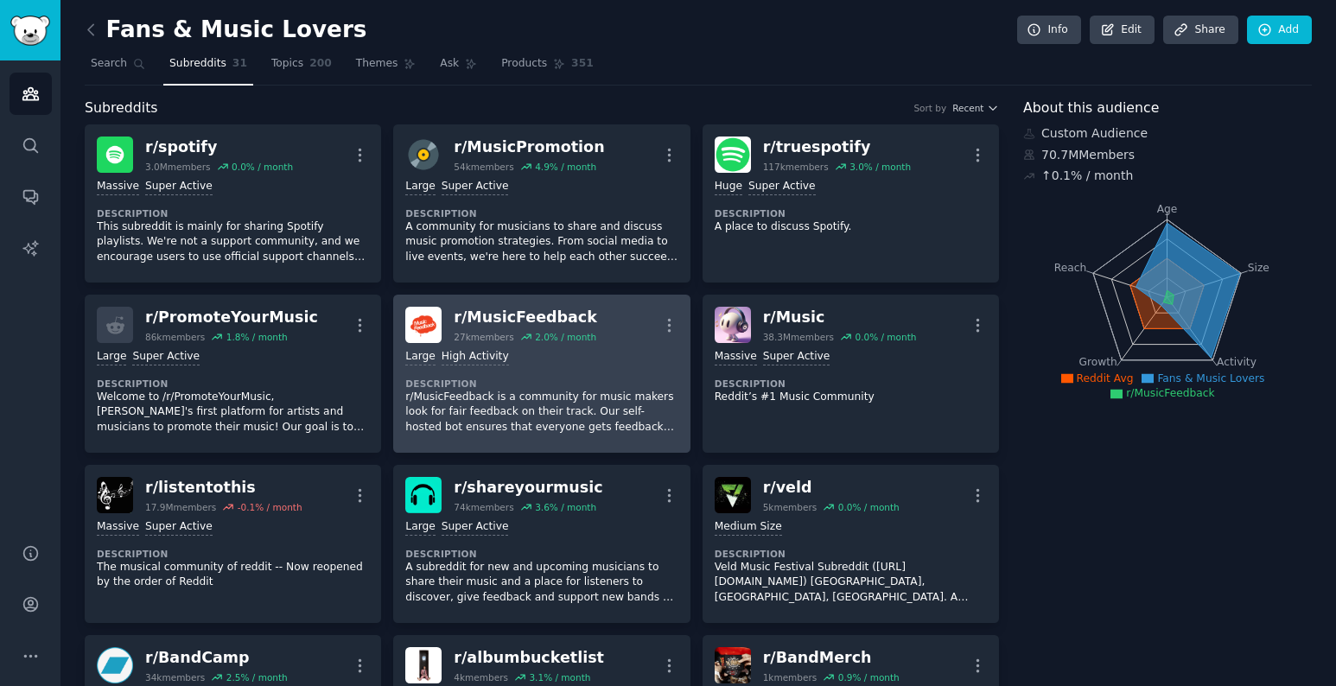
click at [545, 344] on div "Large High Activity Description r/MusicFeedback is a community for music makers…" at bounding box center [541, 392] width 272 height 98
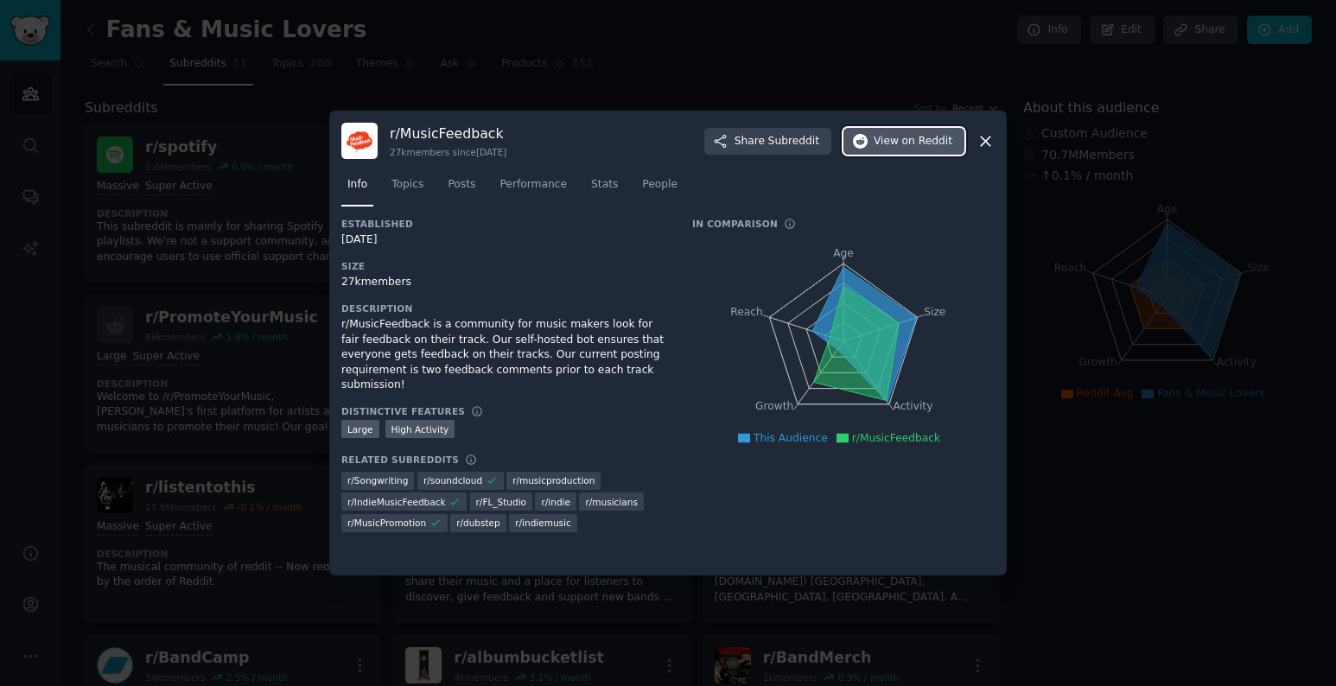
click at [892, 139] on span "View on Reddit" at bounding box center [913, 142] width 79 height 16
click at [290, 113] on div at bounding box center [668, 343] width 1336 height 686
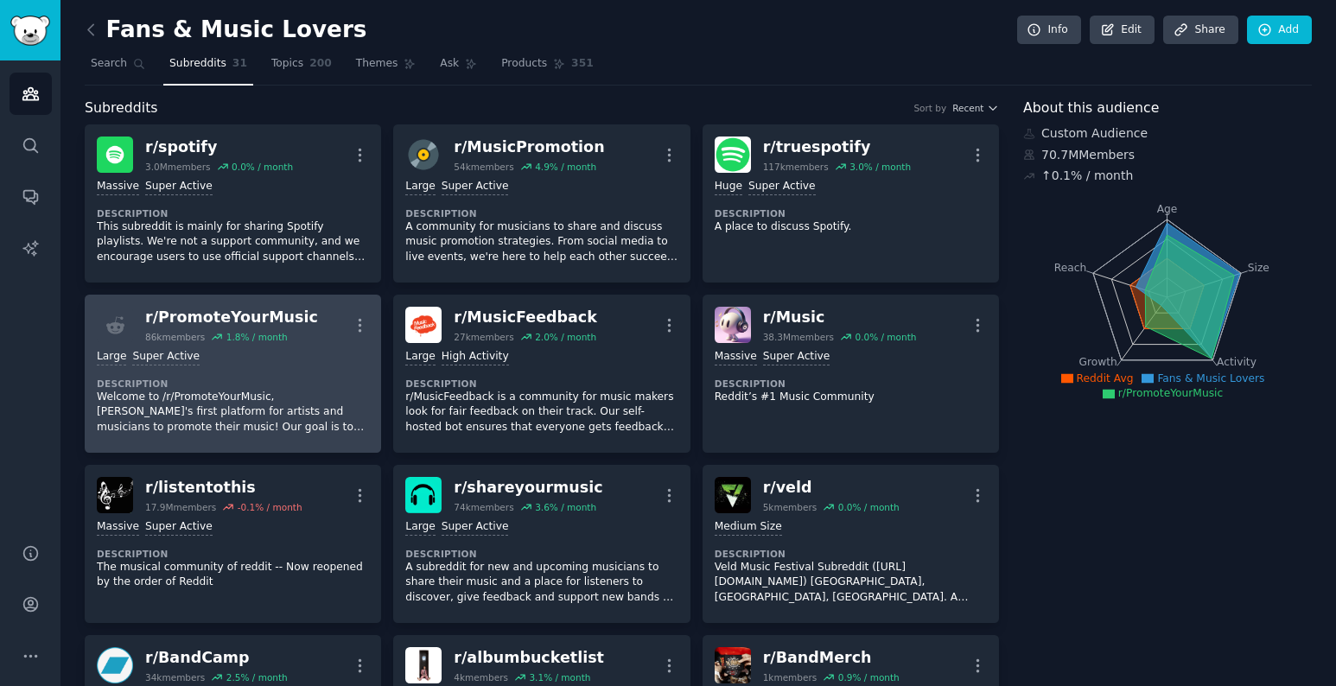
click at [197, 315] on div "r/ PromoteYourMusic" at bounding box center [231, 318] width 173 height 22
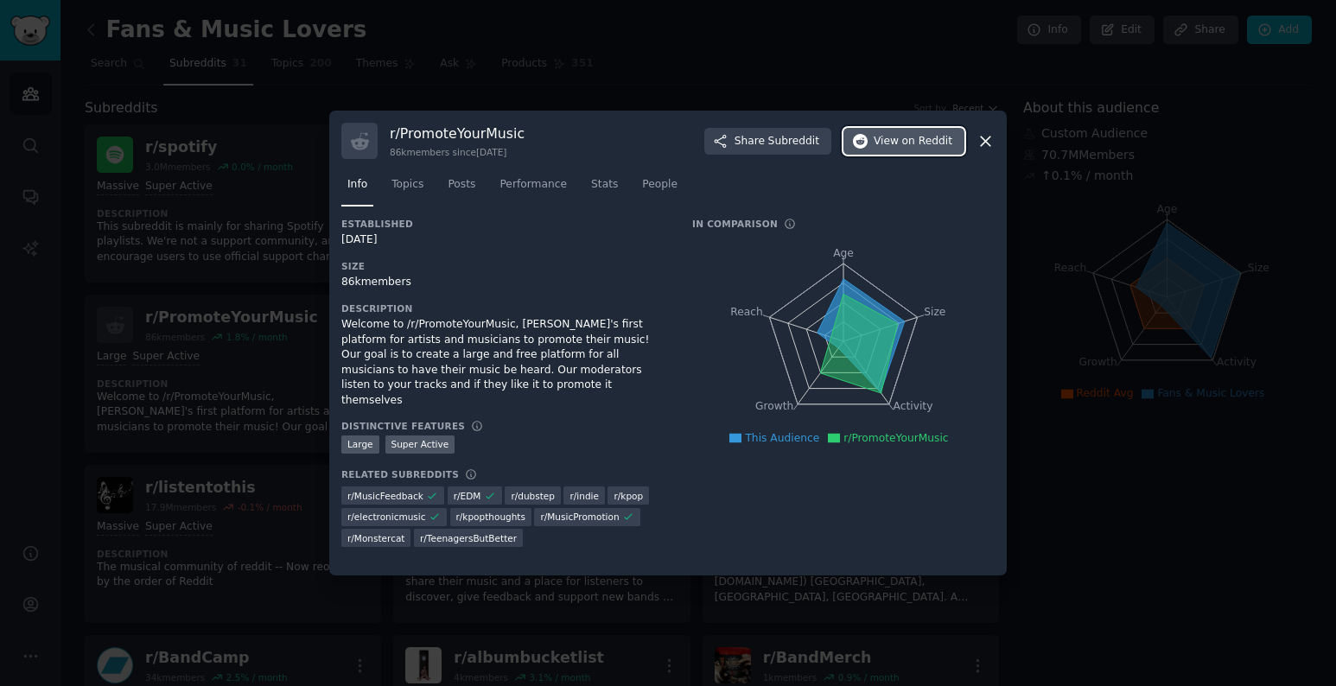
click at [901, 142] on span "View on Reddit" at bounding box center [913, 142] width 79 height 16
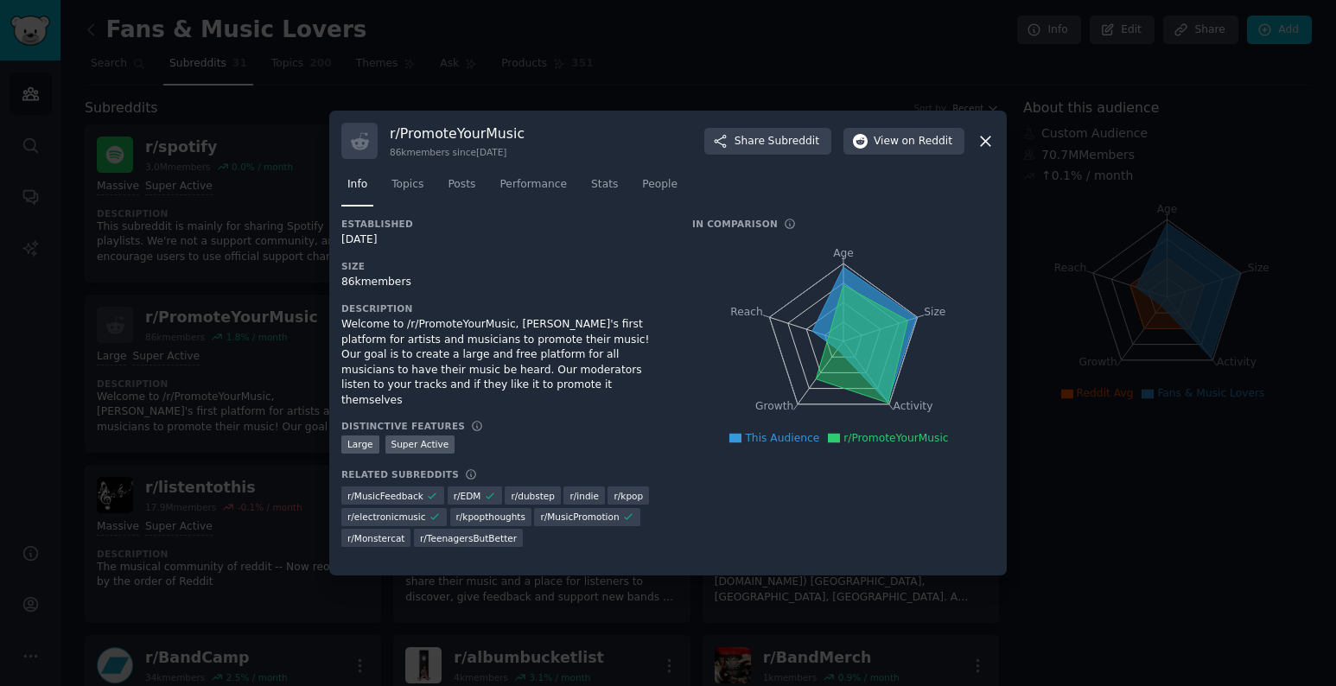
click at [166, 241] on div at bounding box center [668, 343] width 1336 height 686
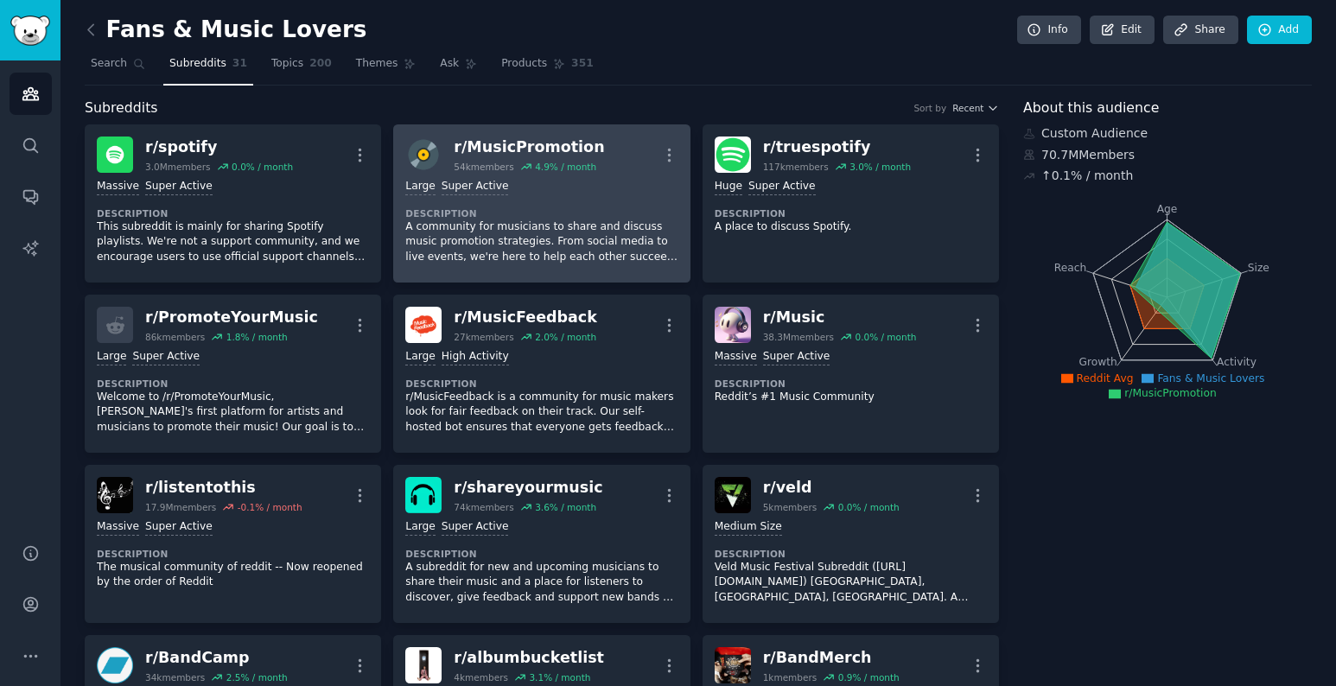
click at [490, 152] on div "r/ MusicPromotion" at bounding box center [529, 148] width 150 height 22
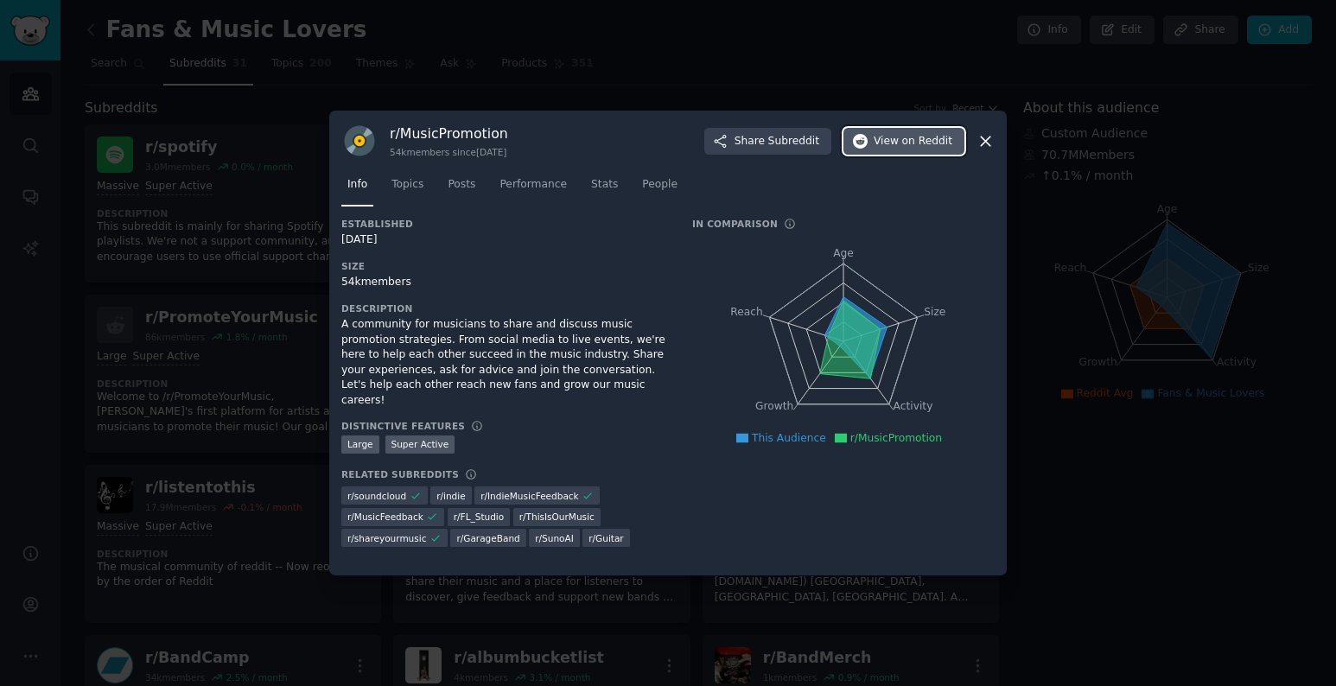
click at [921, 141] on span "on Reddit" at bounding box center [927, 142] width 50 height 16
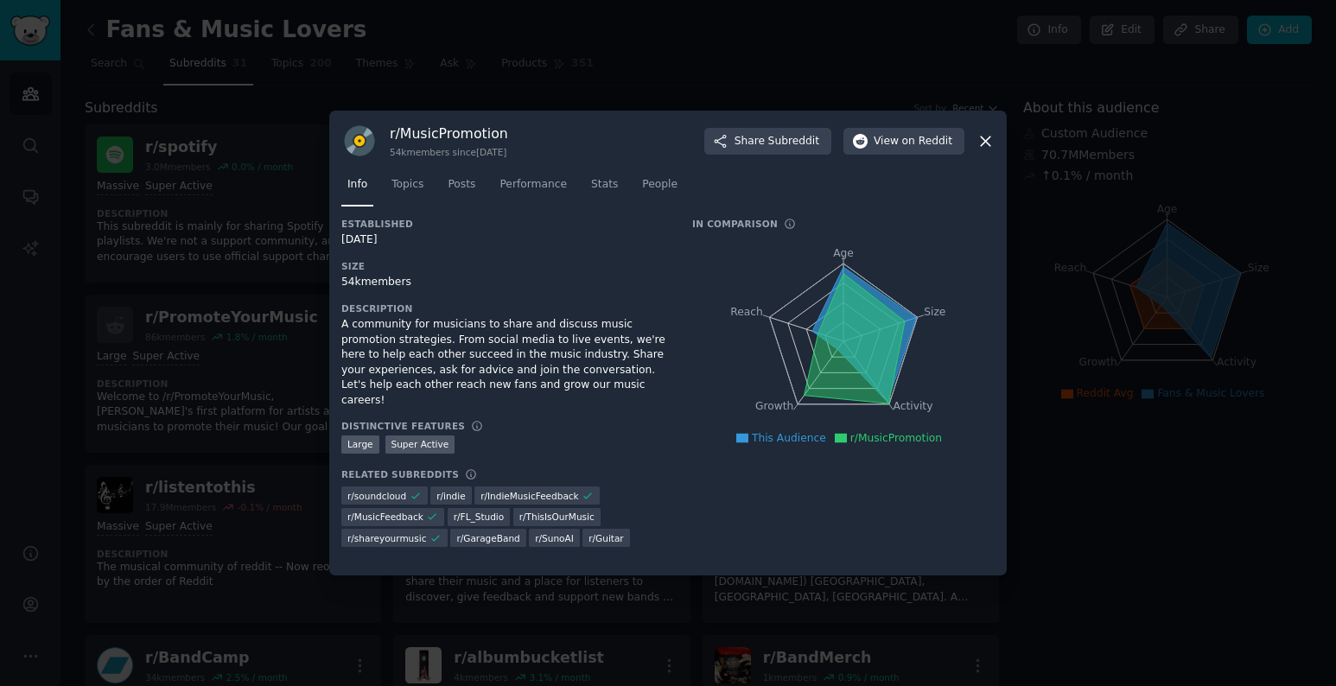
click at [774, 63] on div at bounding box center [668, 343] width 1336 height 686
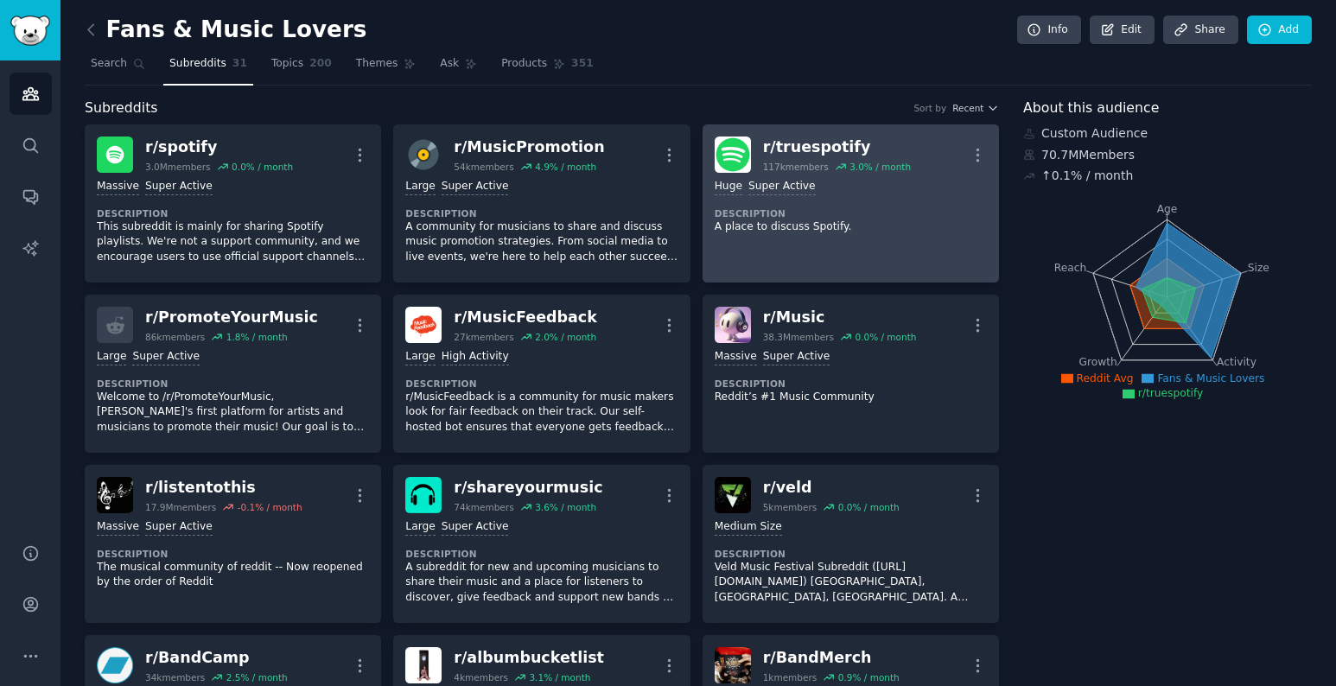
click at [804, 152] on div "r/ truespotify" at bounding box center [837, 148] width 148 height 22
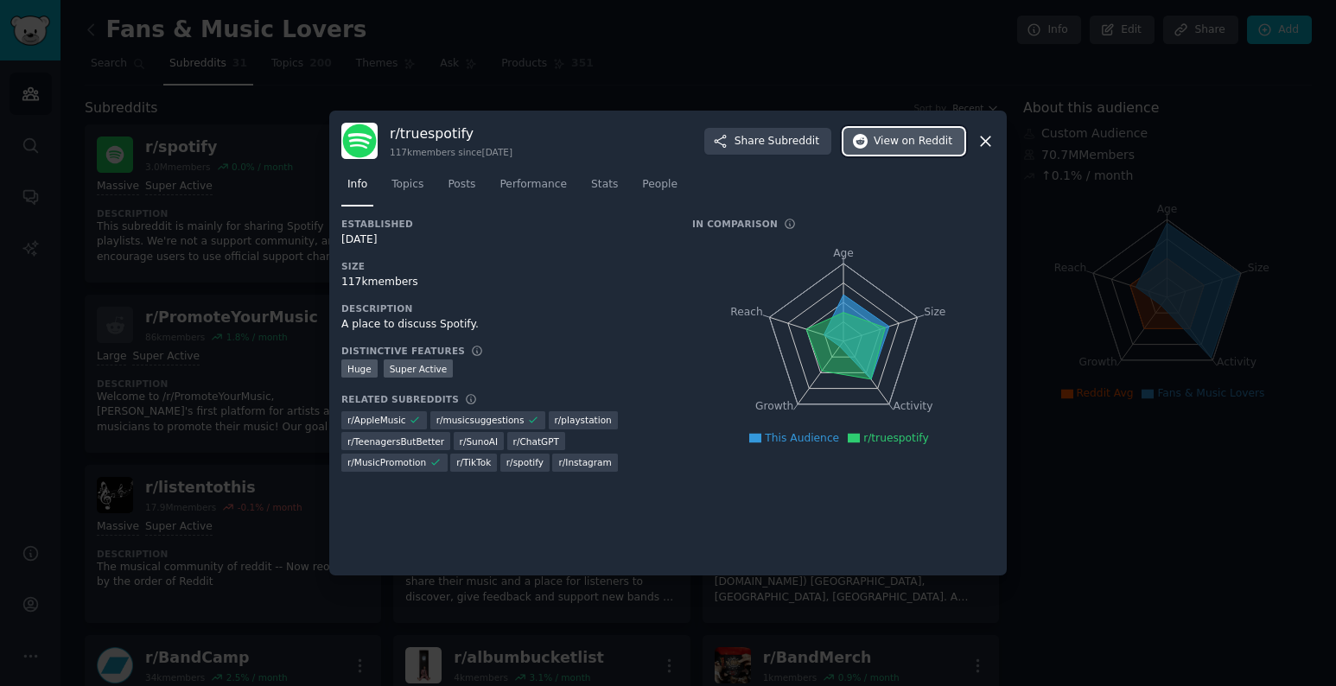
click at [902, 140] on span "View on Reddit" at bounding box center [913, 142] width 79 height 16
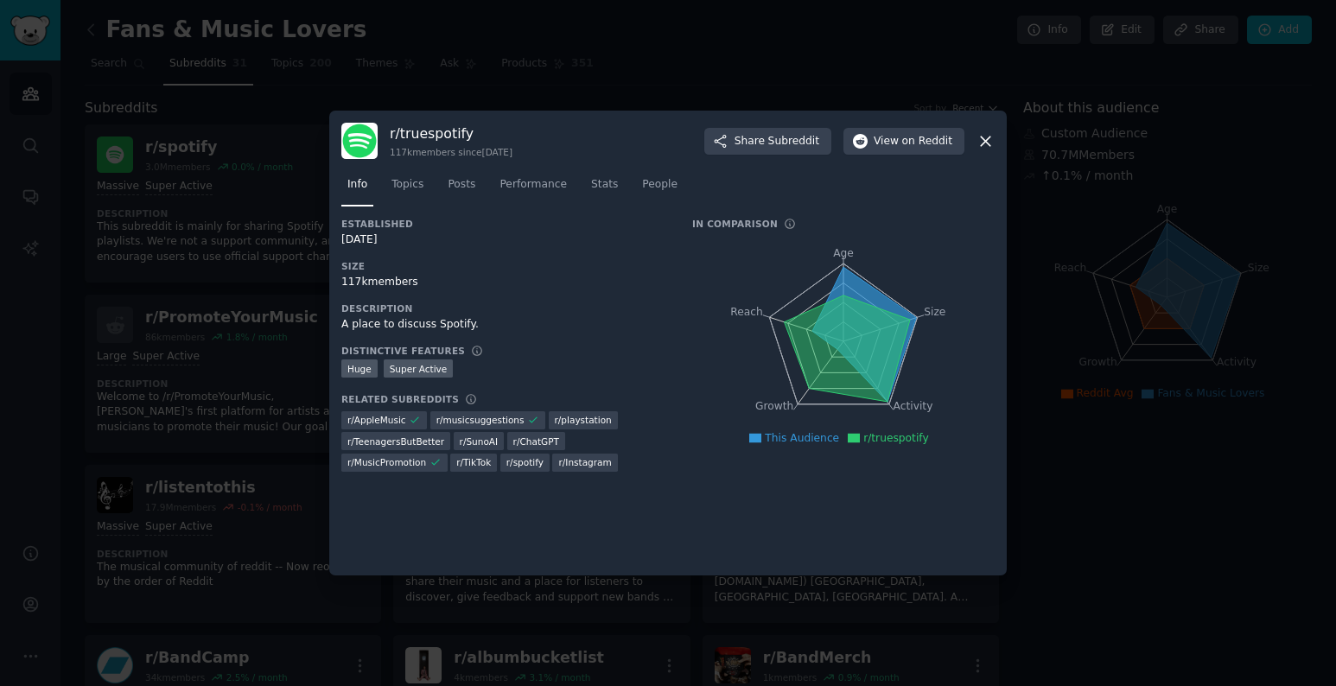
click at [188, 305] on div at bounding box center [668, 343] width 1336 height 686
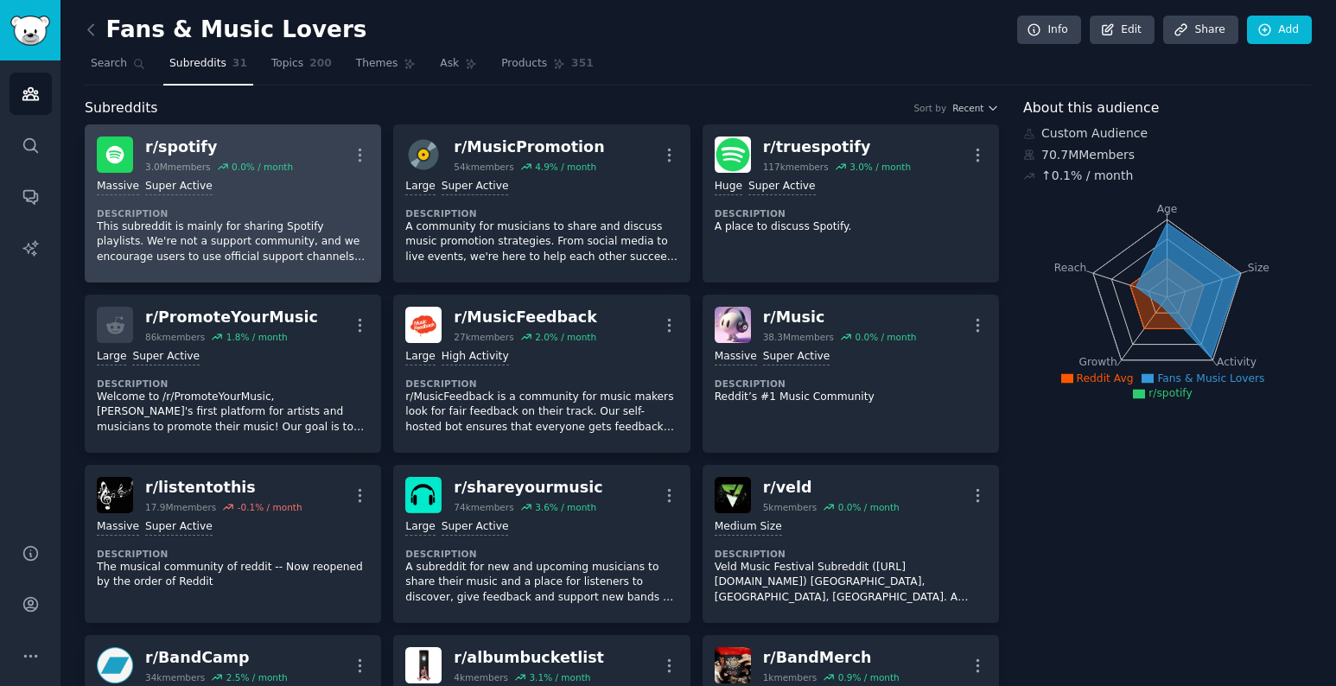
click at [192, 220] on p "This subreddit is mainly for sharing Spotify playlists. We're not a support com…" at bounding box center [233, 243] width 272 height 46
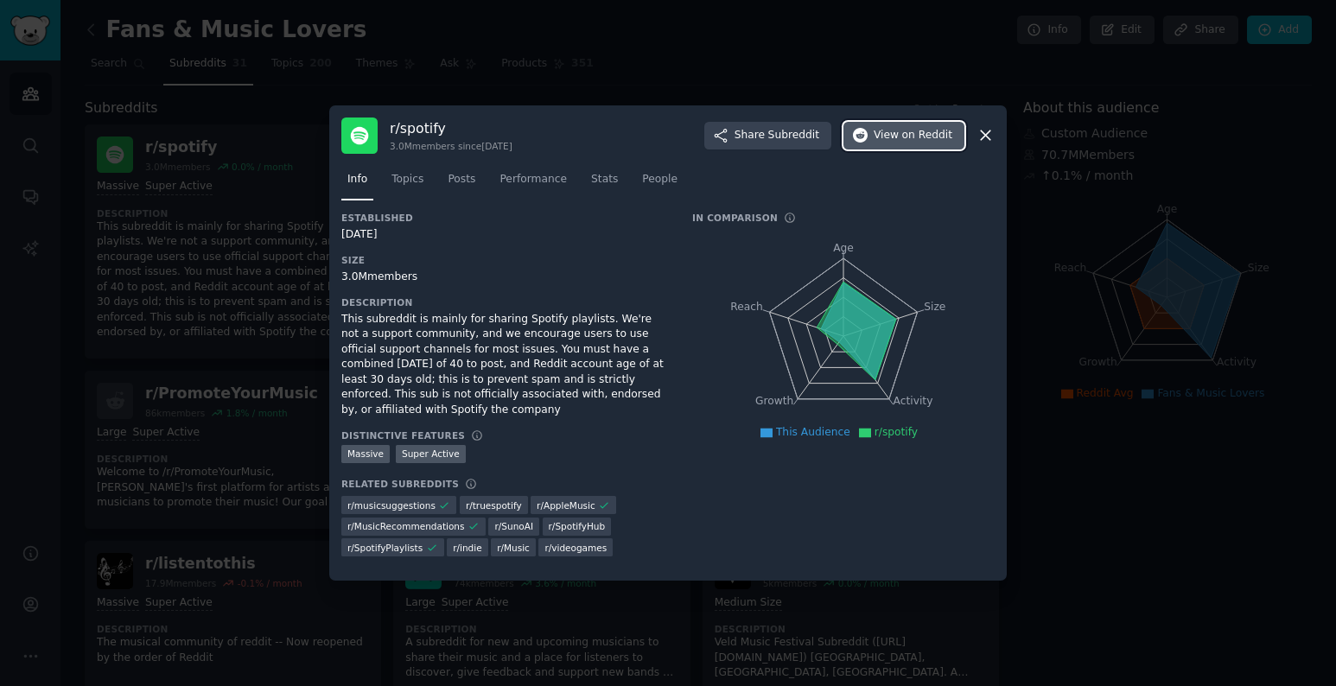
click at [909, 135] on span "on Reddit" at bounding box center [927, 136] width 50 height 16
